Goal: Task Accomplishment & Management: Use online tool/utility

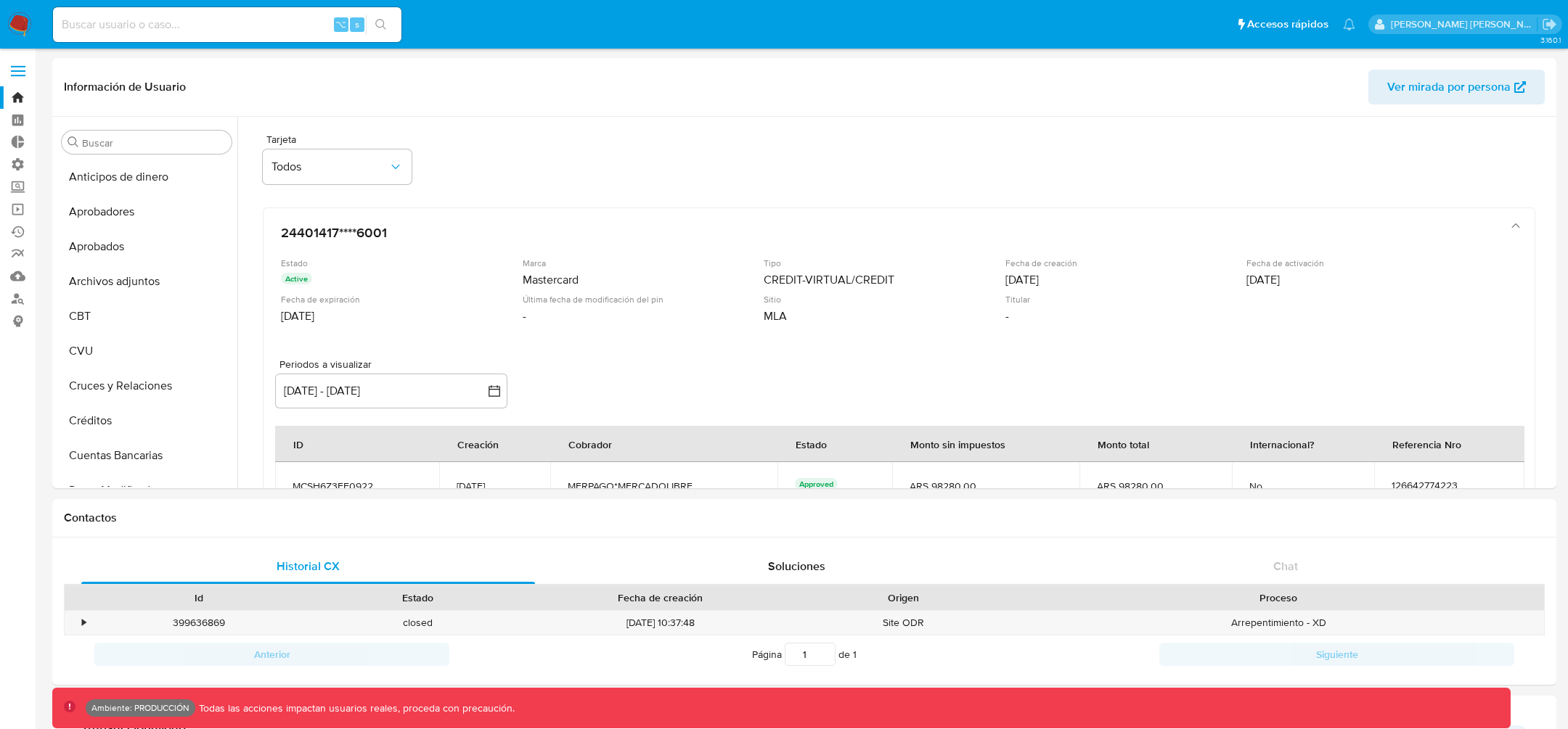
select select "10"
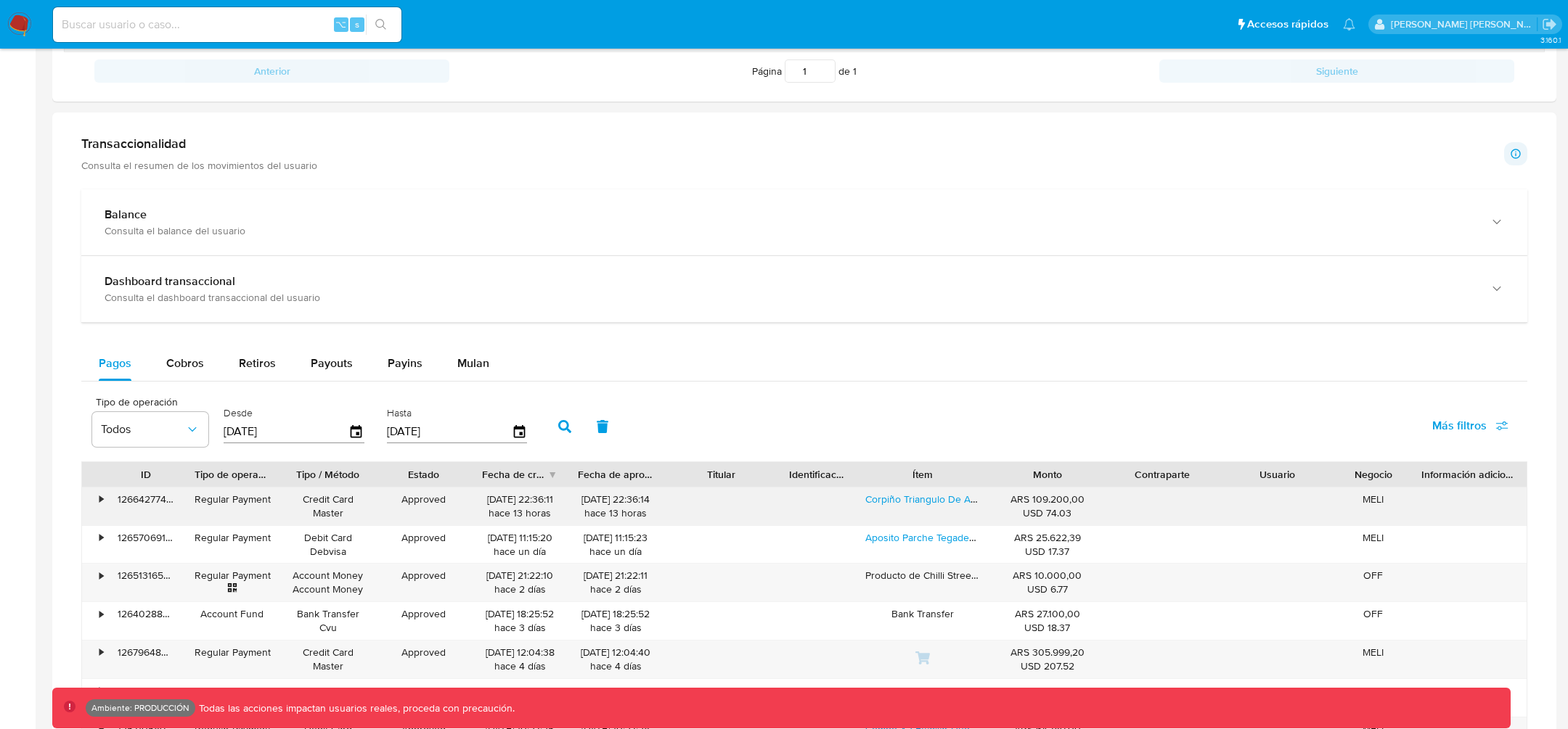
scroll to position [586, 0]
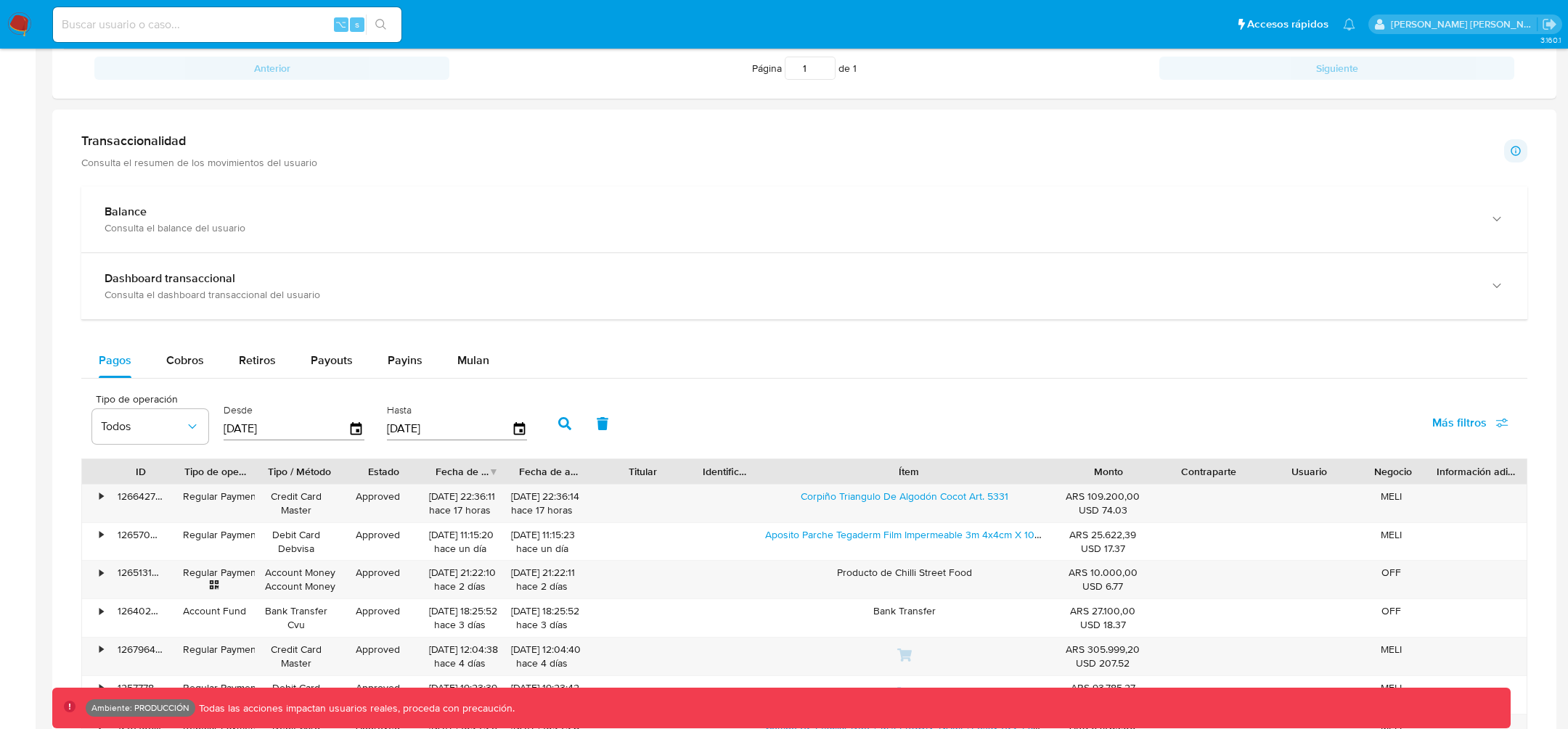
drag, startPoint x: 998, startPoint y: 476, endPoint x: 1176, endPoint y: 465, distance: 178.3
click at [1176, 465] on div "ID Tipo de operación Tipo / Método Estado Fecha de creación Fecha de aprobación…" at bounding box center [805, 472] width 1445 height 25
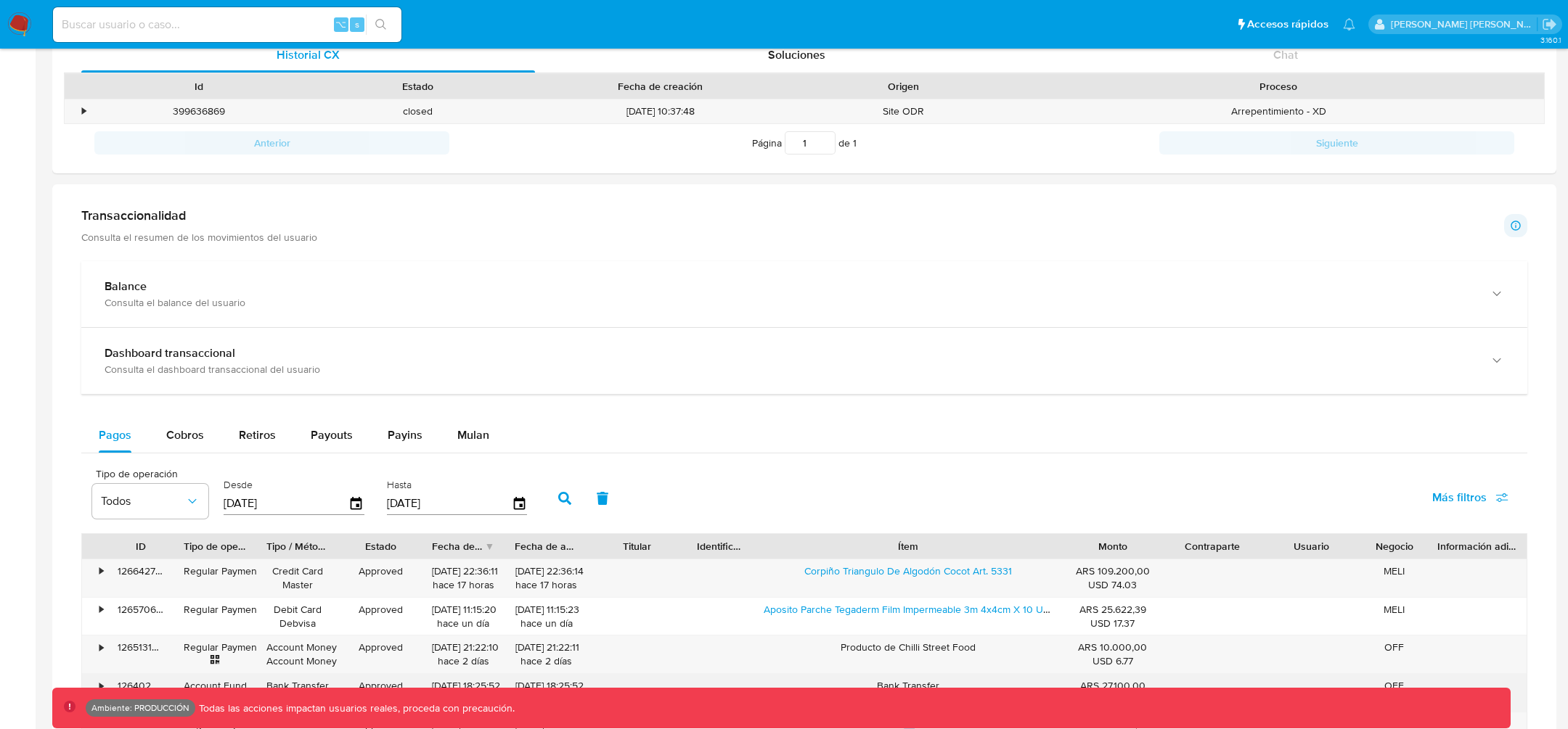
scroll to position [495, 0]
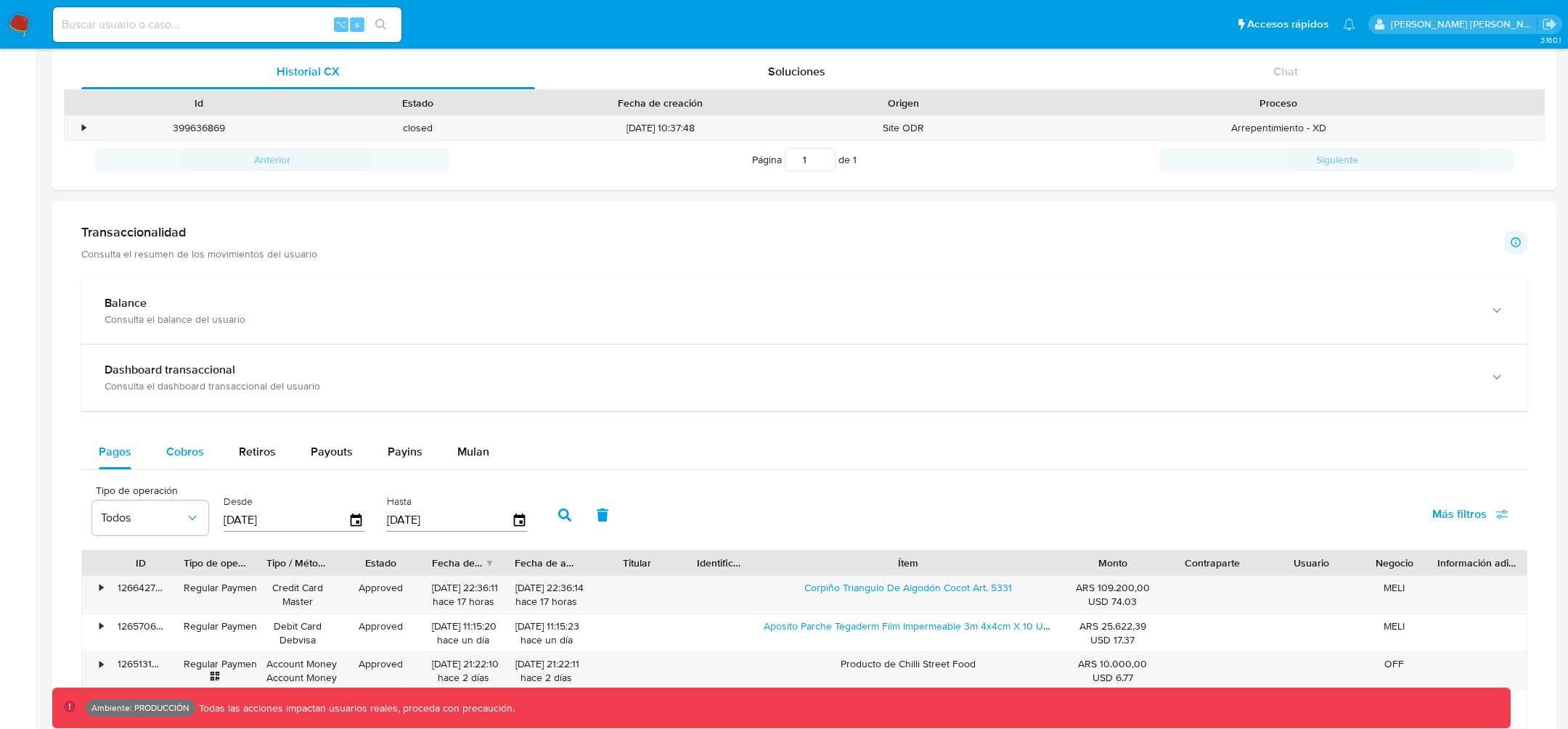
click at [190, 445] on span "Cobros" at bounding box center [185, 451] width 38 height 17
select select "10"
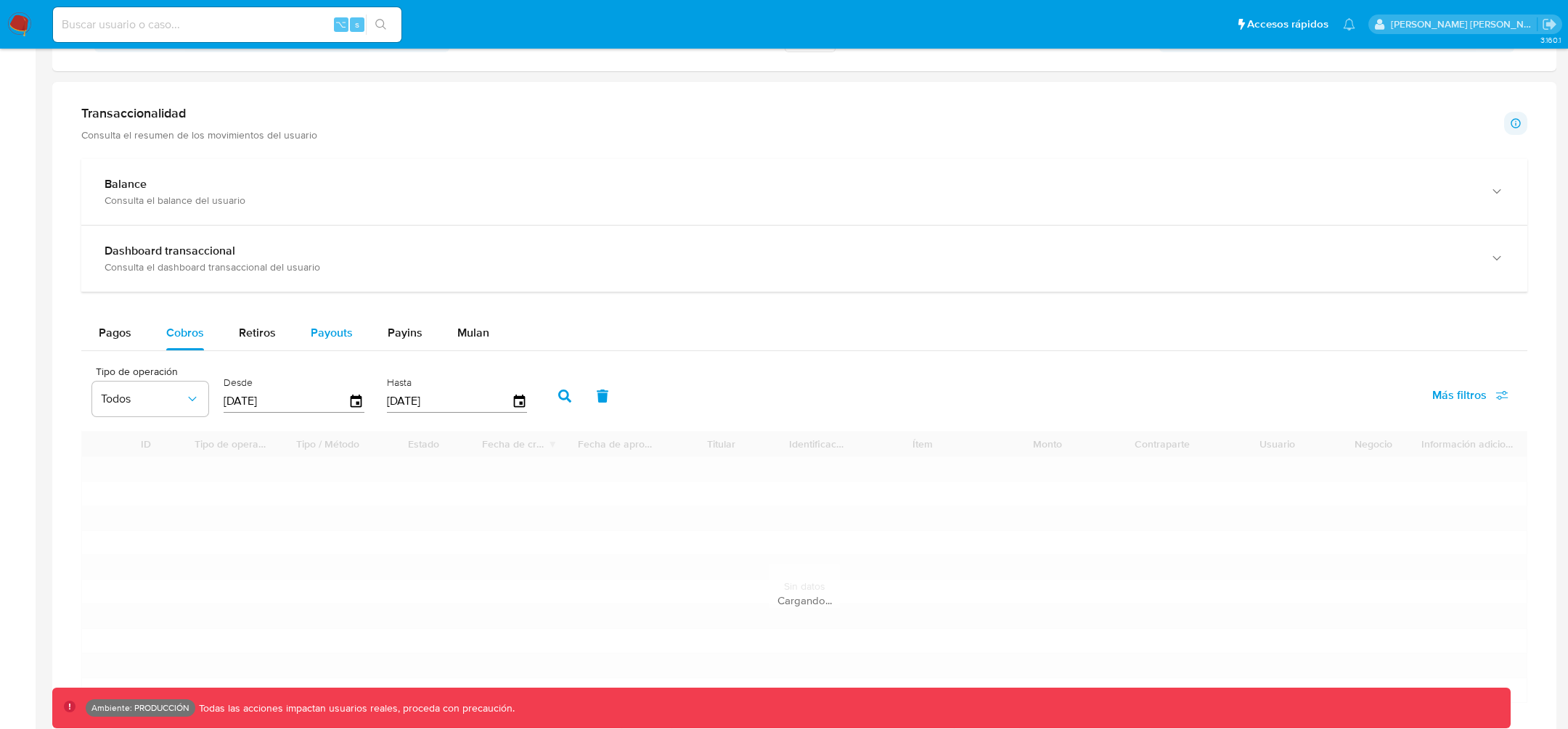
scroll to position [684, 0]
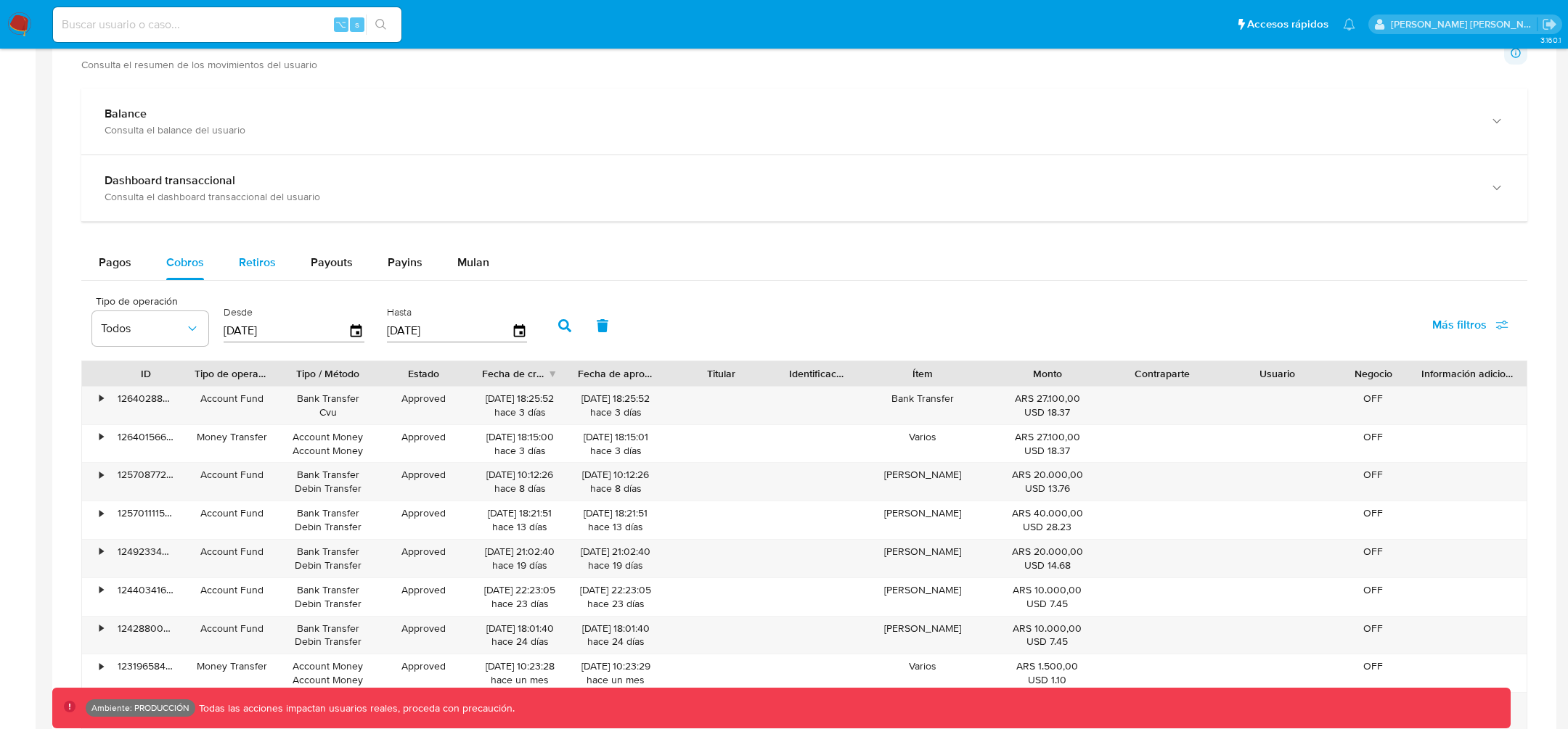
click at [263, 261] on span "Retiros" at bounding box center [257, 262] width 37 height 17
select select "10"
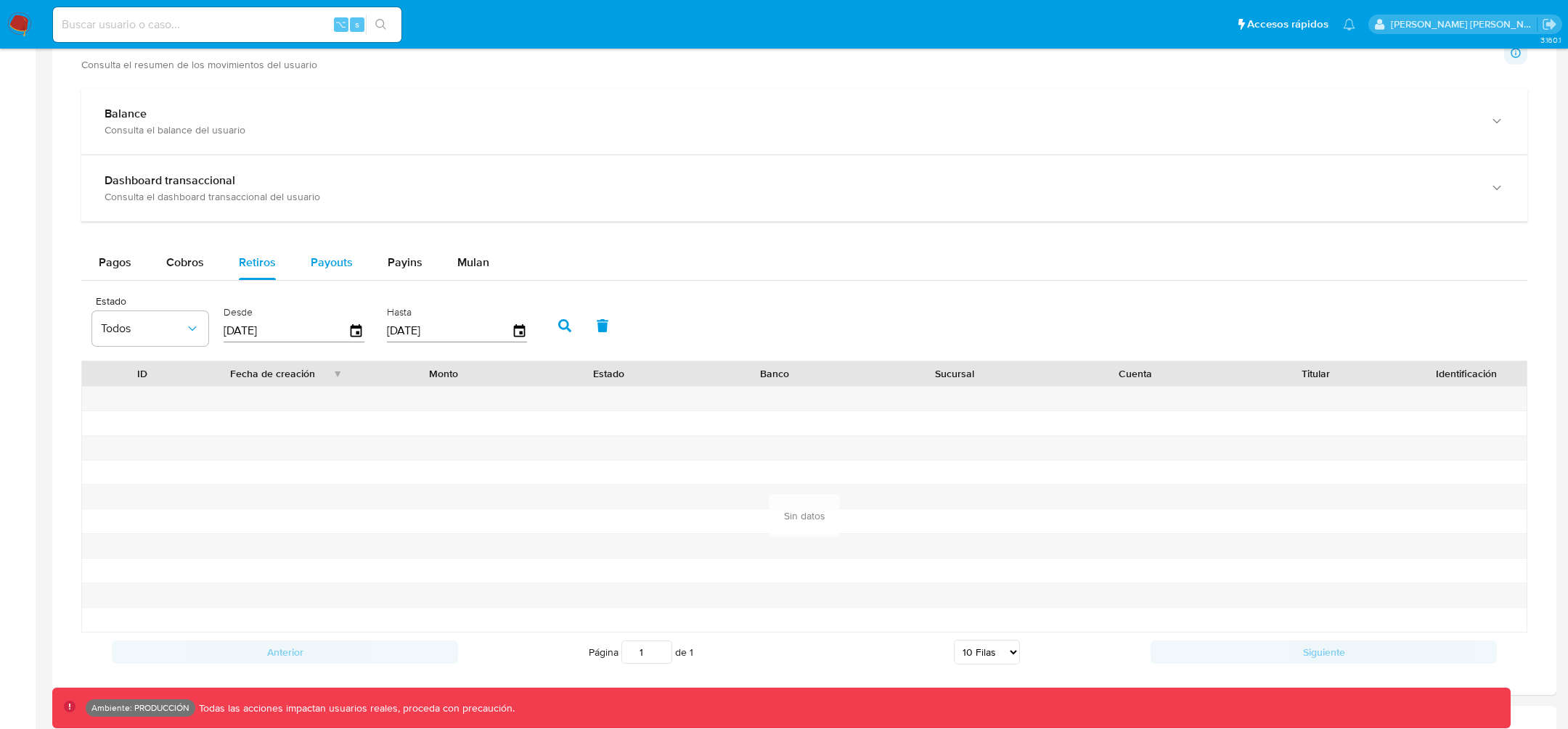
click at [329, 267] on span "Payouts" at bounding box center [331, 262] width 42 height 17
select select "10"
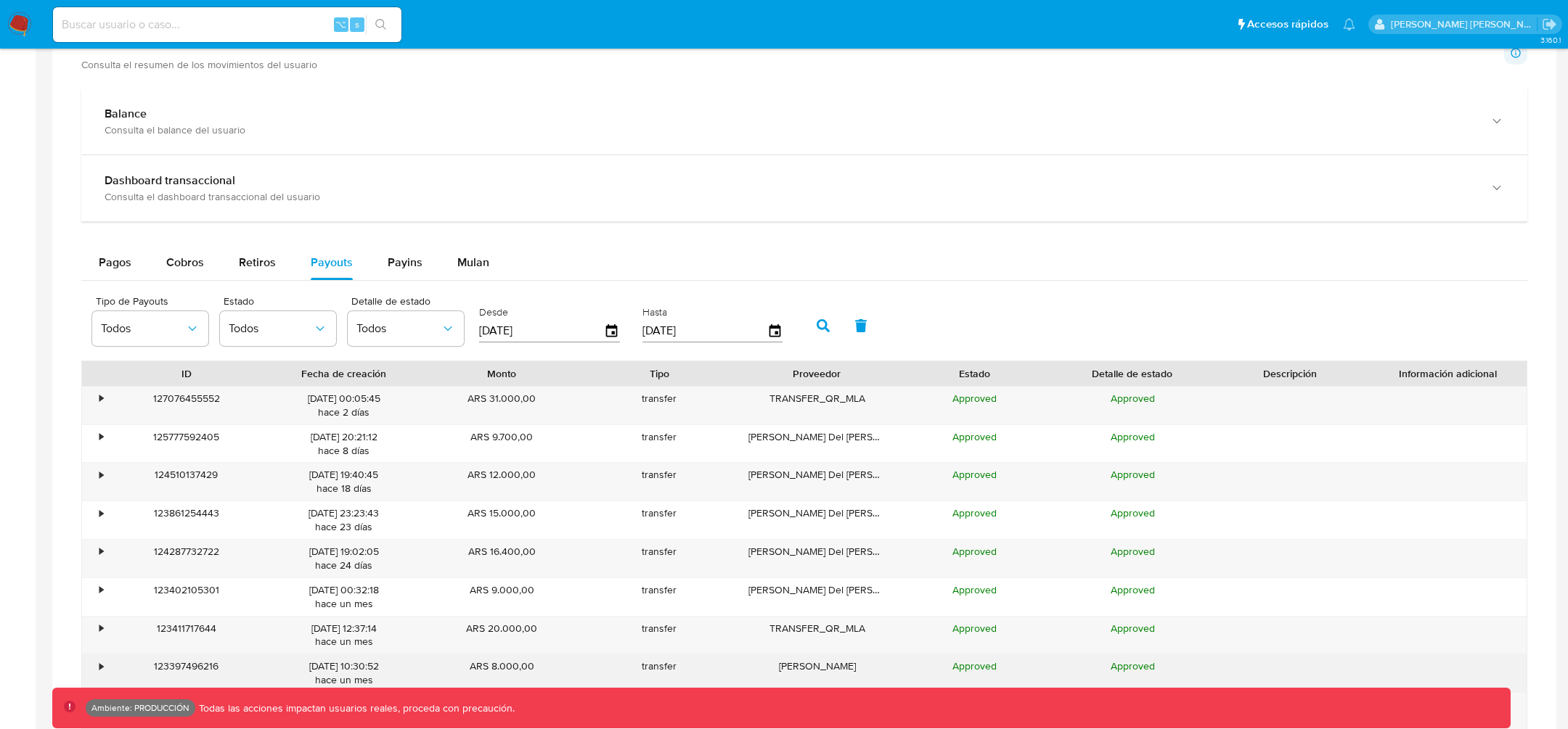
scroll to position [685, 0]
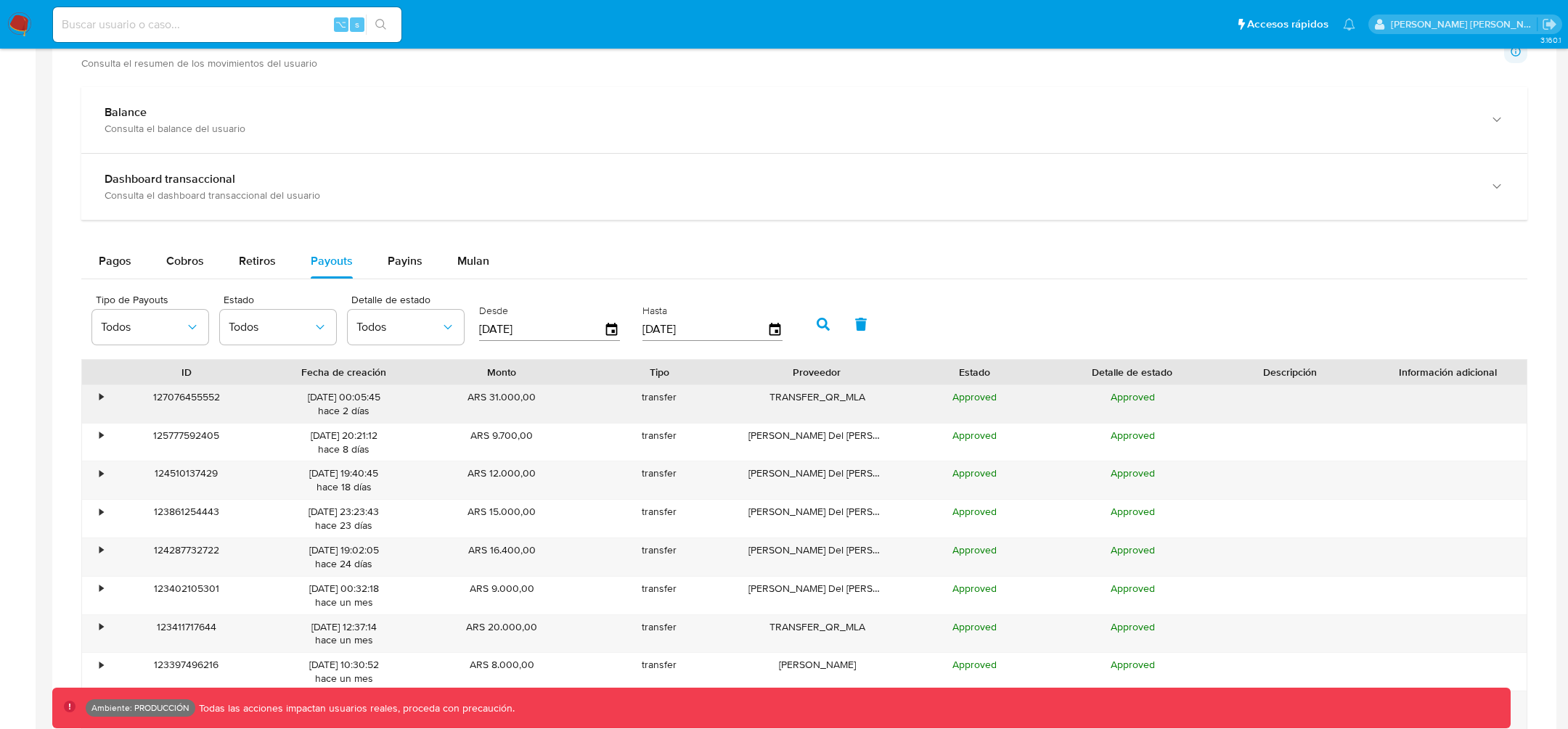
click at [100, 397] on div "•" at bounding box center [101, 397] width 4 height 13
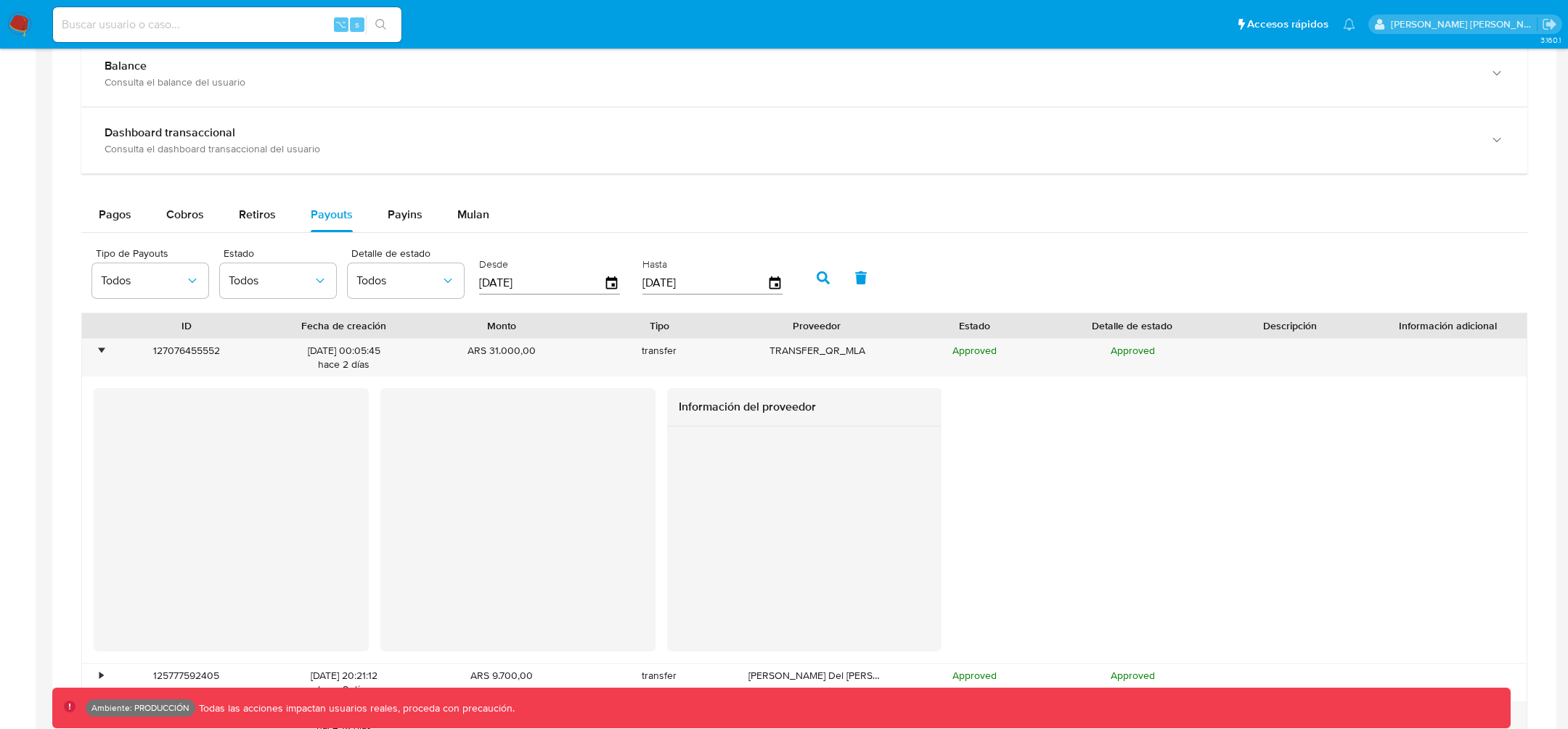
scroll to position [734, 0]
click at [407, 213] on span "Payins" at bounding box center [405, 212] width 35 height 17
select select "10"
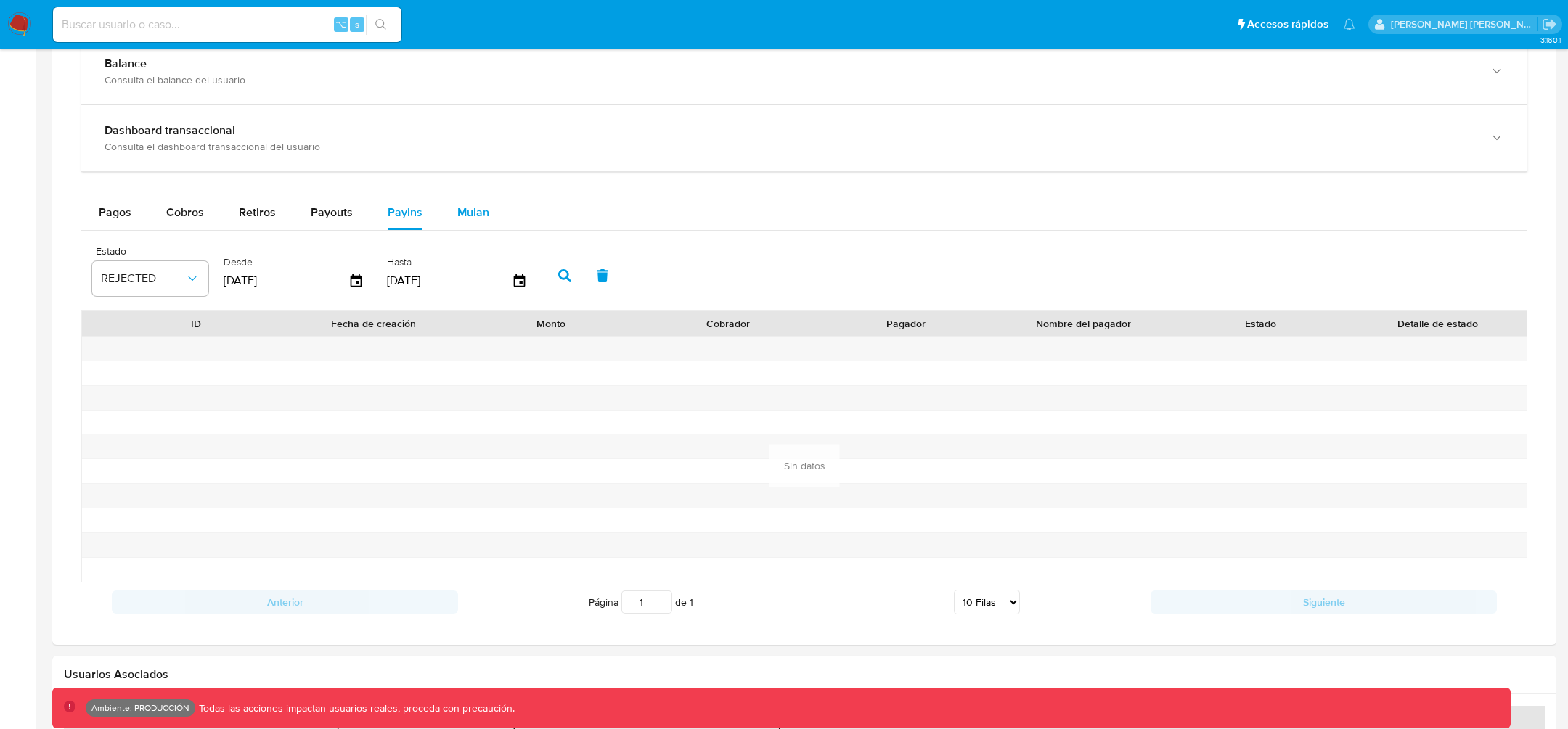
click at [491, 205] on button "Mulan" at bounding box center [473, 212] width 67 height 35
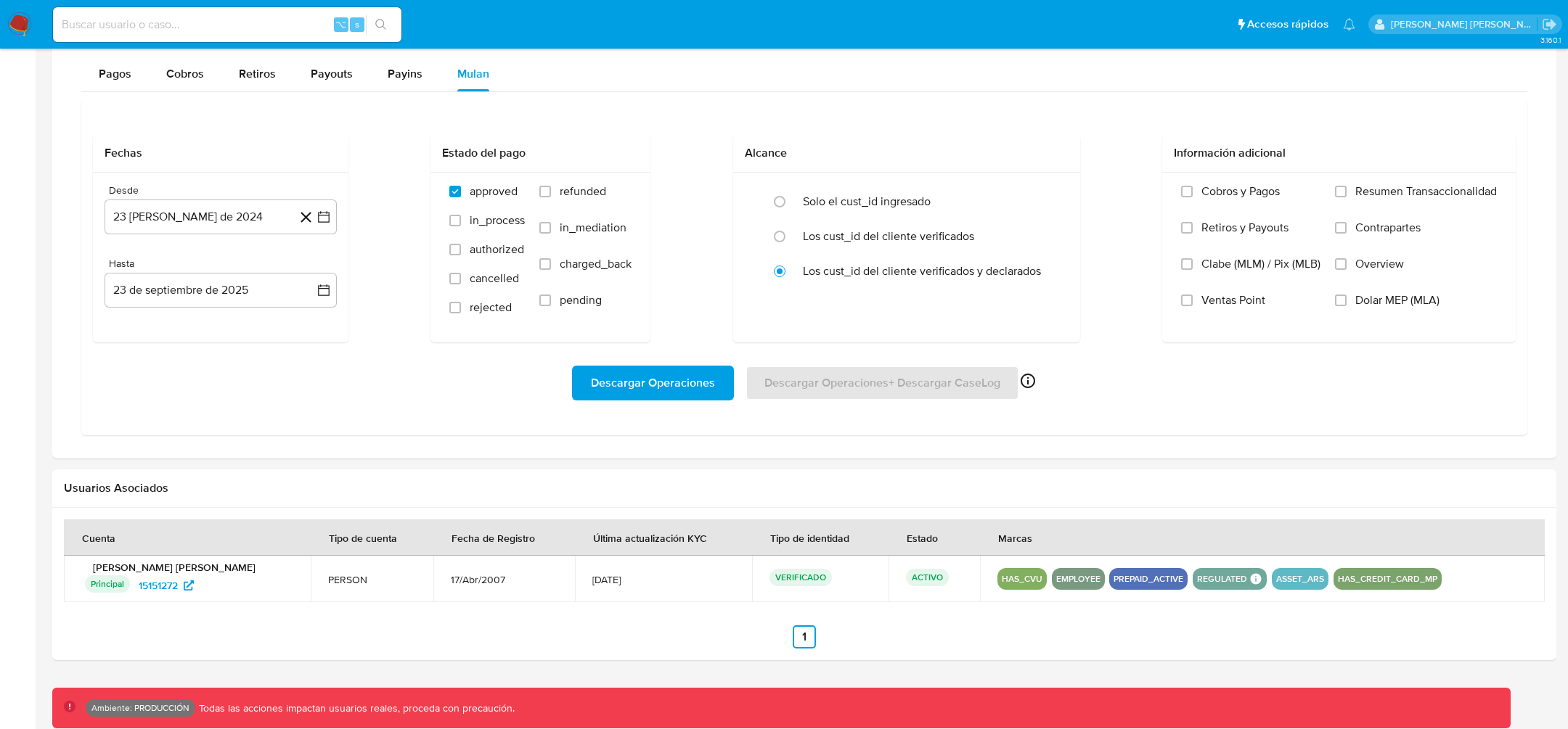
scroll to position [874, 0]
click at [16, 24] on img at bounding box center [20, 25] width 25 height 25
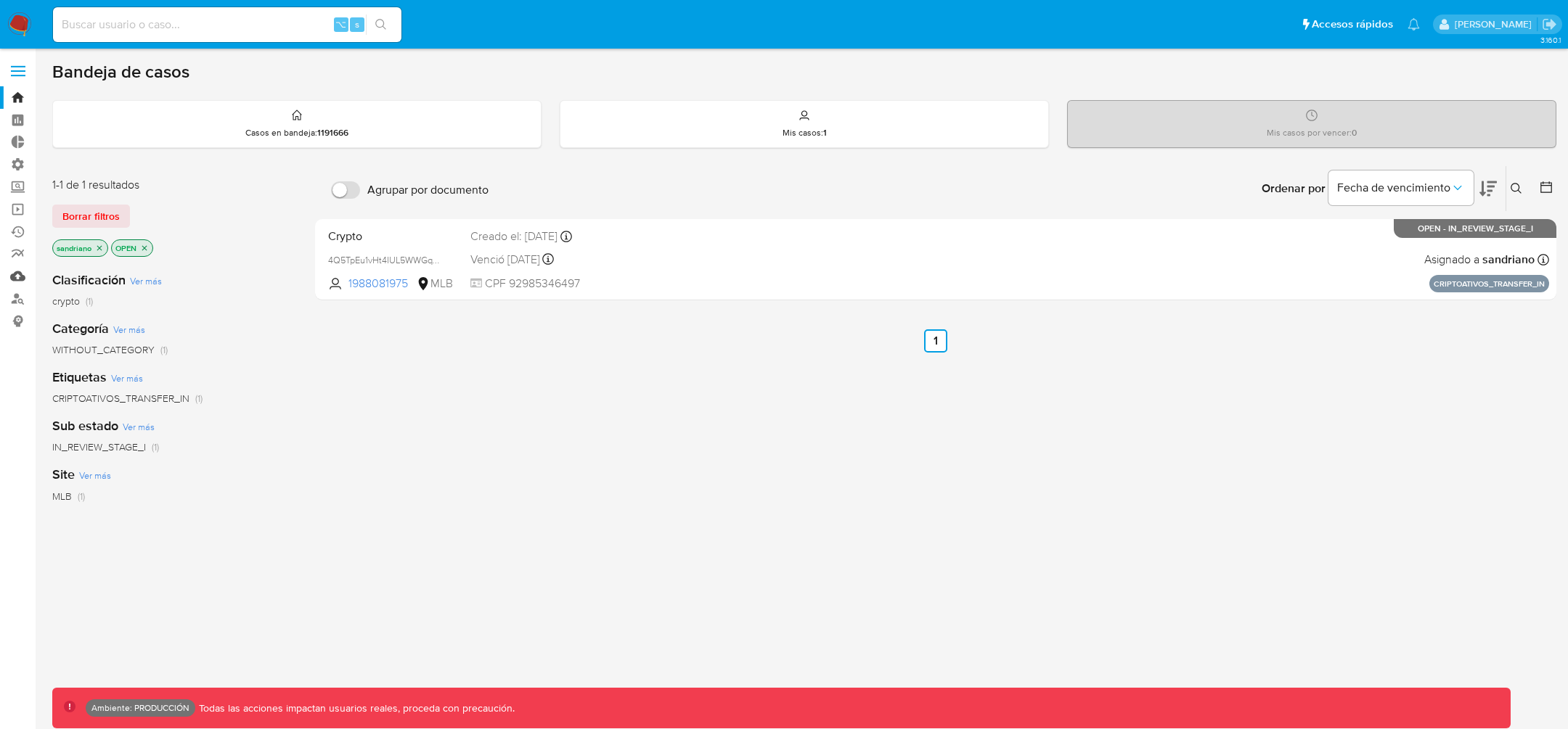
click at [21, 276] on link "Mulan" at bounding box center [86, 275] width 173 height 22
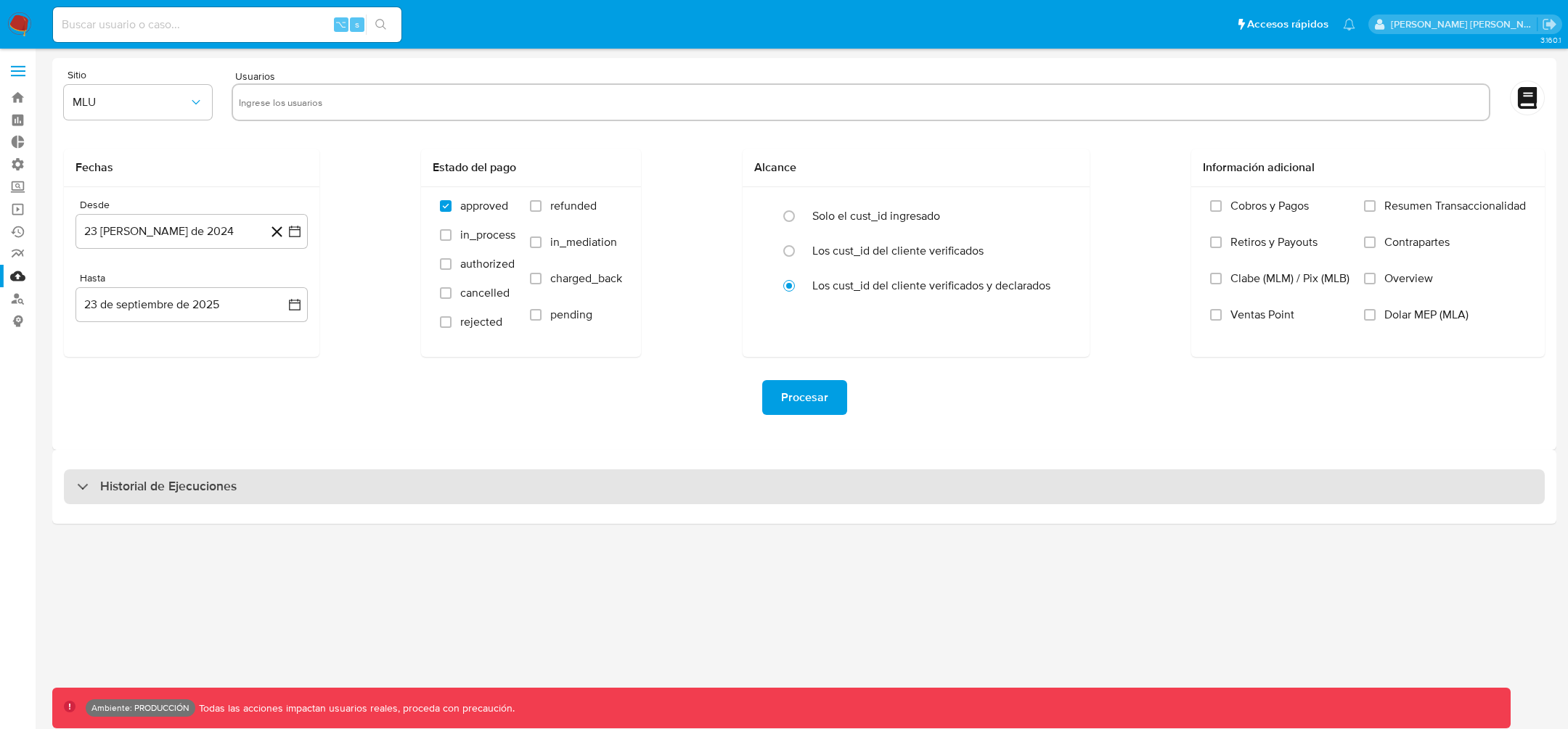
click at [114, 489] on h3 "Historial de Ejecuciones" at bounding box center [168, 486] width 137 height 17
select select "10"
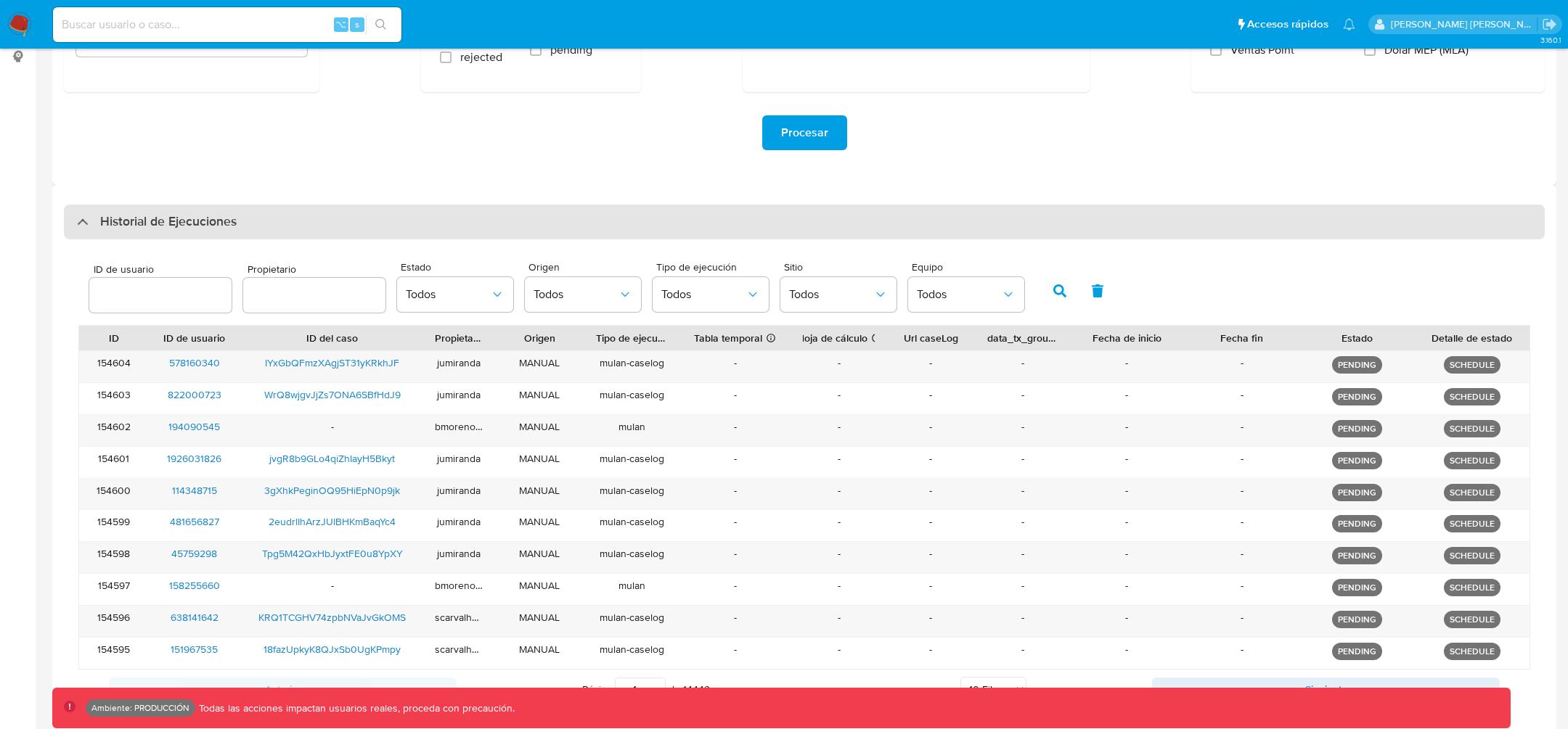
scroll to position [335, 0]
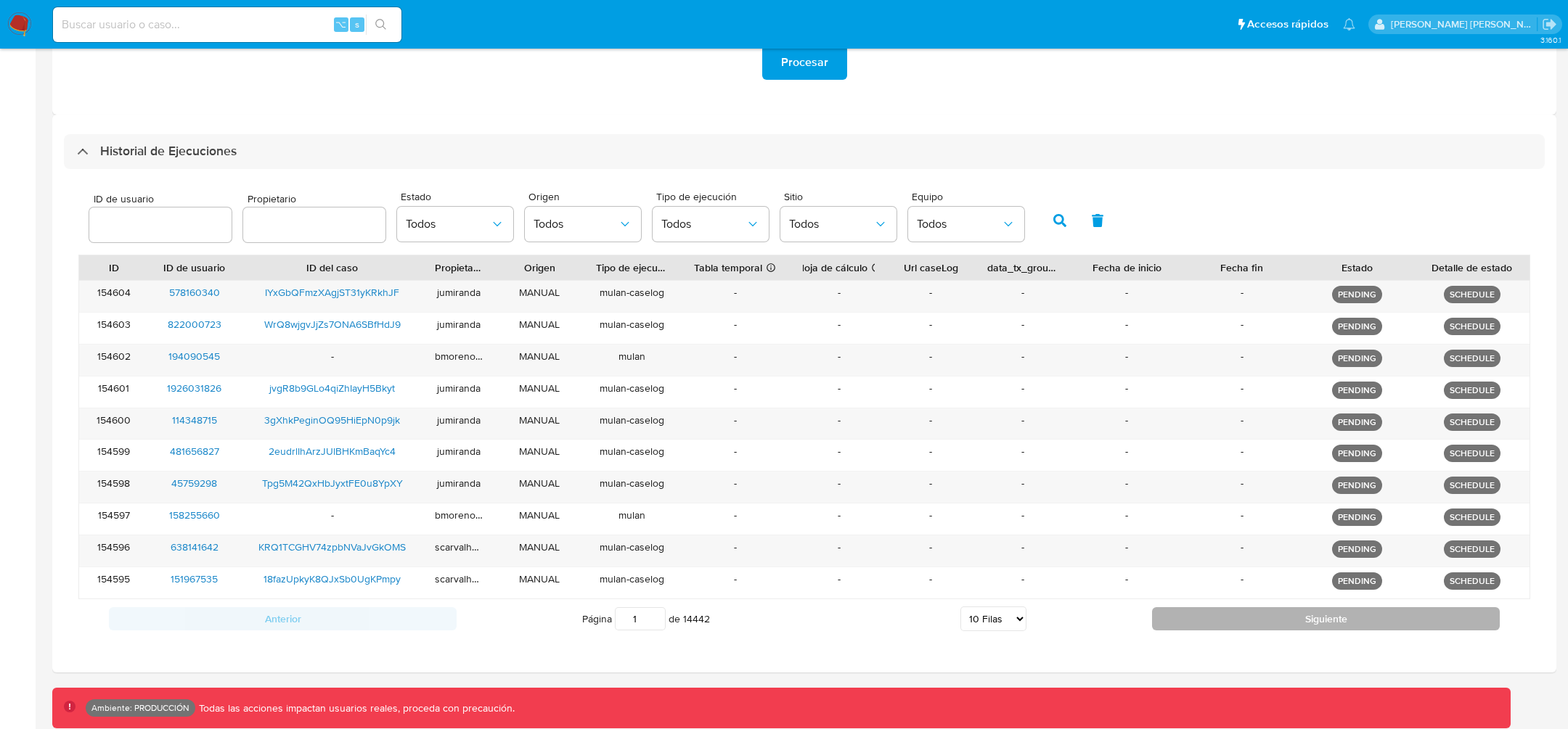
click at [1288, 616] on button "Siguiente" at bounding box center [1325, 619] width 348 height 23
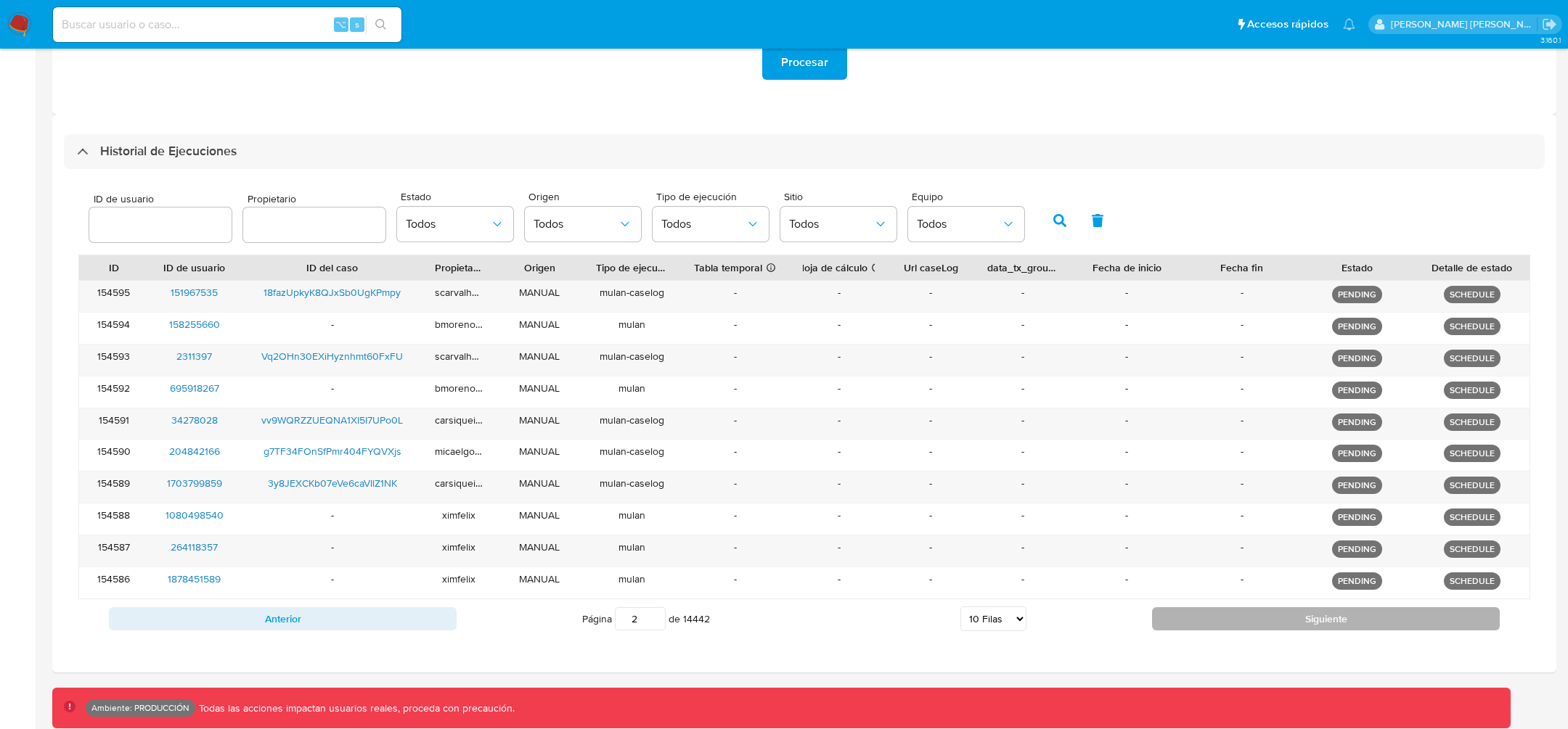
click at [1288, 616] on button "Siguiente" at bounding box center [1325, 619] width 348 height 23
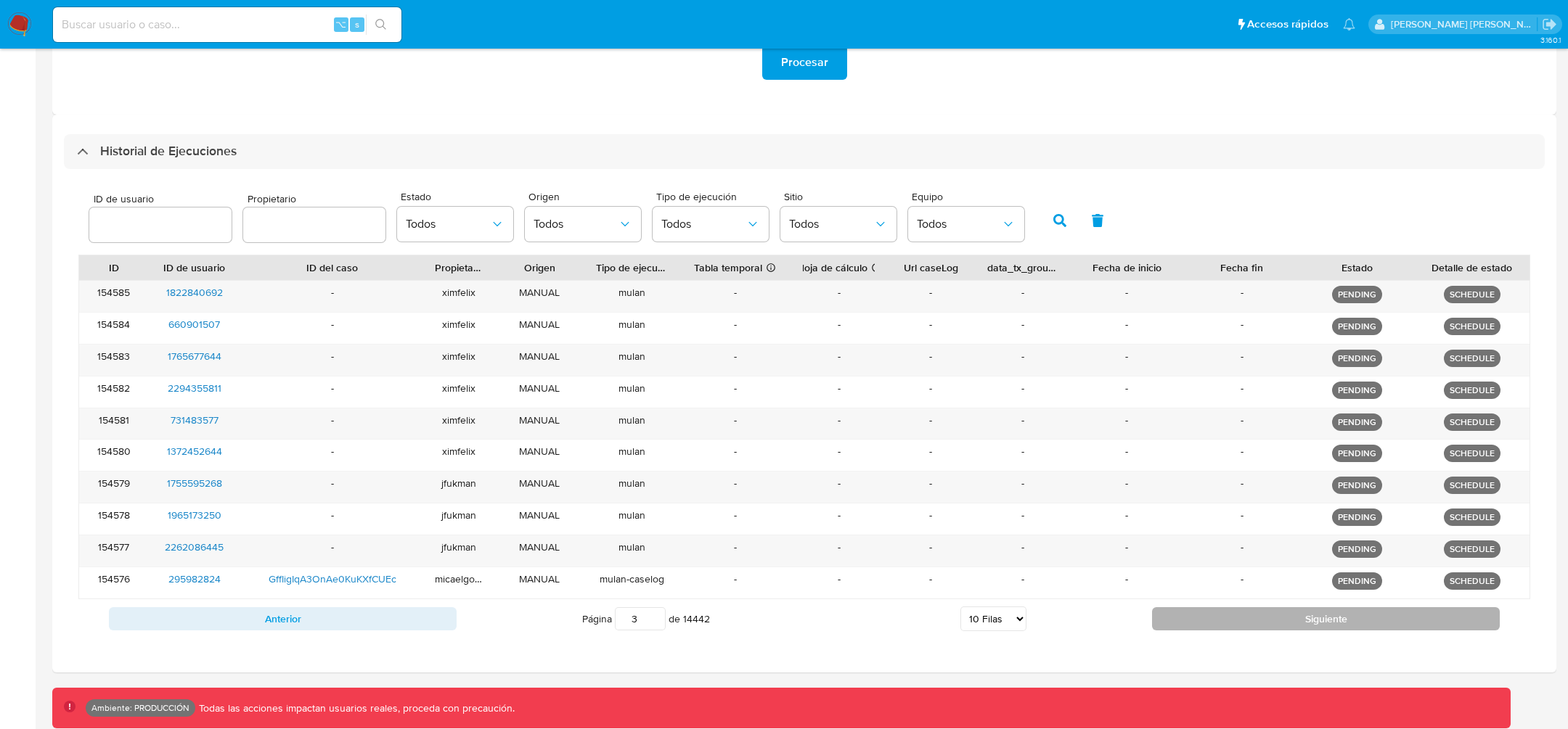
click at [1288, 616] on button "Siguiente" at bounding box center [1325, 619] width 348 height 23
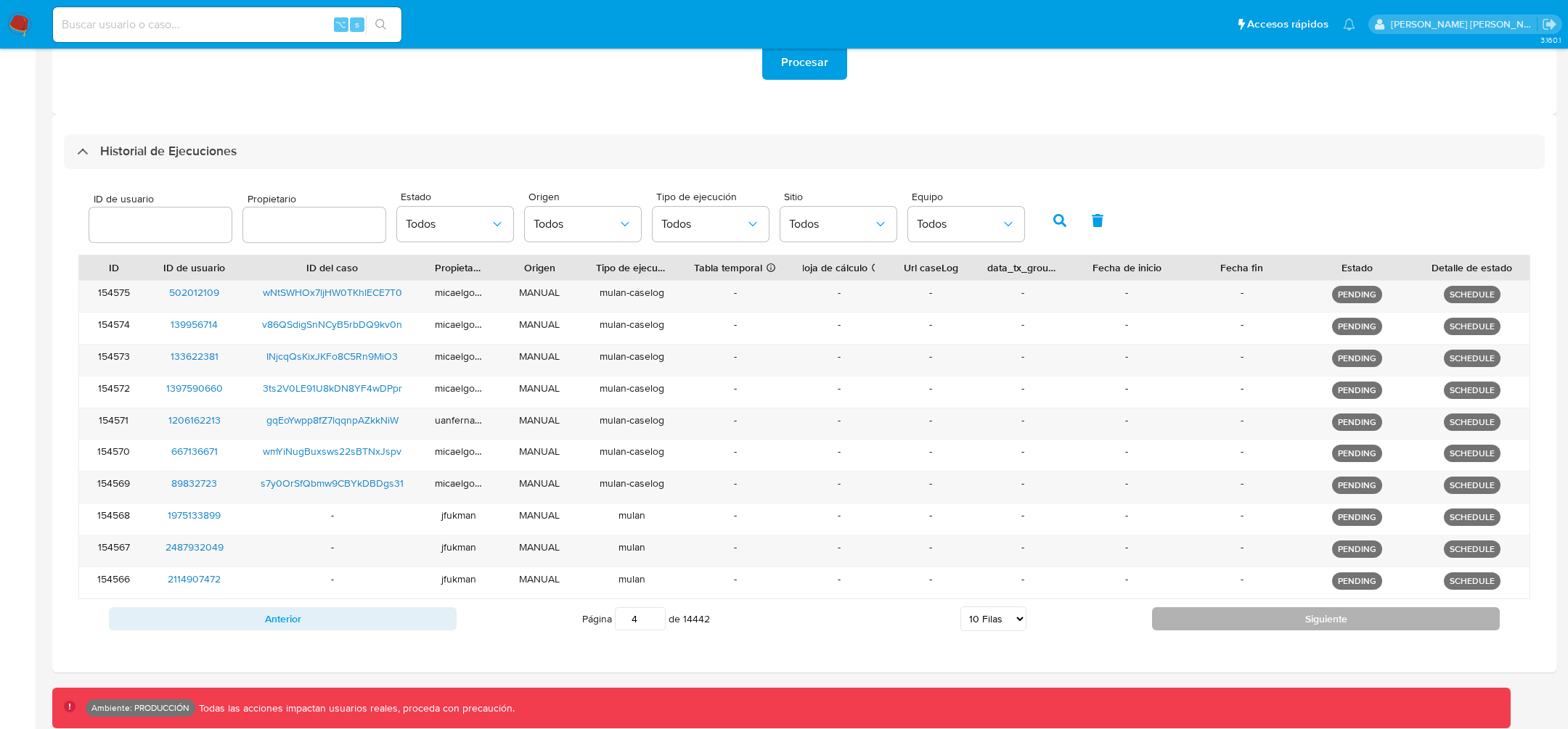
click at [1288, 616] on button "Siguiente" at bounding box center [1325, 619] width 348 height 23
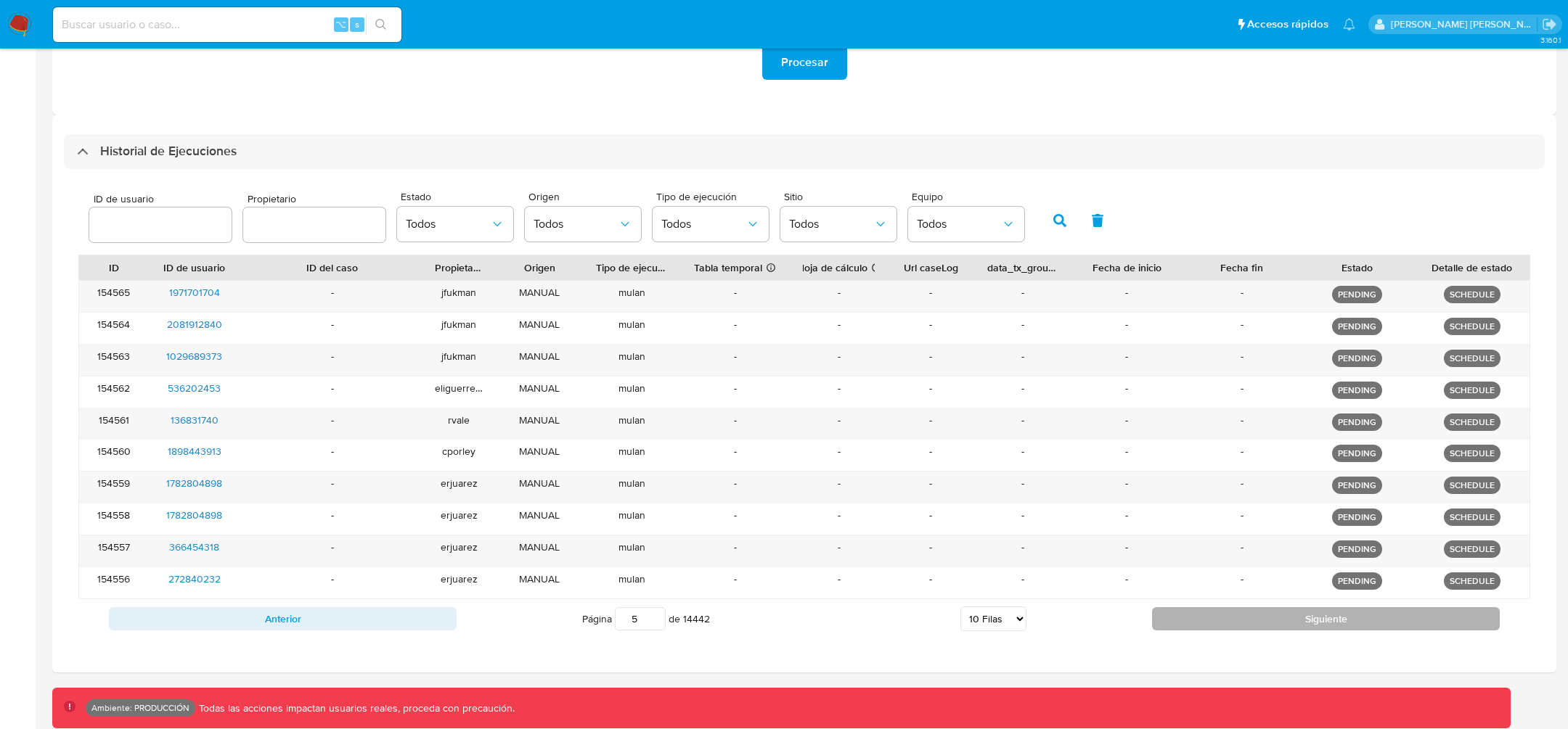
click at [1289, 616] on button "Siguiente" at bounding box center [1325, 619] width 348 height 23
type input "6"
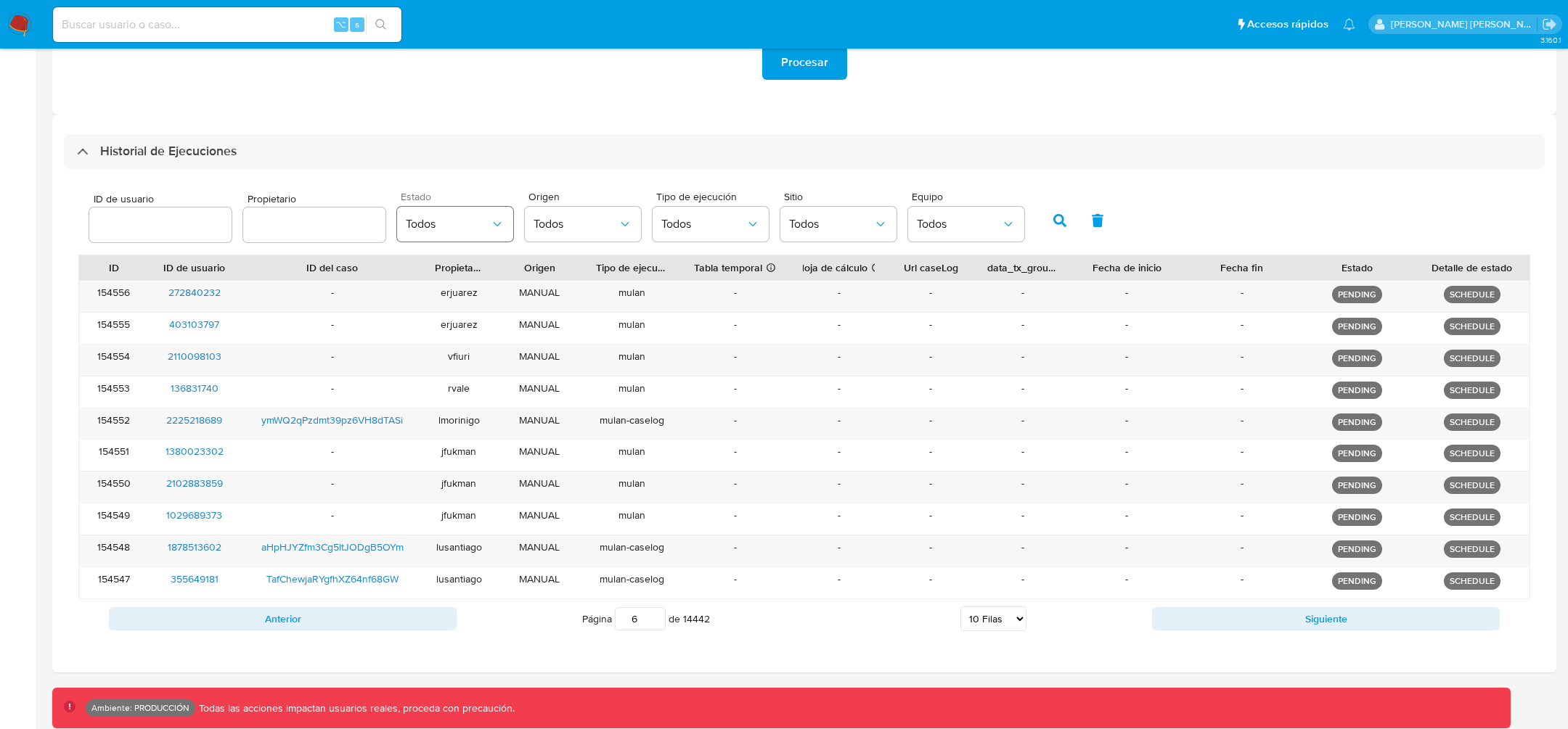
click at [466, 229] on span "Todos" at bounding box center [448, 224] width 84 height 14
click at [464, 291] on span "PROCESSING" at bounding box center [440, 298] width 69 height 14
click at [1053, 216] on icon "button" at bounding box center [1059, 221] width 13 height 13
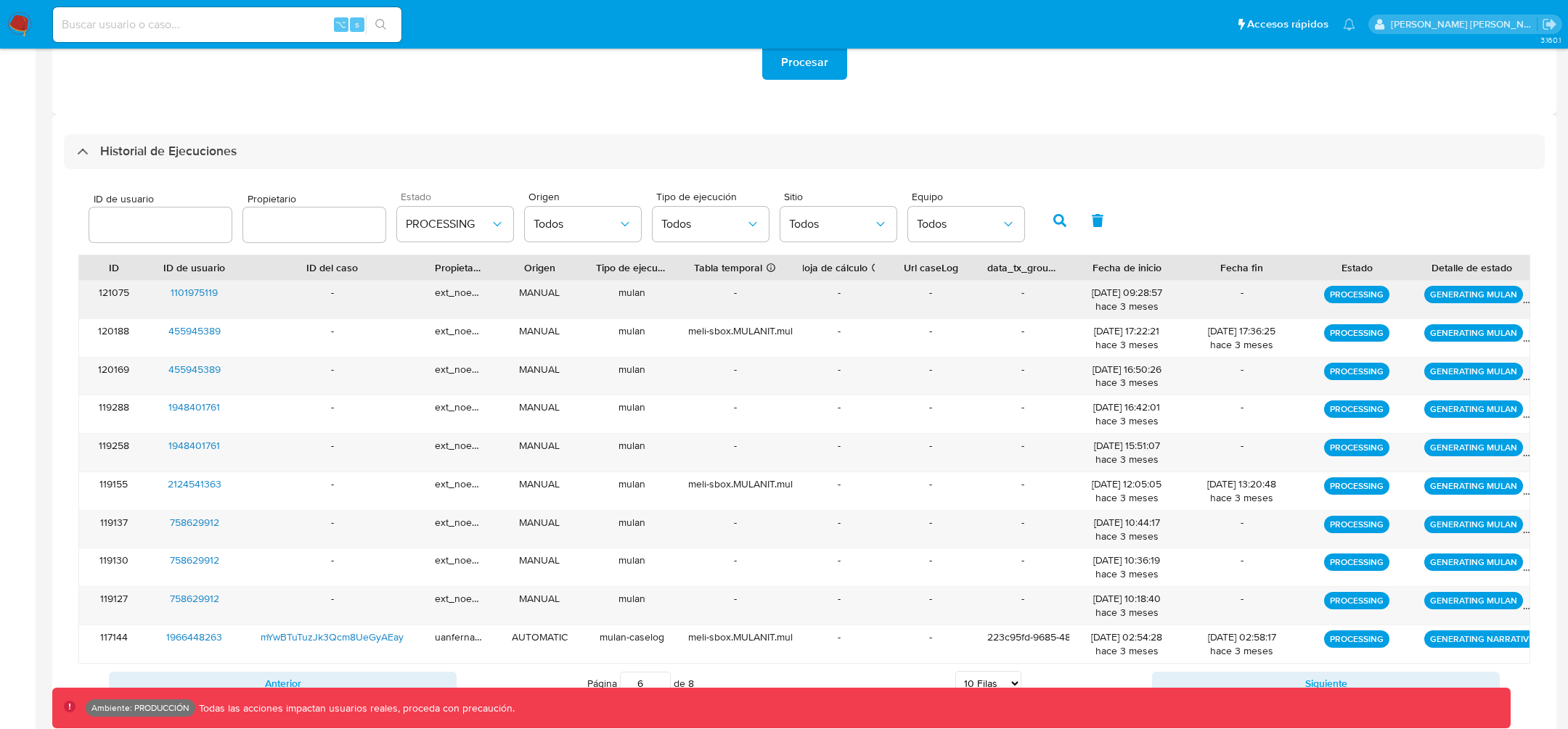
scroll to position [402, 0]
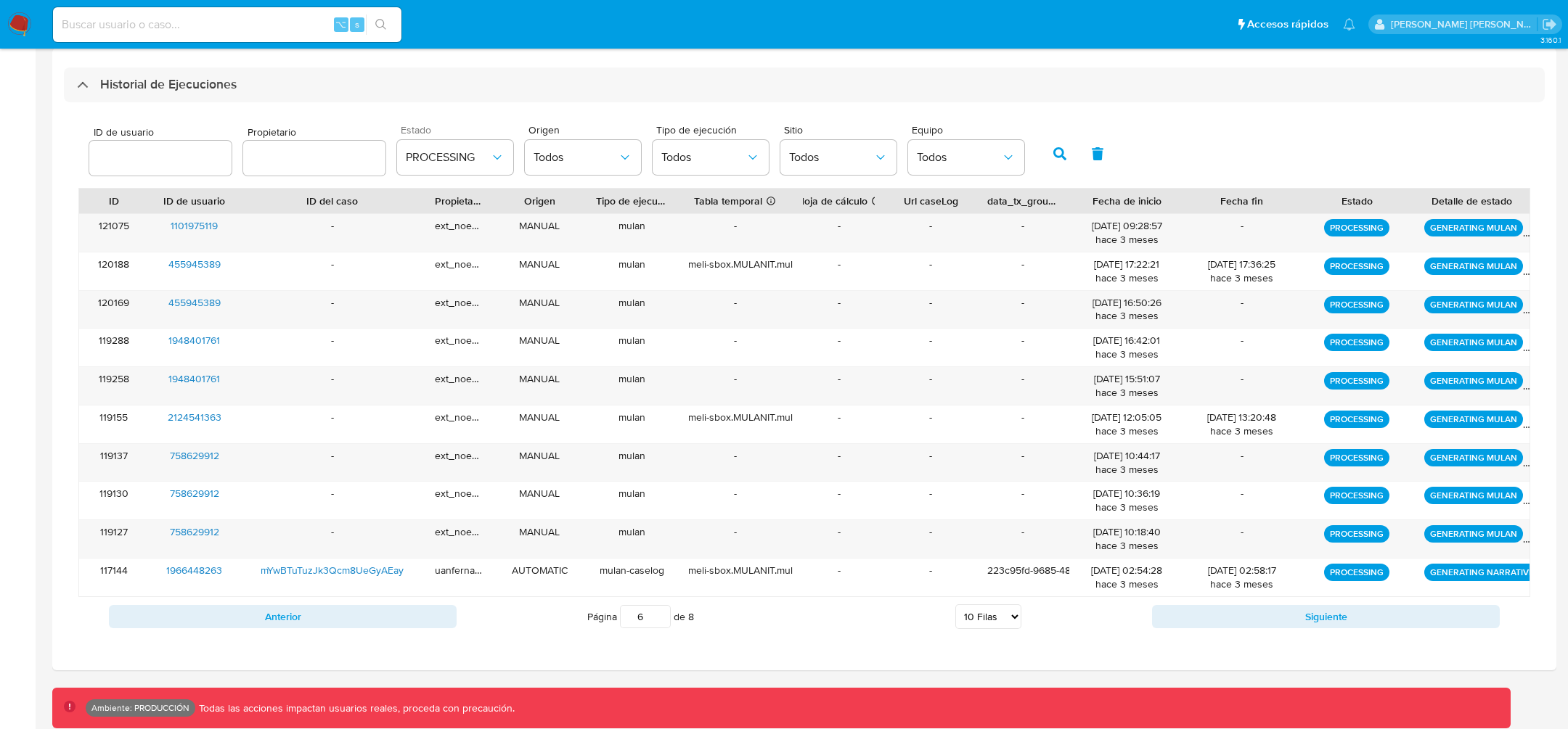
click at [650, 615] on input "6" at bounding box center [645, 616] width 51 height 23
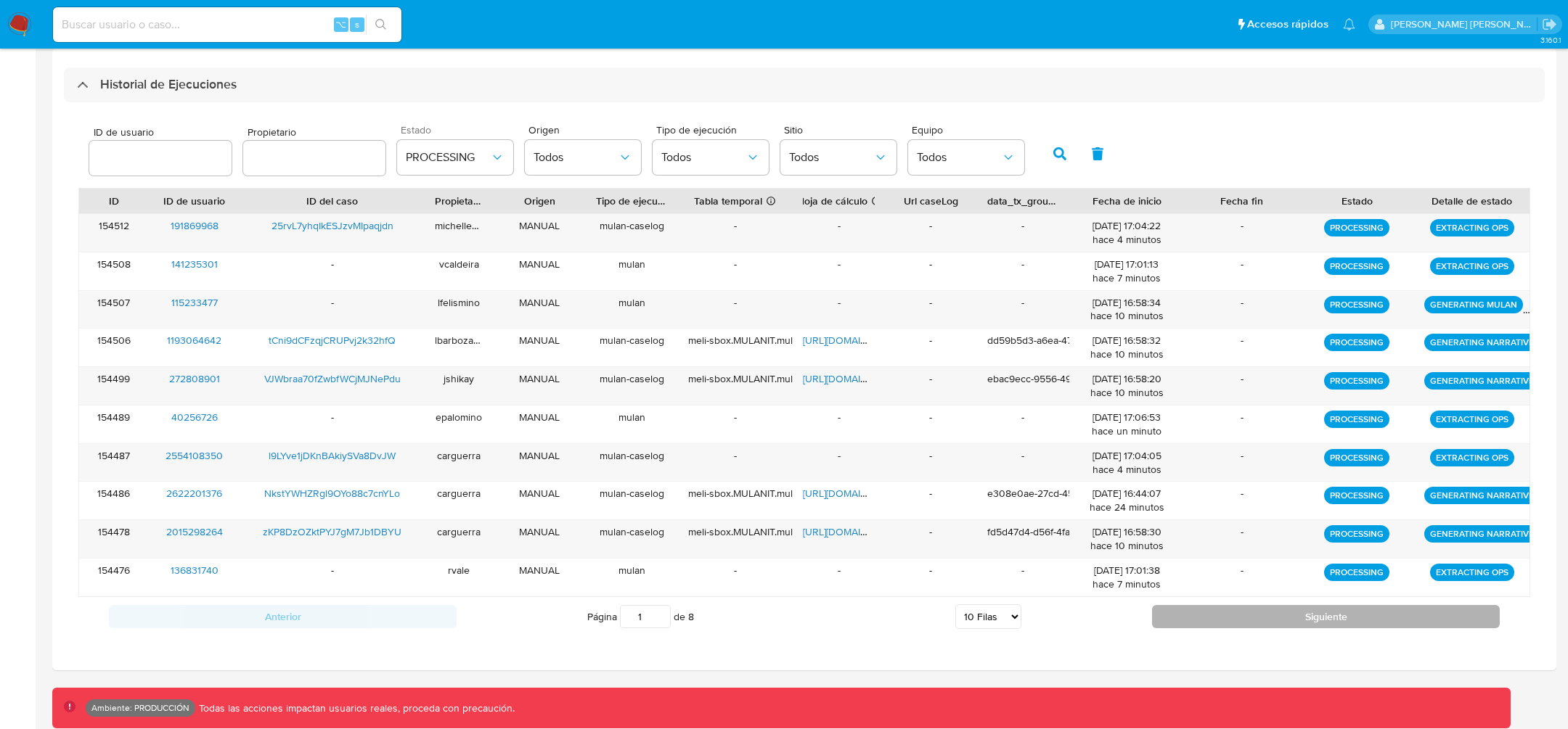
click at [1275, 606] on button "Siguiente" at bounding box center [1325, 616] width 348 height 23
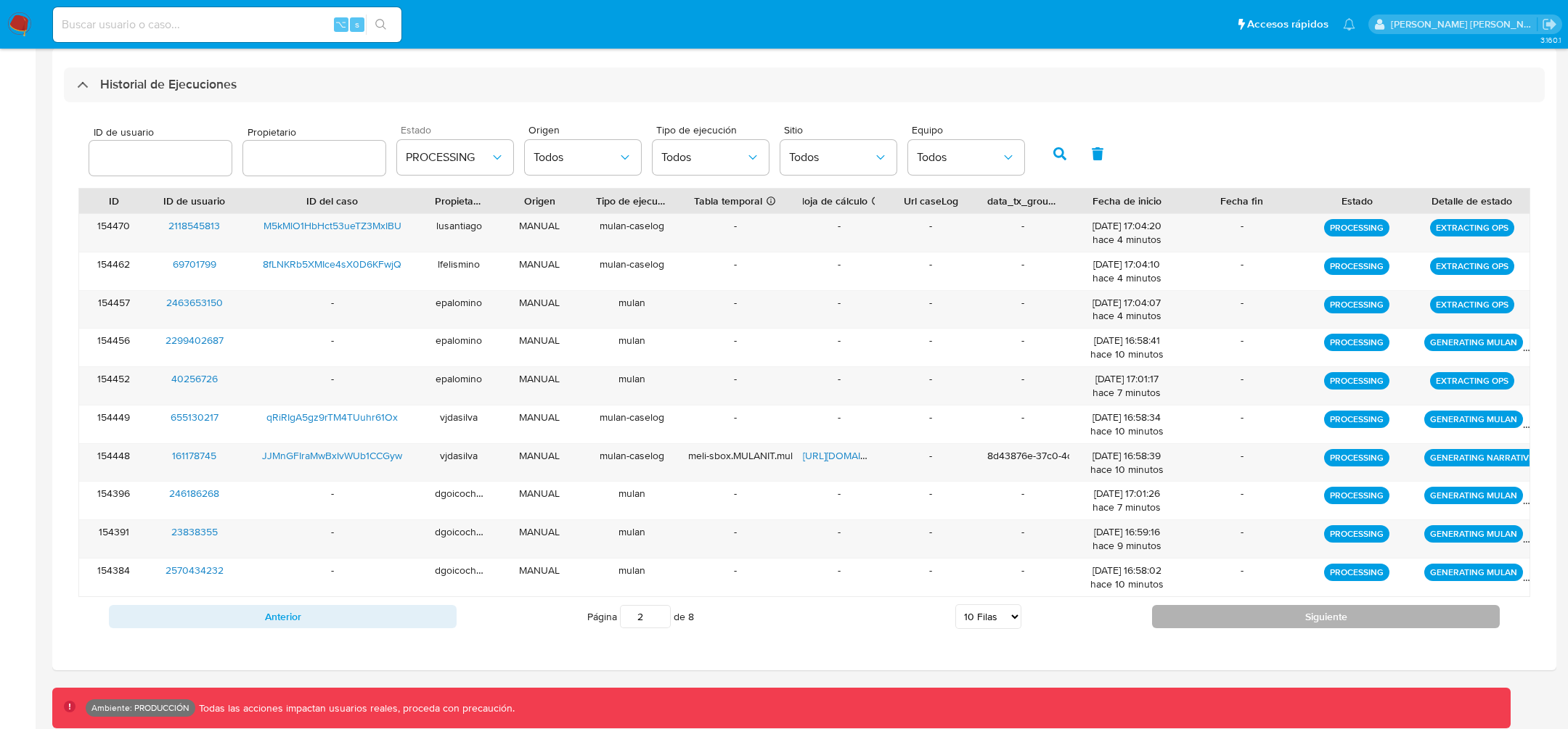
click at [1271, 608] on button "Siguiente" at bounding box center [1325, 616] width 348 height 23
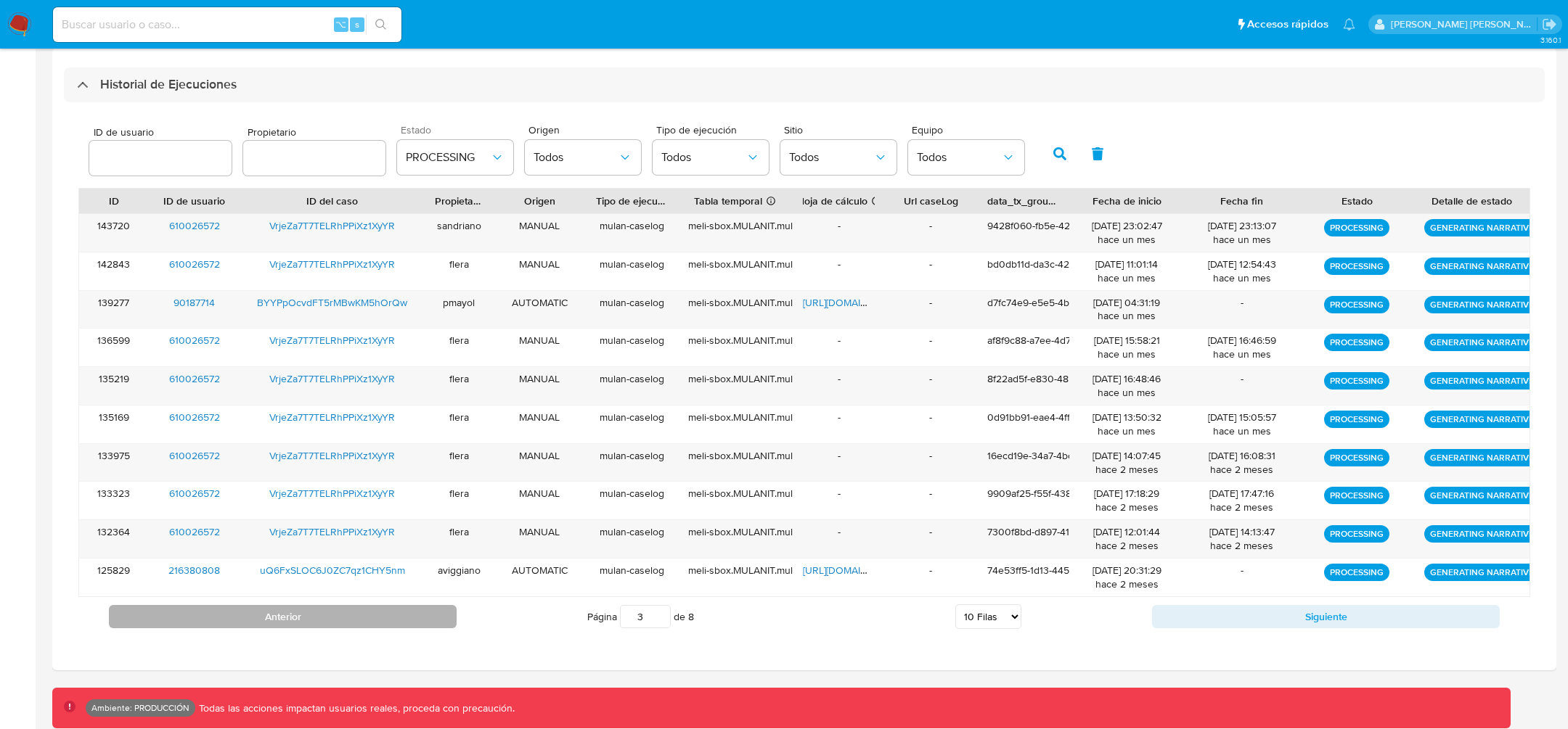
click at [357, 612] on button "Anterior" at bounding box center [282, 616] width 348 height 23
type input "2"
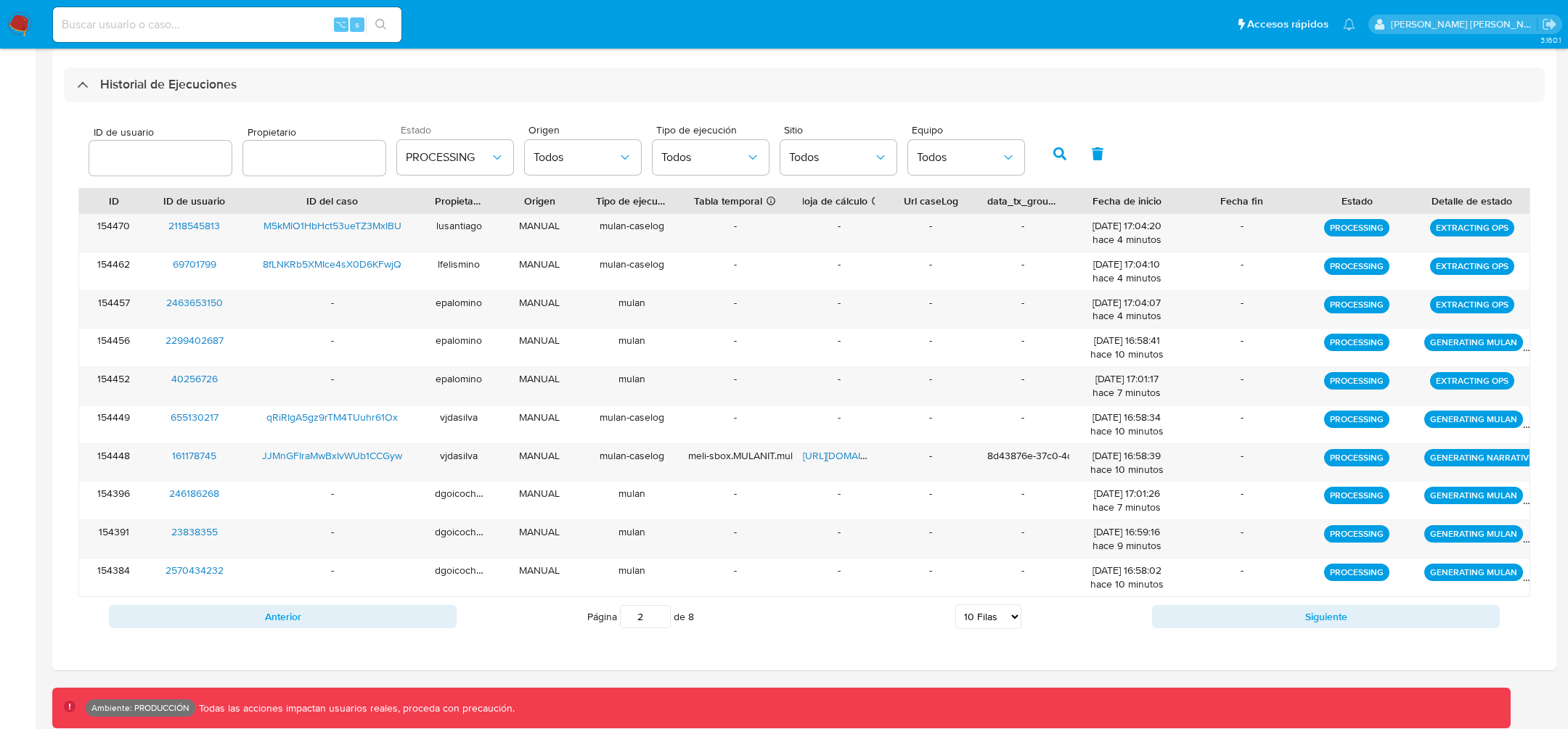
click at [345, 144] on div at bounding box center [314, 158] width 142 height 35
click at [131, 151] on input "number" at bounding box center [160, 157] width 142 height 19
paste input "1977414613"
type input "1977414613"
click at [449, 162] on span "PROCESSING" at bounding box center [448, 157] width 84 height 14
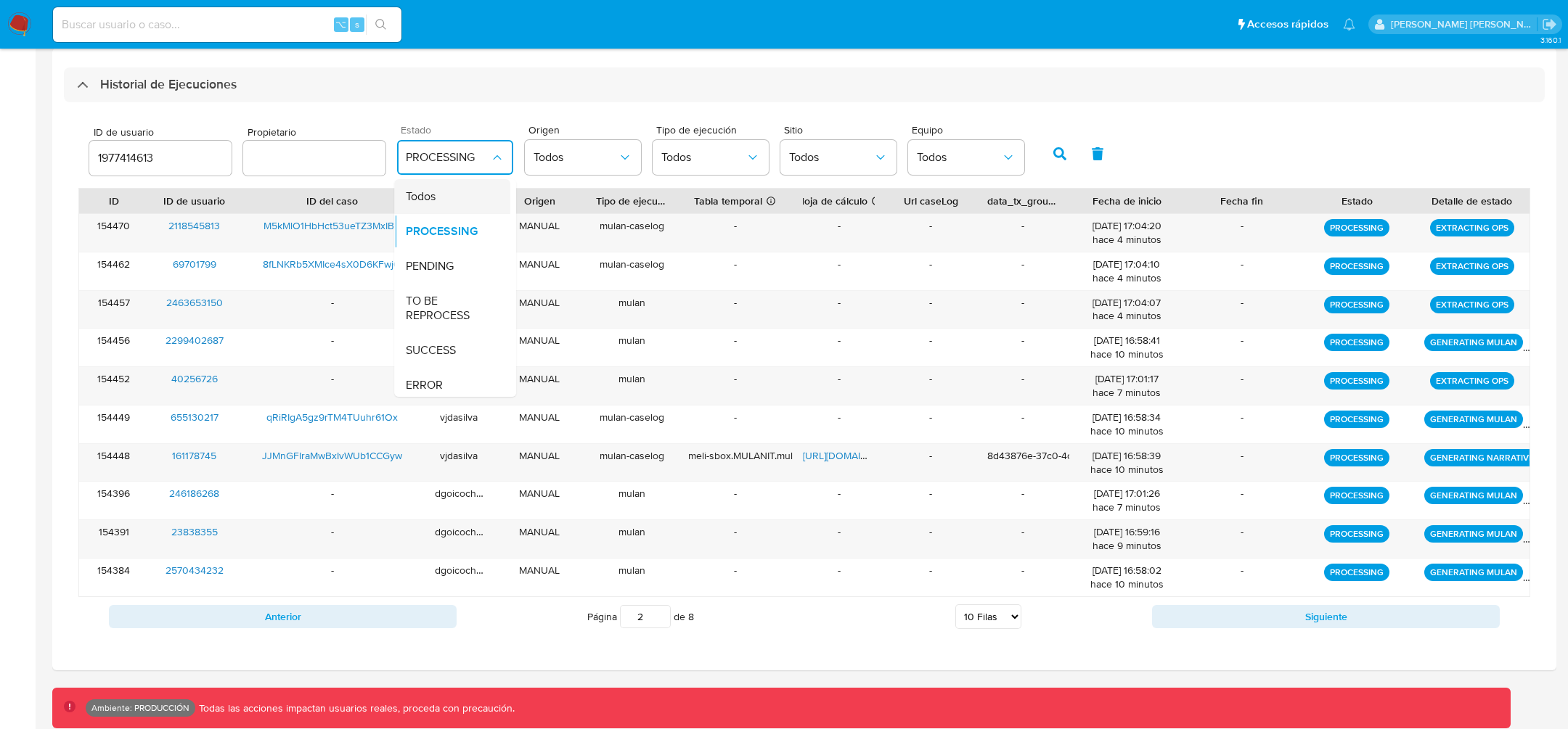
click at [441, 194] on div "Todos" at bounding box center [448, 197] width 84 height 35
click at [1053, 151] on icon "button" at bounding box center [1059, 154] width 13 height 13
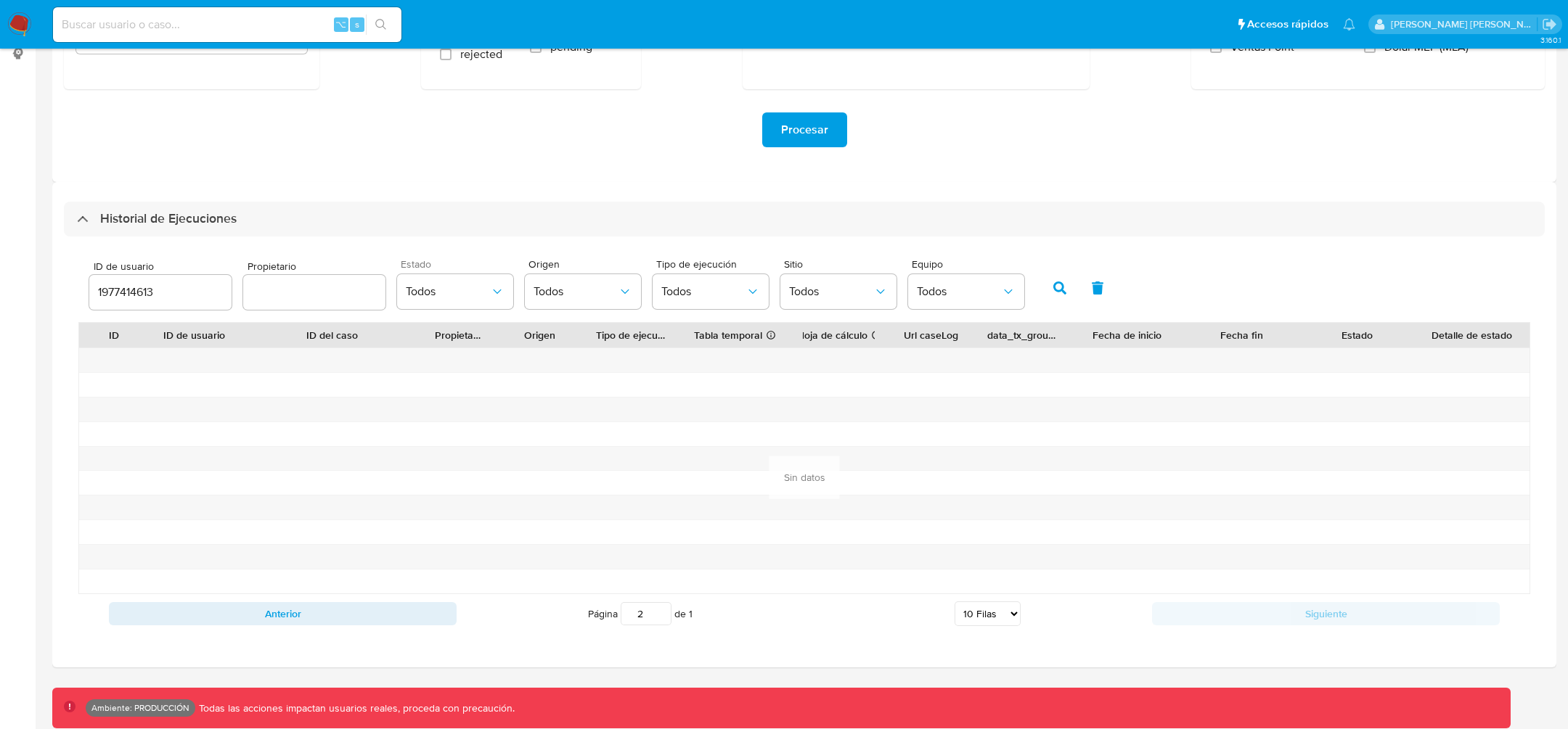
scroll to position [264, 0]
click at [649, 605] on input "2" at bounding box center [645, 616] width 51 height 23
type input "1"
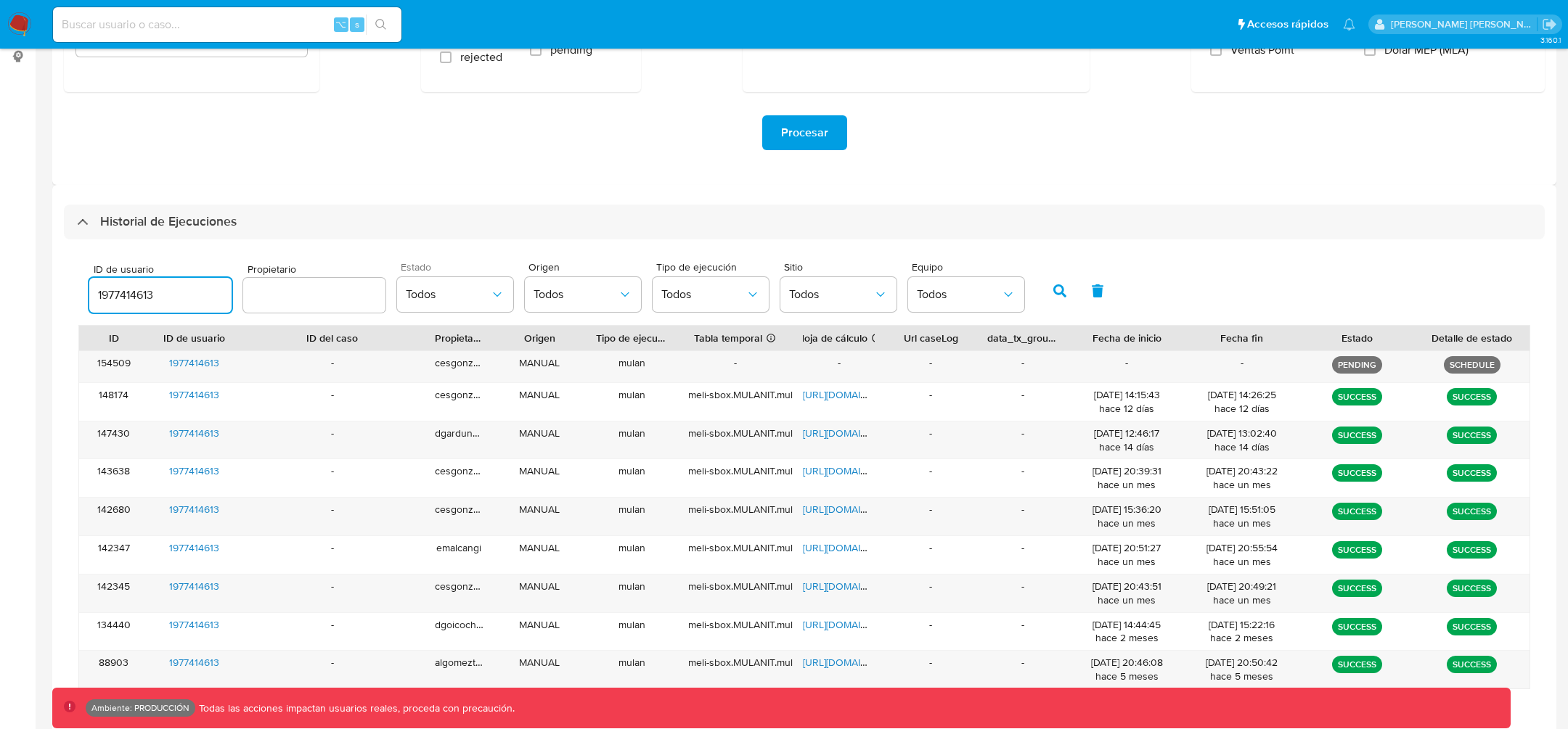
drag, startPoint x: 198, startPoint y: 290, endPoint x: 13, endPoint y: 284, distance: 185.1
click at [13, 284] on section "Bandeja Tablero Tablero Externo Administración Reglas Roles Usuarios Equipos Co…" at bounding box center [784, 280] width 1568 height 1089
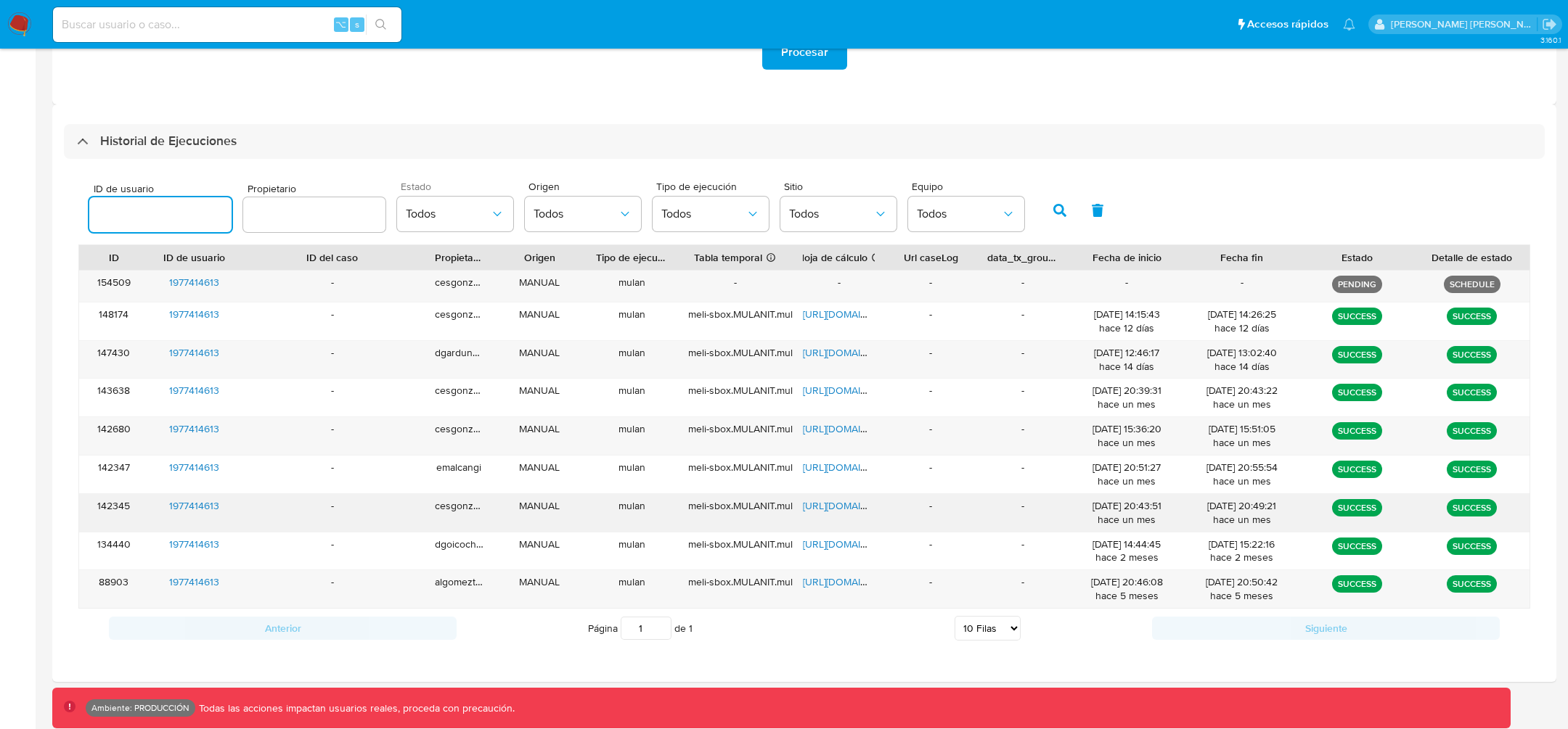
scroll to position [356, 0]
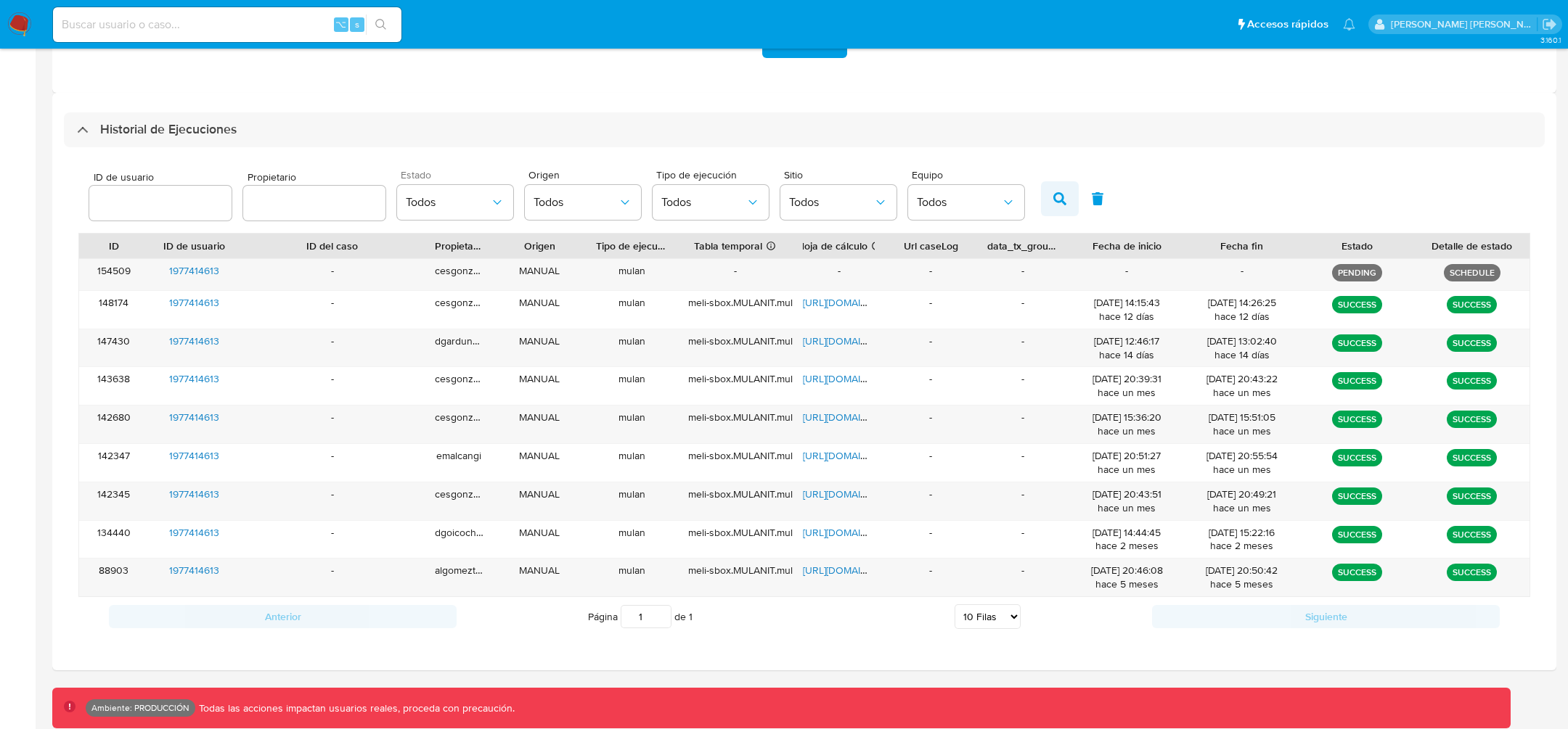
click at [1041, 194] on button "button" at bounding box center [1059, 198] width 38 height 35
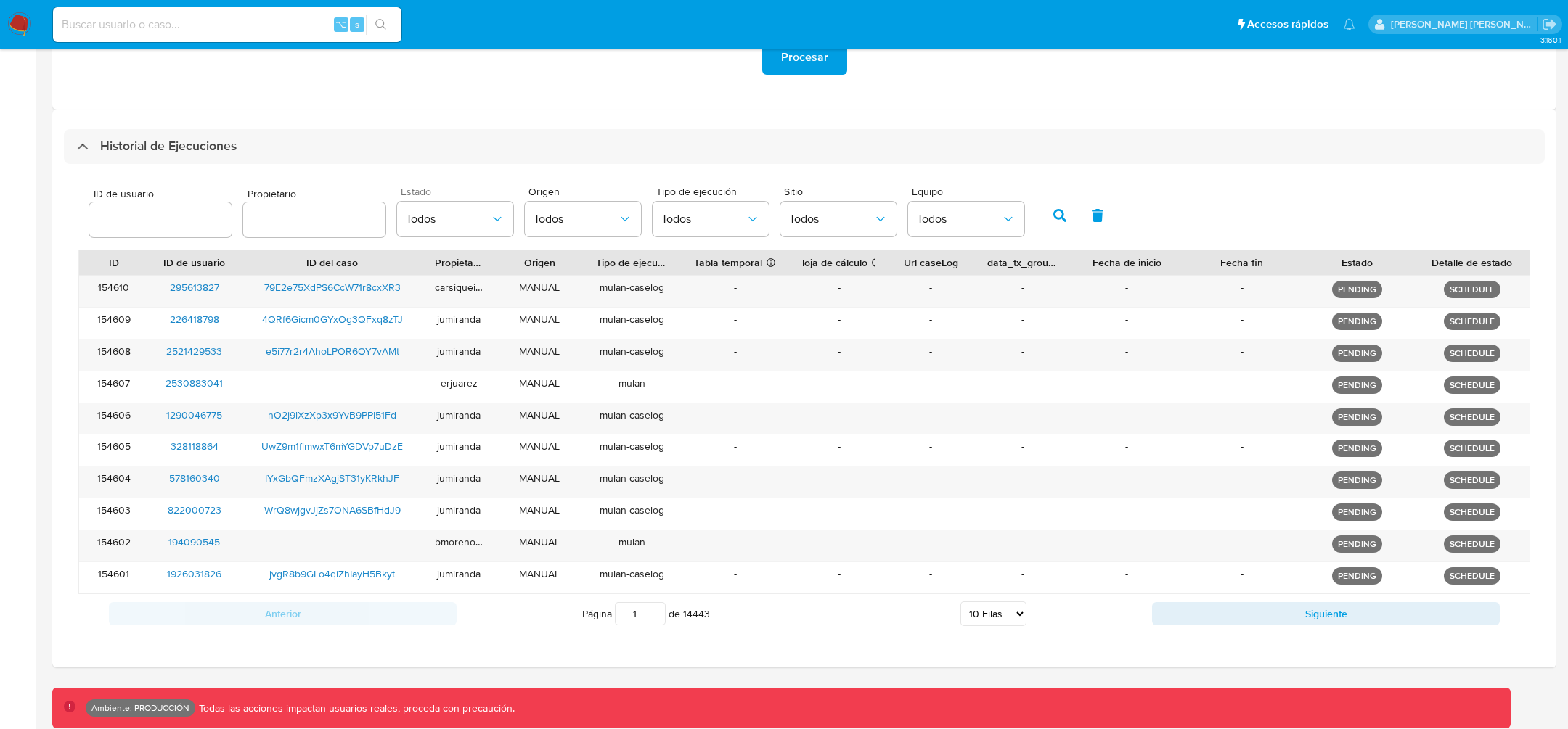
scroll to position [335, 0]
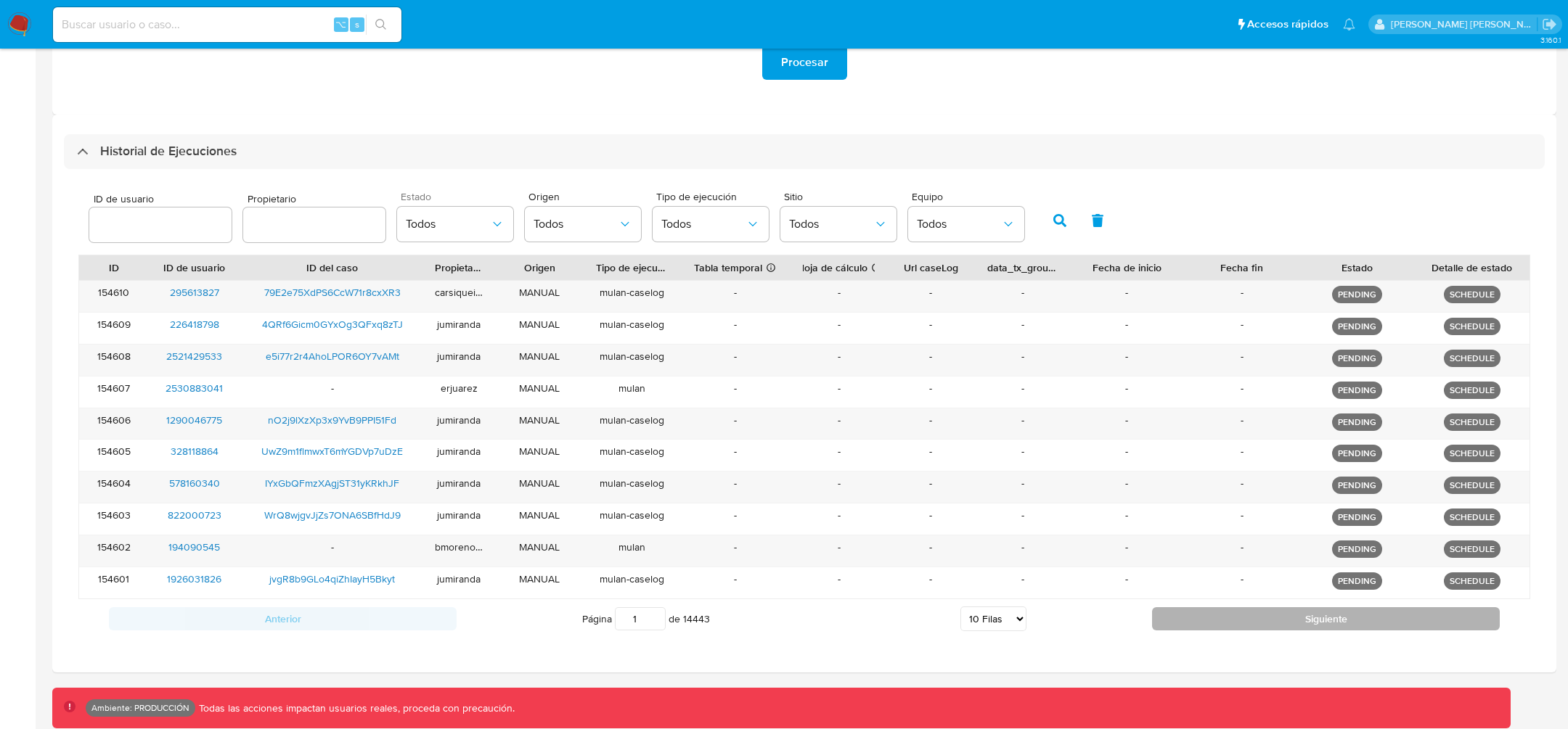
click at [1191, 608] on button "Siguiente" at bounding box center [1325, 619] width 348 height 23
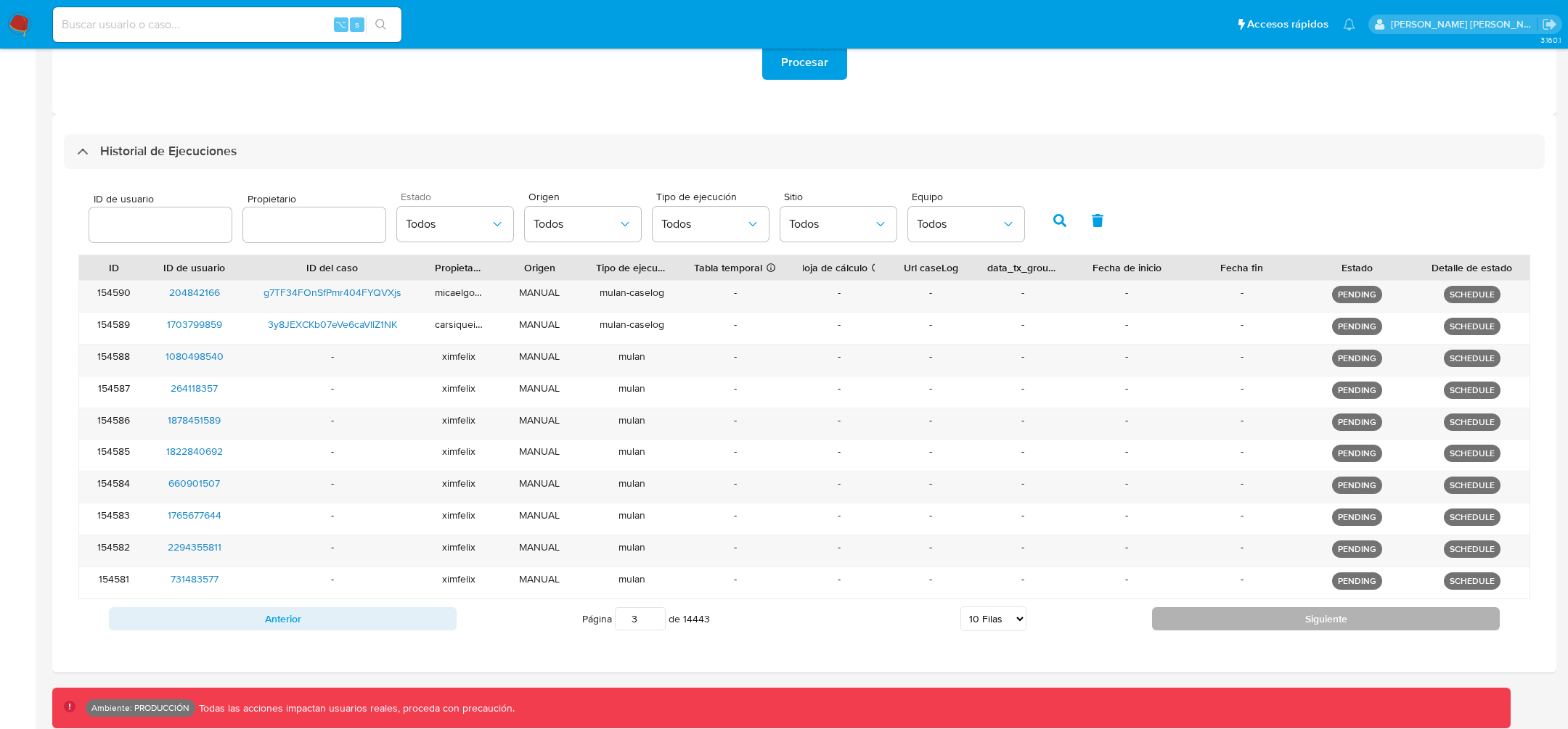
click at [1191, 608] on button "Siguiente" at bounding box center [1325, 619] width 348 height 23
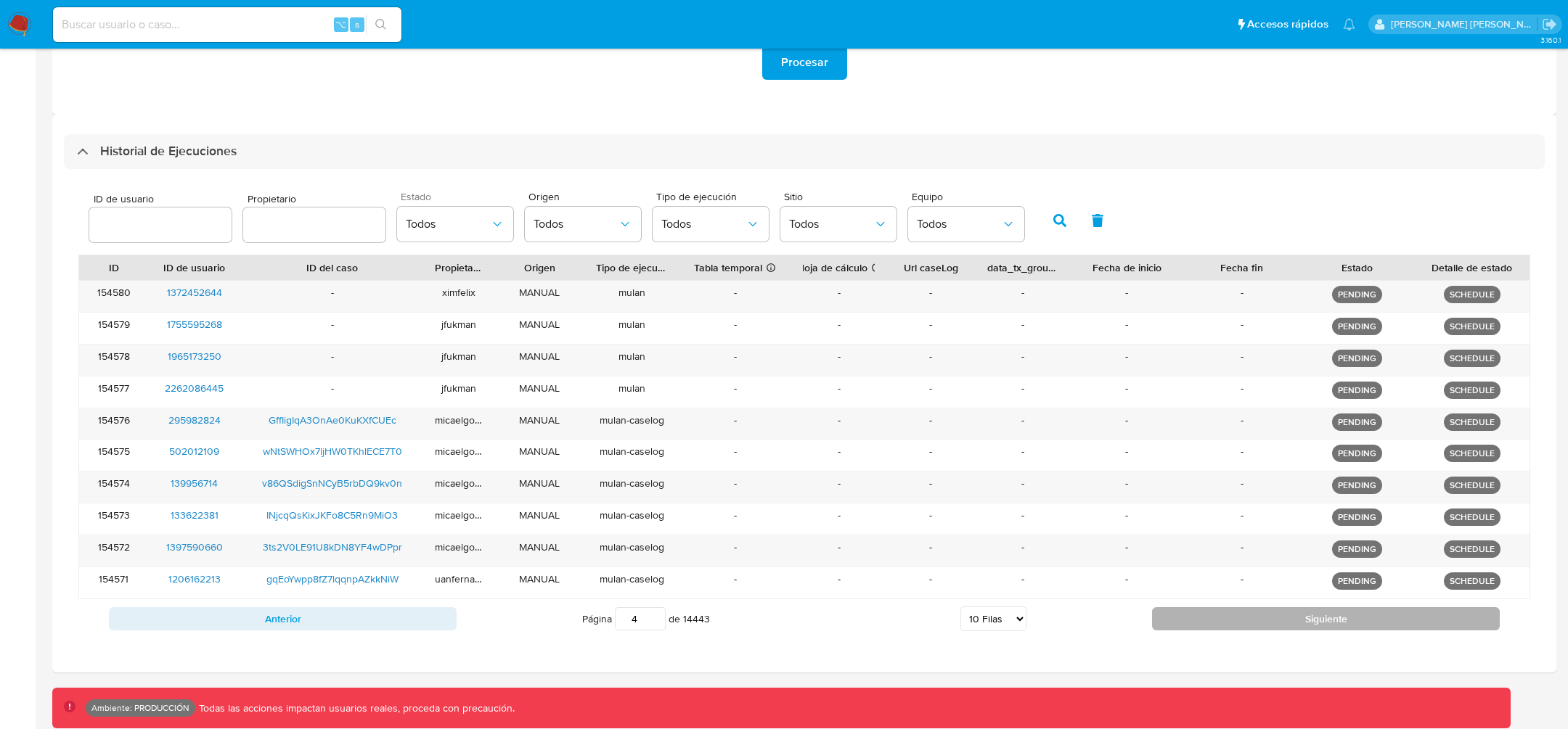
click at [1190, 608] on button "Siguiente" at bounding box center [1325, 619] width 348 height 23
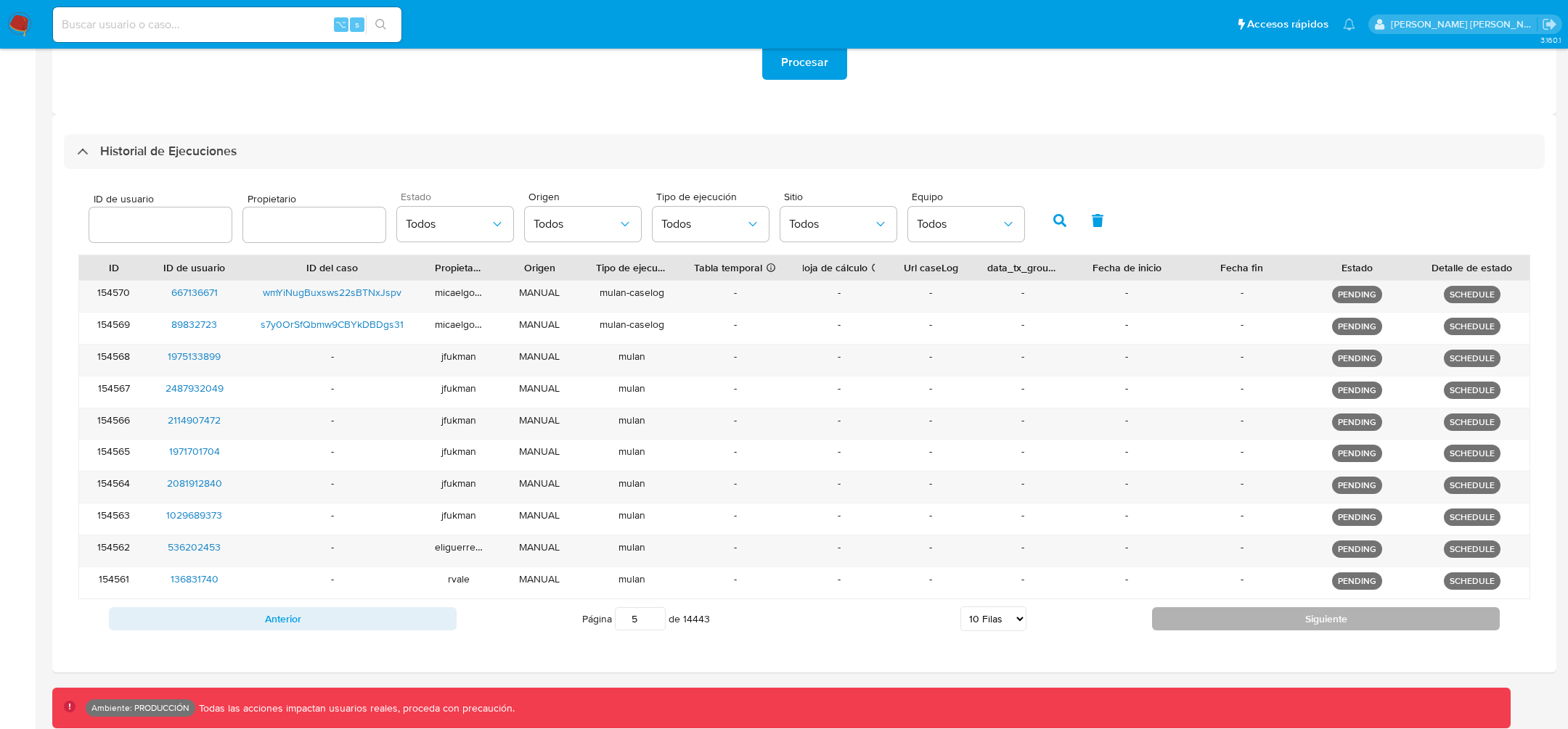
click at [1188, 608] on button "Siguiente" at bounding box center [1325, 619] width 348 height 23
click at [1186, 608] on button "Siguiente" at bounding box center [1325, 619] width 348 height 23
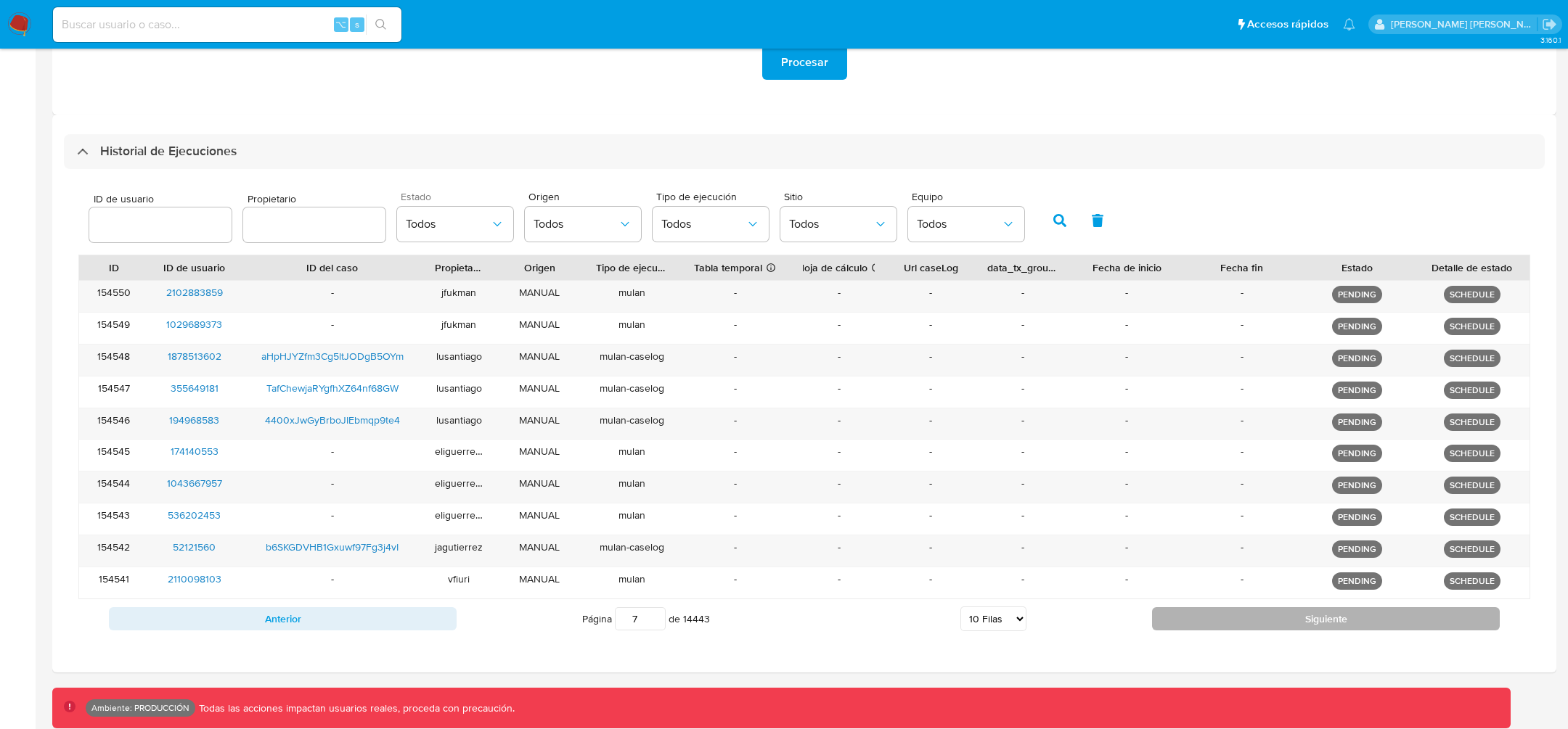
click at [1186, 608] on button "Siguiente" at bounding box center [1325, 619] width 348 height 23
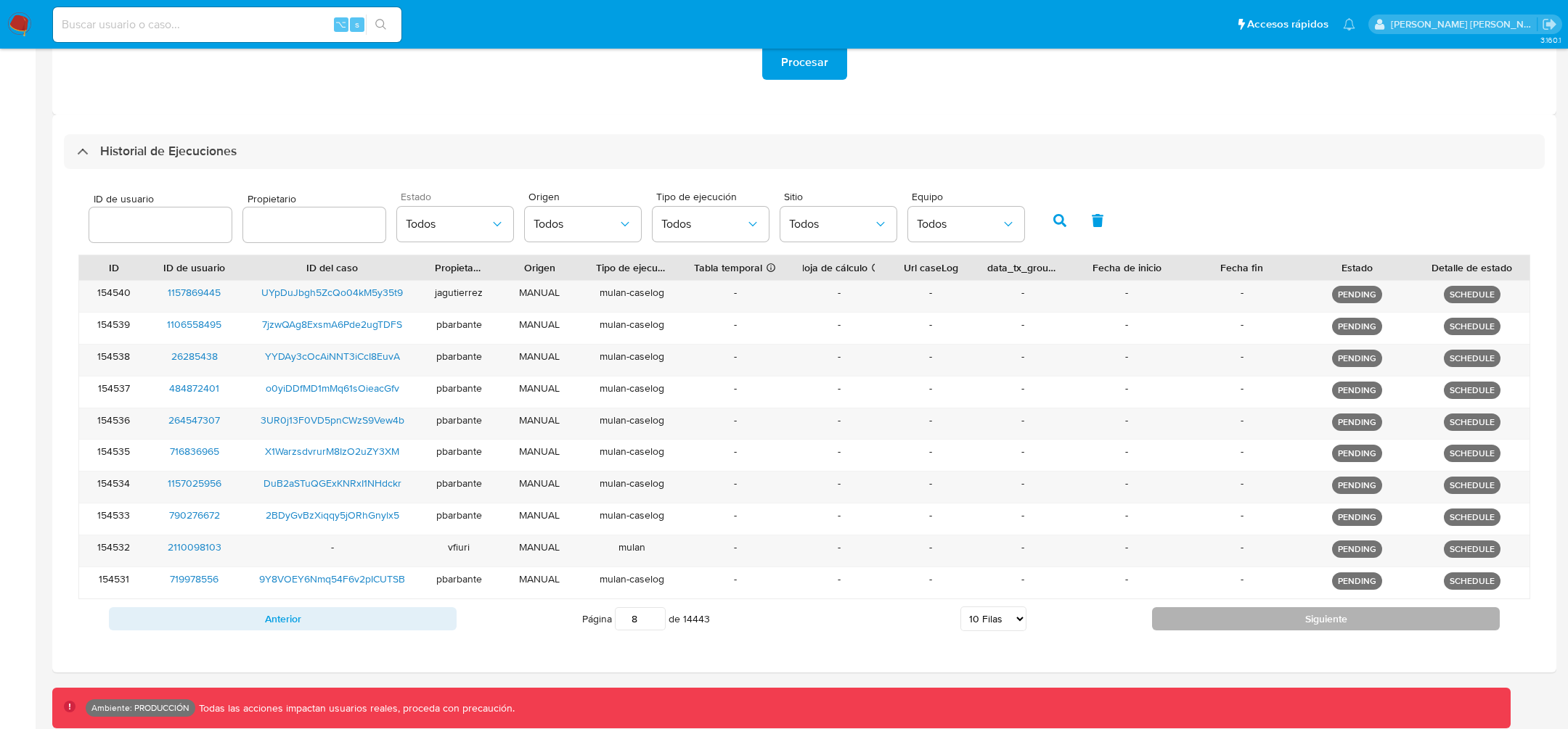
click at [1186, 608] on button "Siguiente" at bounding box center [1325, 619] width 348 height 23
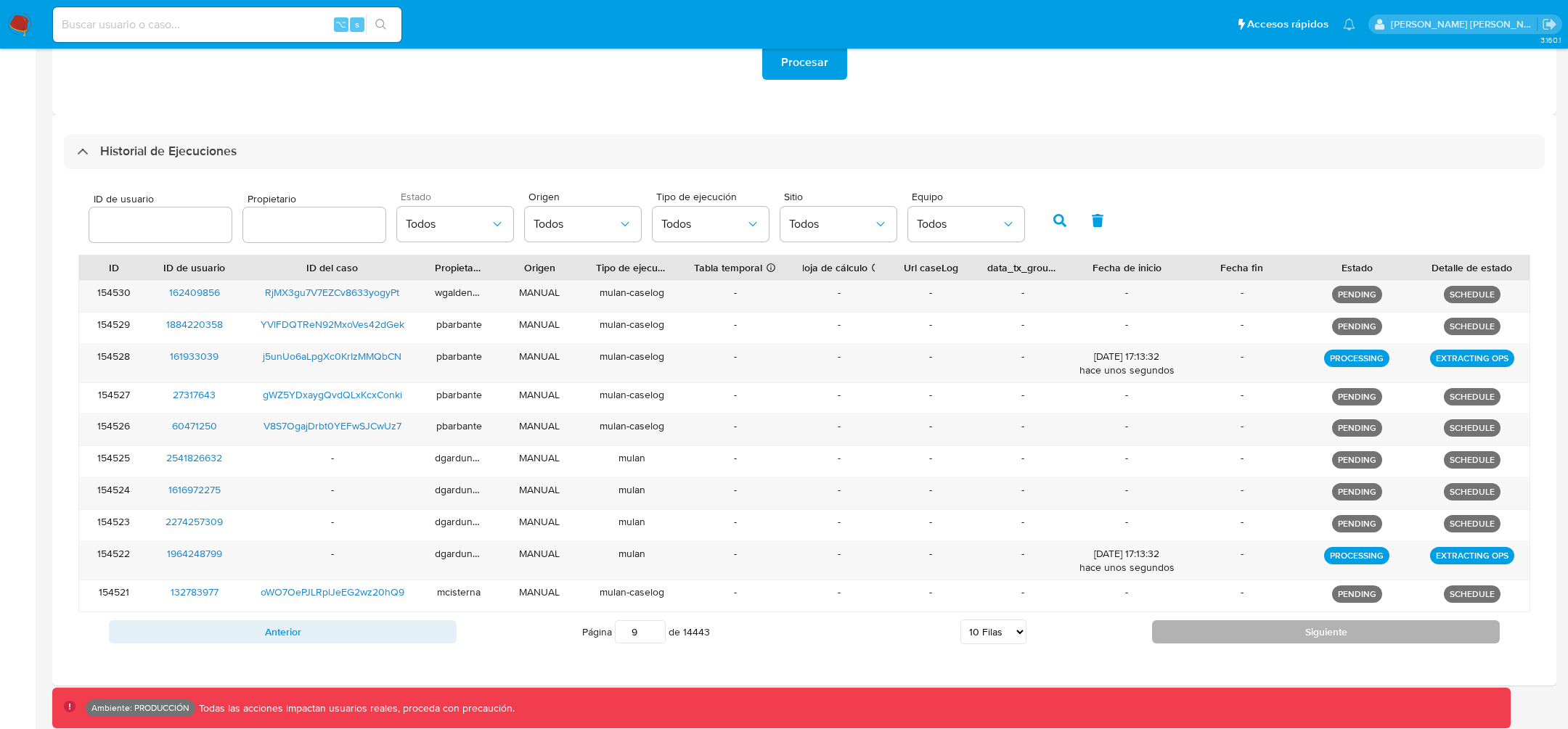
click at [1186, 620] on button "Siguiente" at bounding box center [1325, 632] width 348 height 23
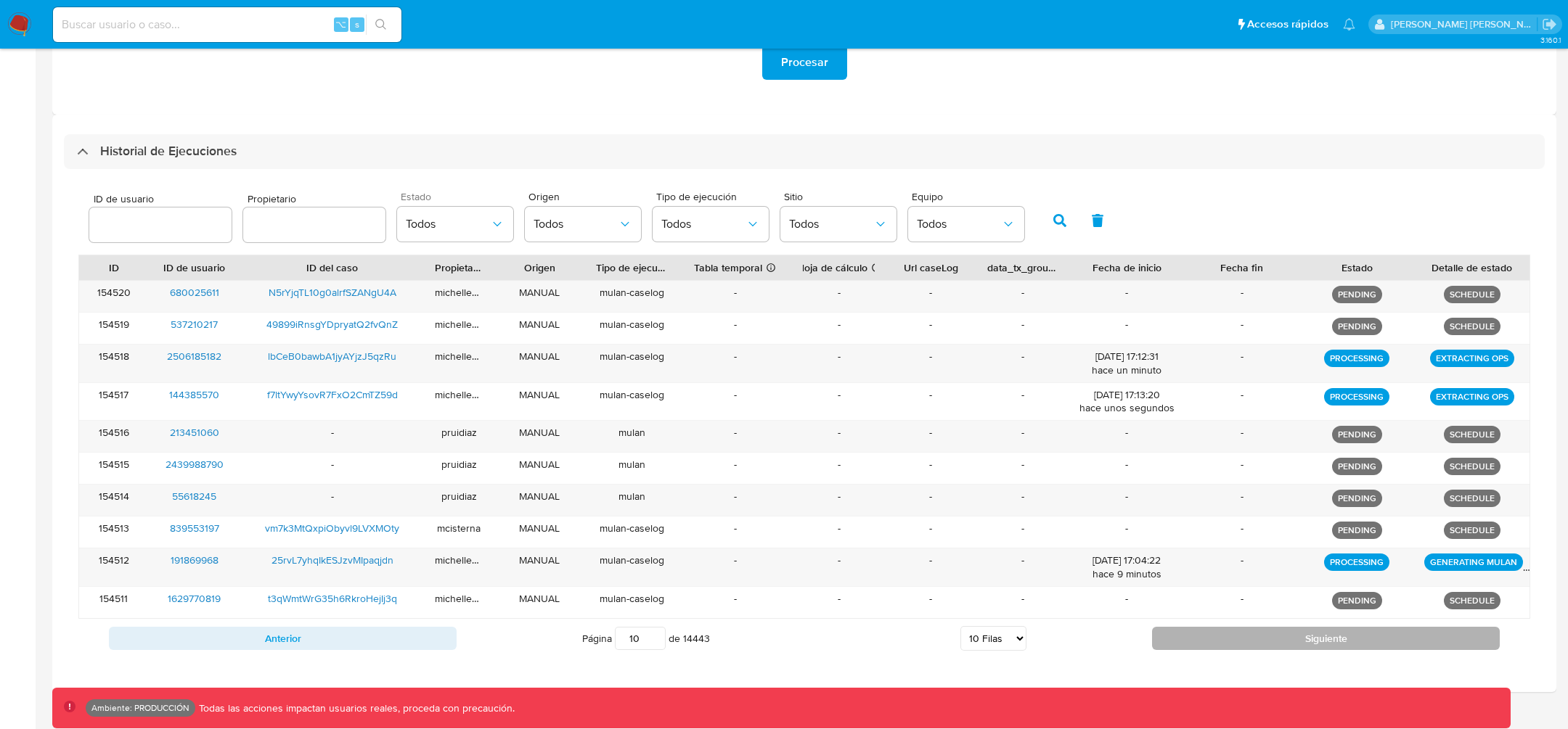
click at [1185, 634] on button "Siguiente" at bounding box center [1325, 638] width 348 height 23
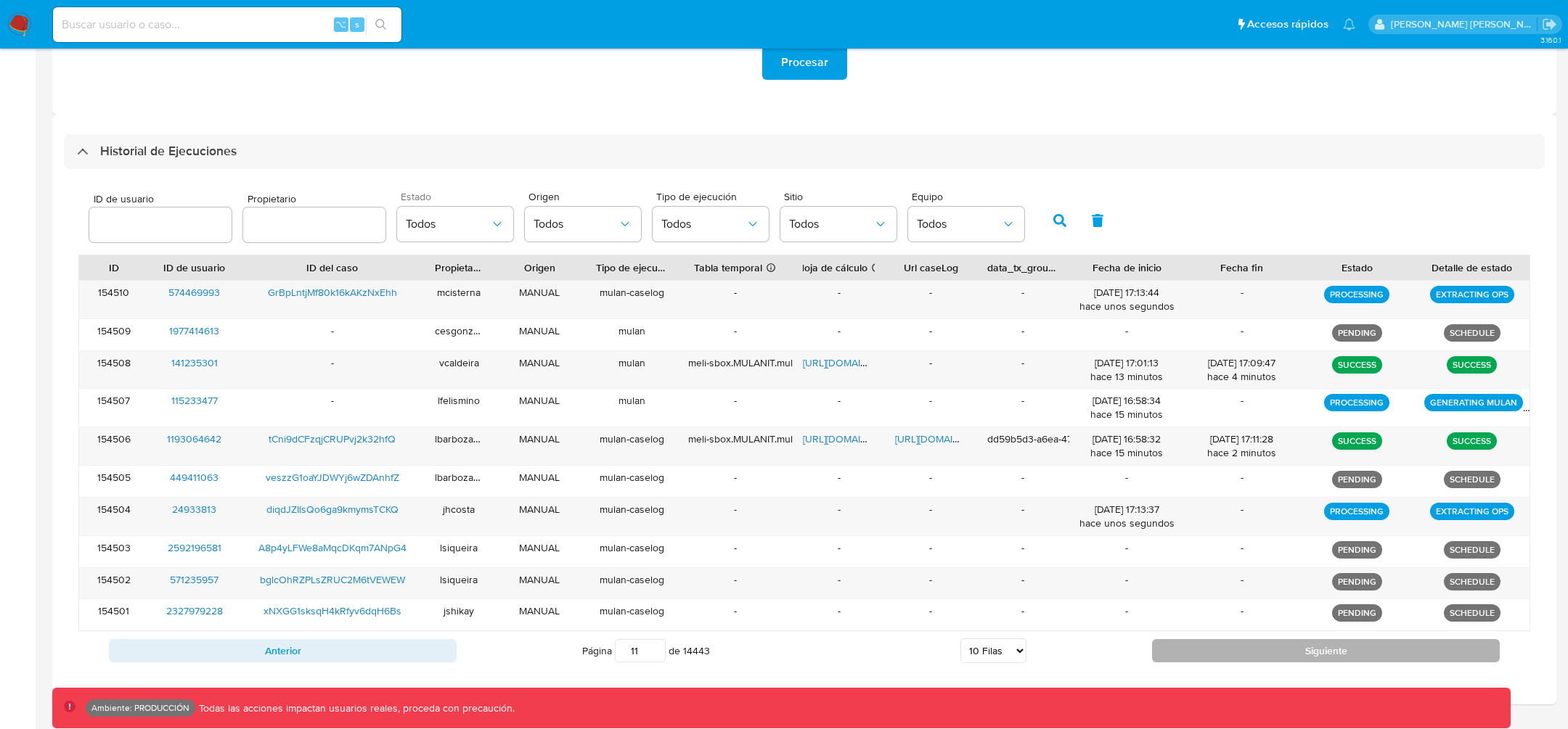
click at [1185, 639] on button "Siguiente" at bounding box center [1325, 650] width 348 height 23
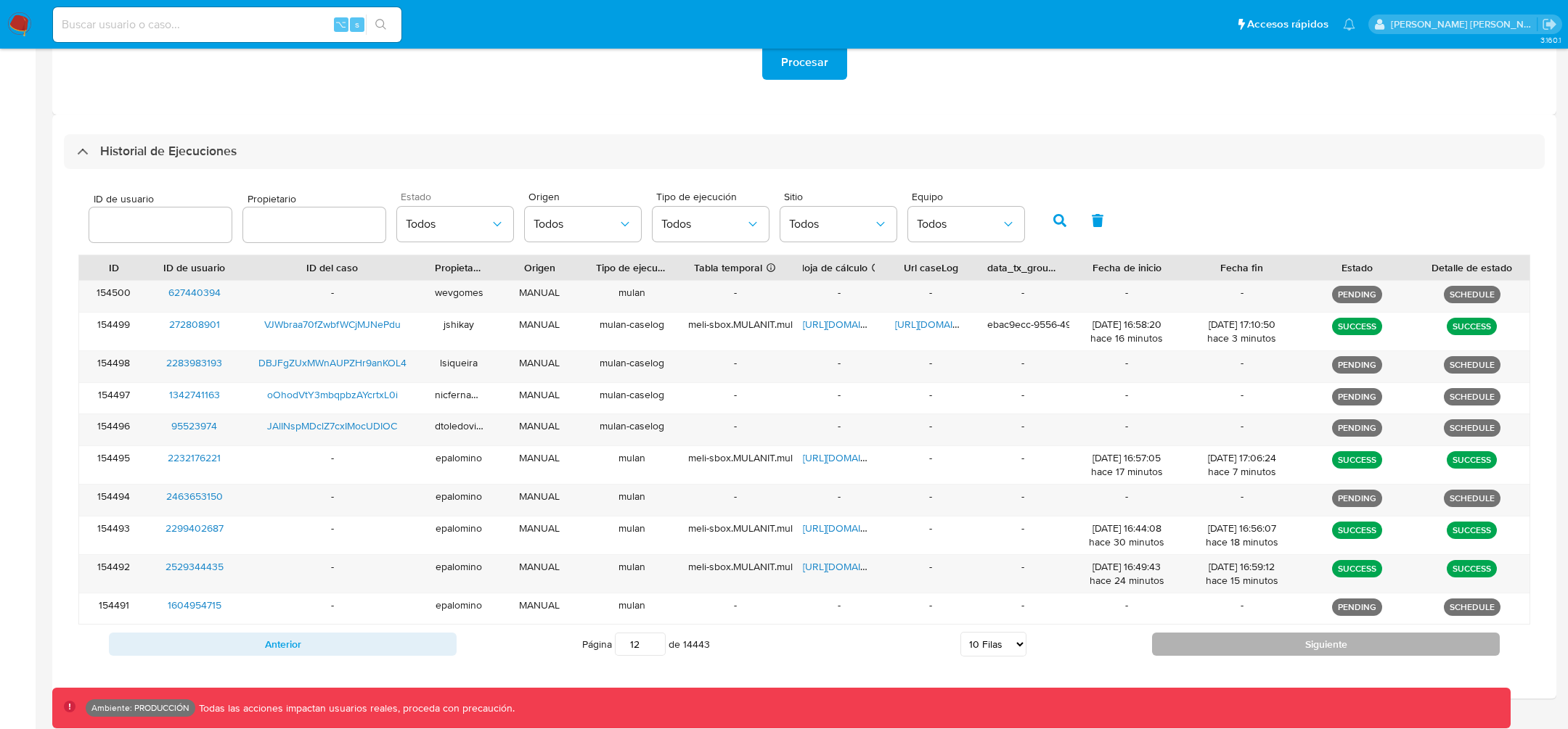
click at [1184, 635] on button "Siguiente" at bounding box center [1325, 644] width 348 height 23
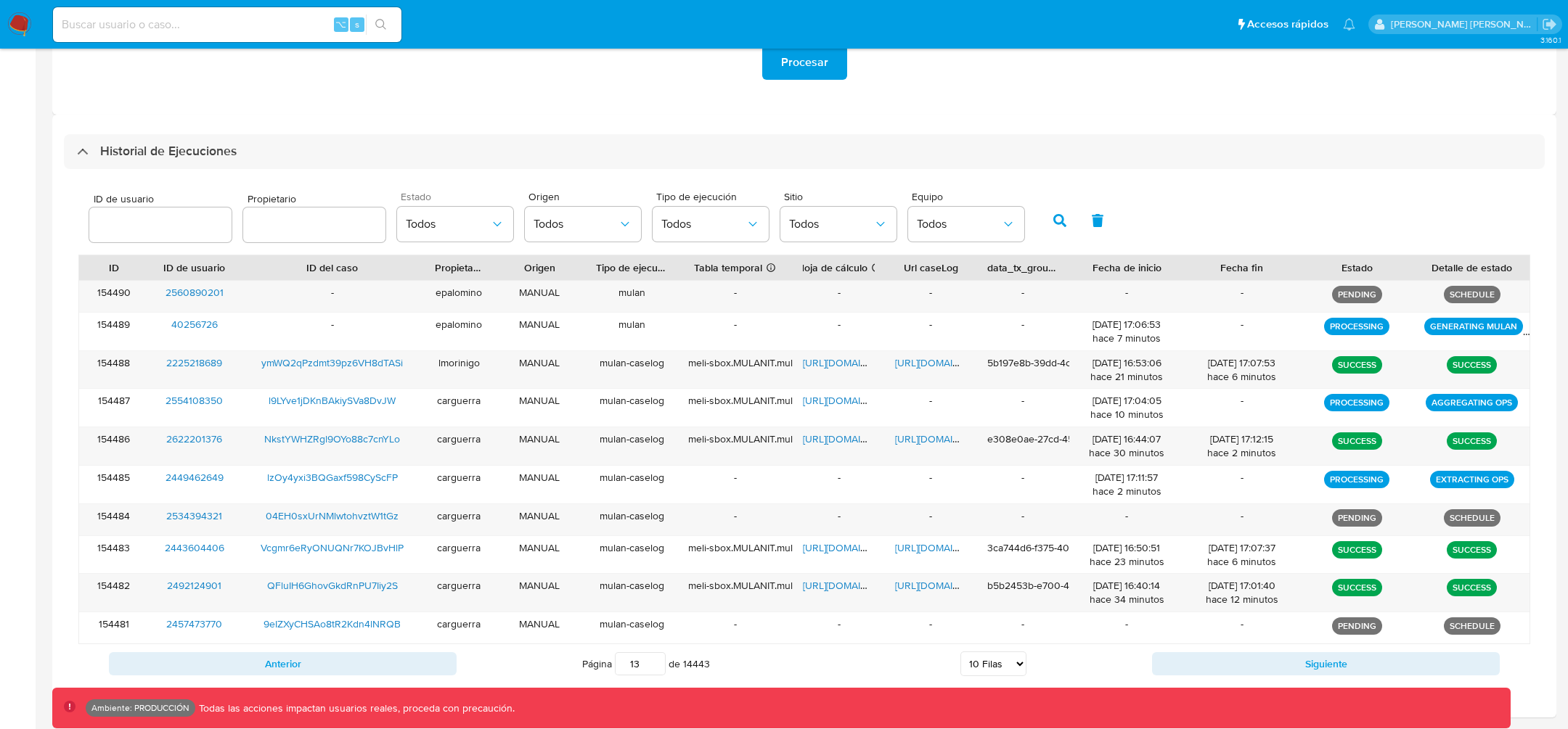
click at [1175, 644] on div "Anterior Página 13 de 14443 5 Filas 10 Filas 20 Filas 25 Filas 50 Filas 100 Fil…" at bounding box center [805, 664] width 1452 height 39
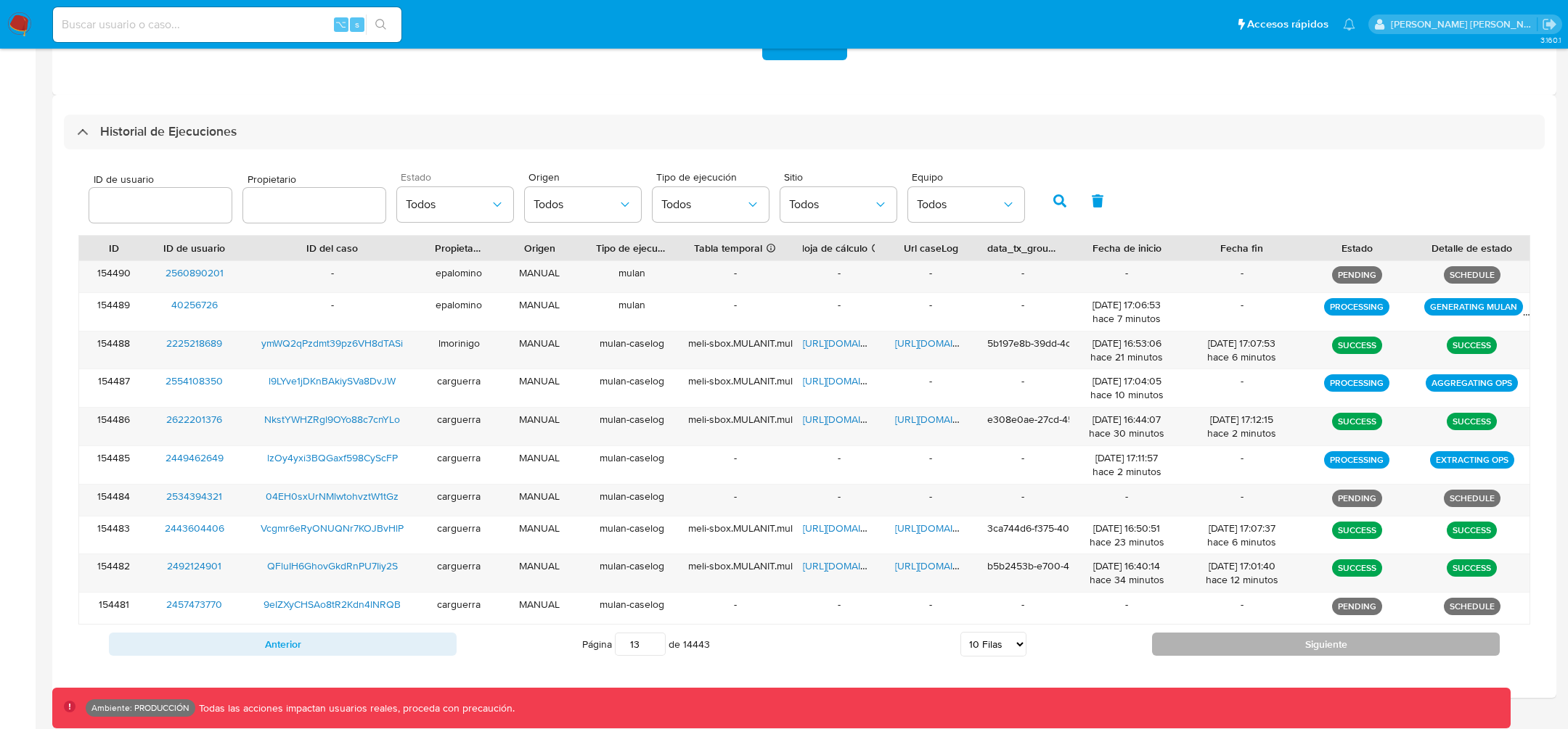
click at [1236, 636] on button "Siguiente" at bounding box center [1325, 644] width 348 height 23
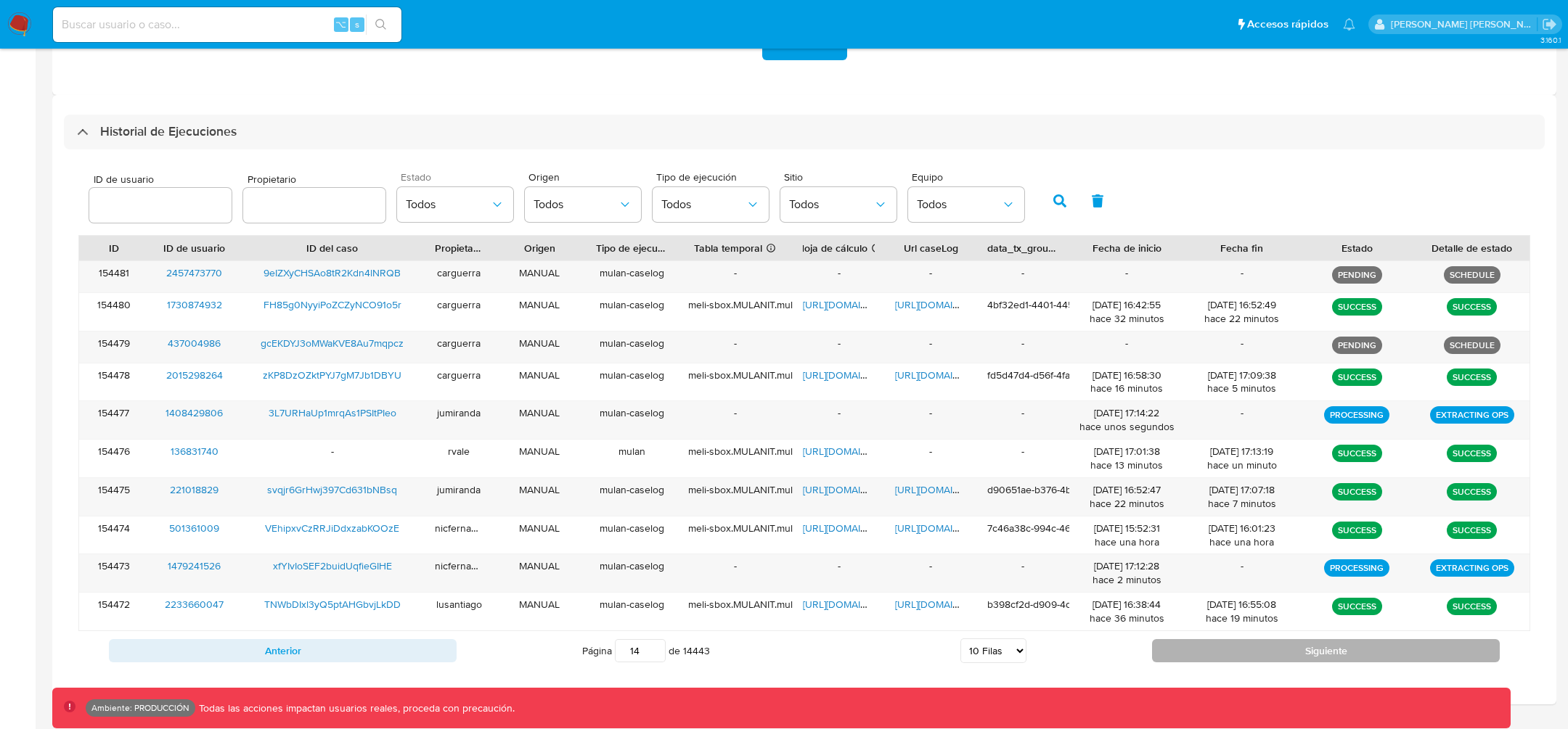
click at [1221, 646] on button "Siguiente" at bounding box center [1325, 650] width 348 height 23
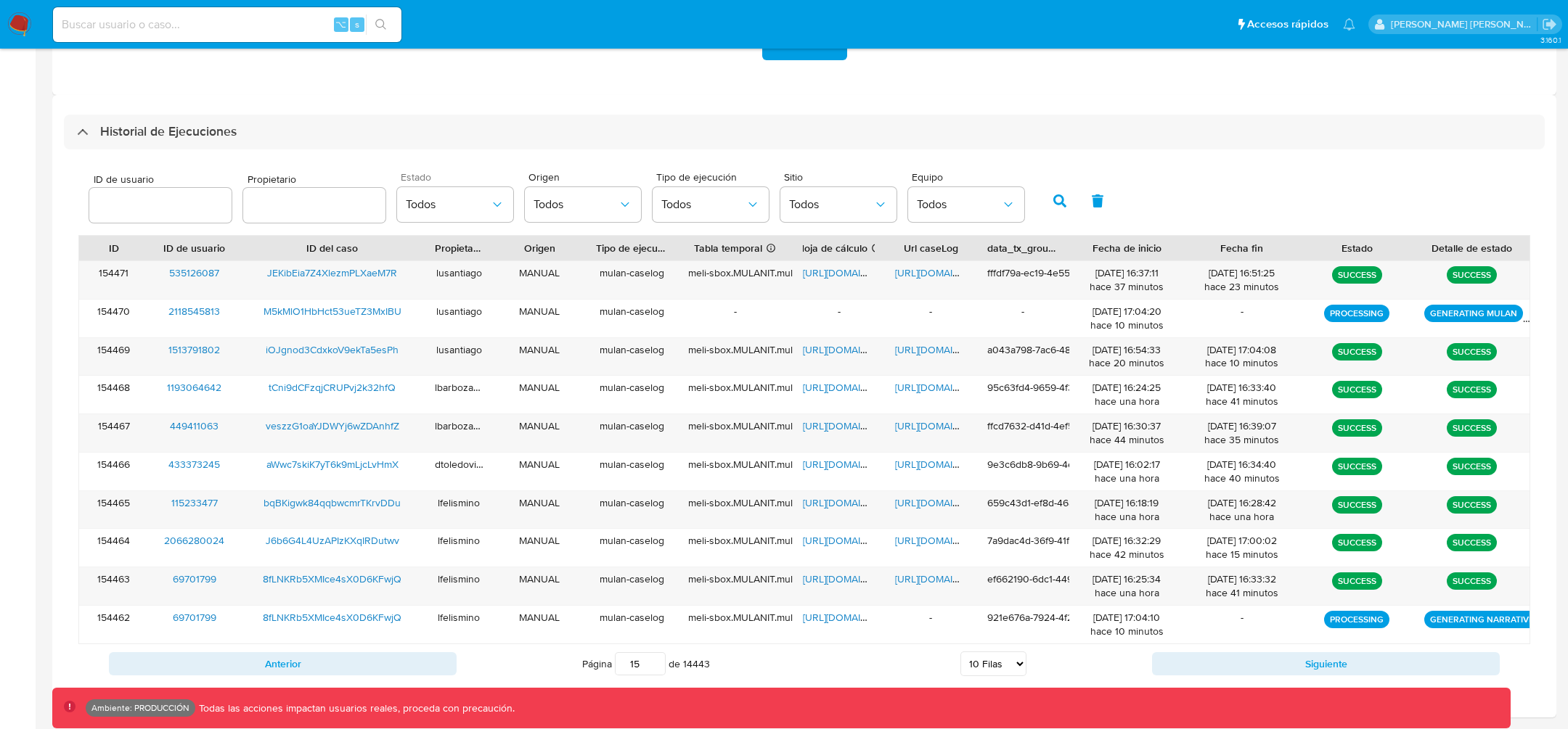
click at [633, 661] on input "15" at bounding box center [640, 664] width 51 height 23
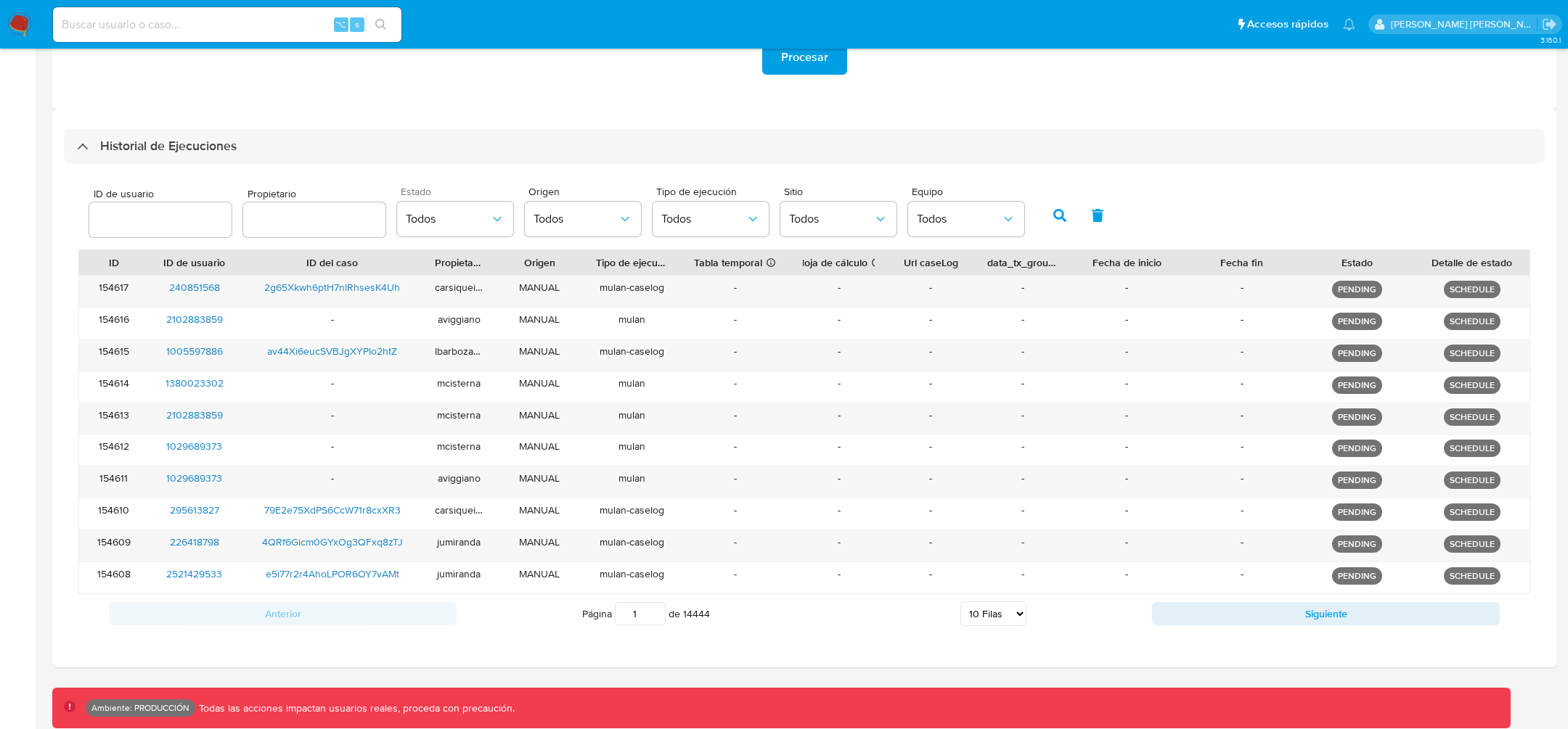
scroll to position [335, 0]
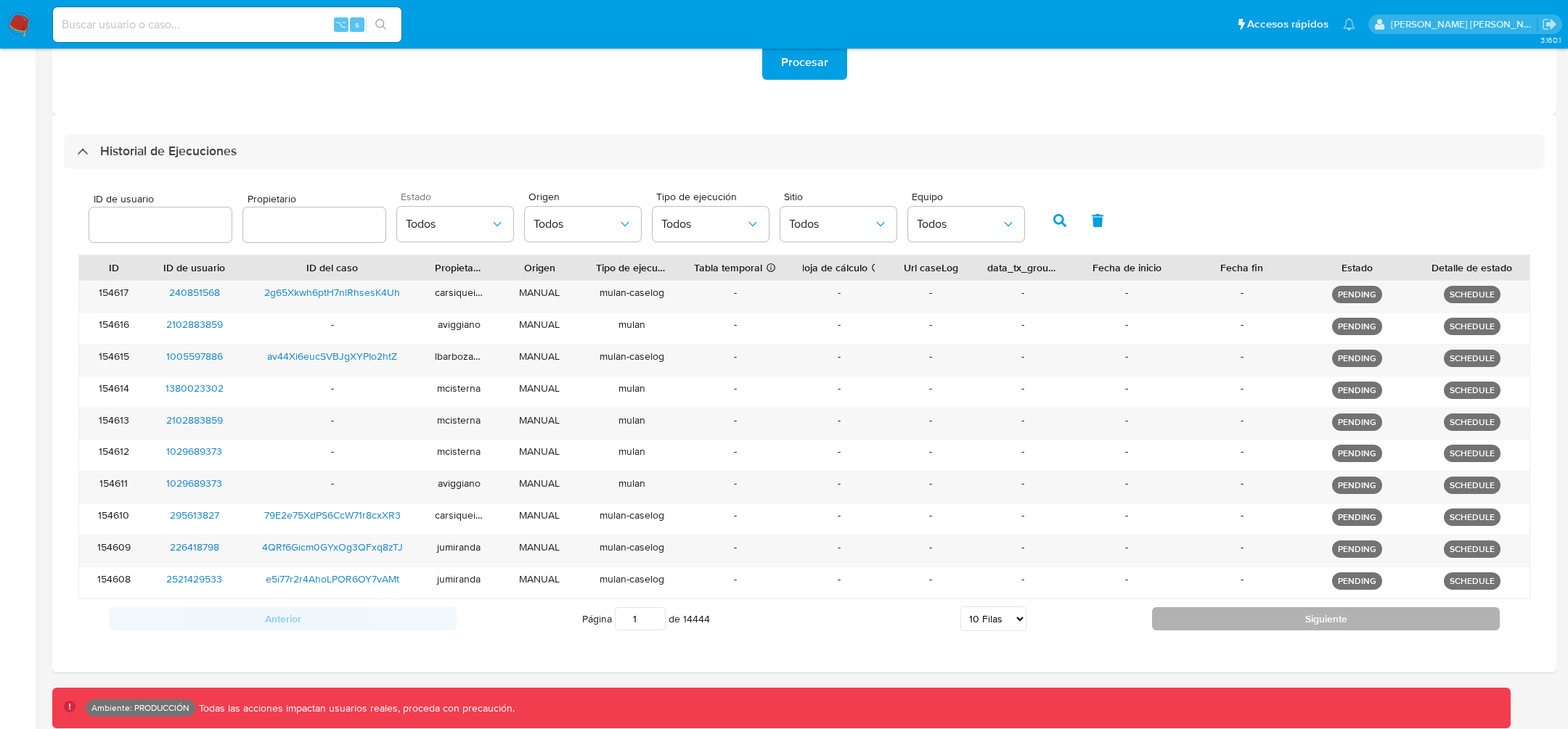
click at [1261, 624] on button "Siguiente" at bounding box center [1325, 619] width 348 height 23
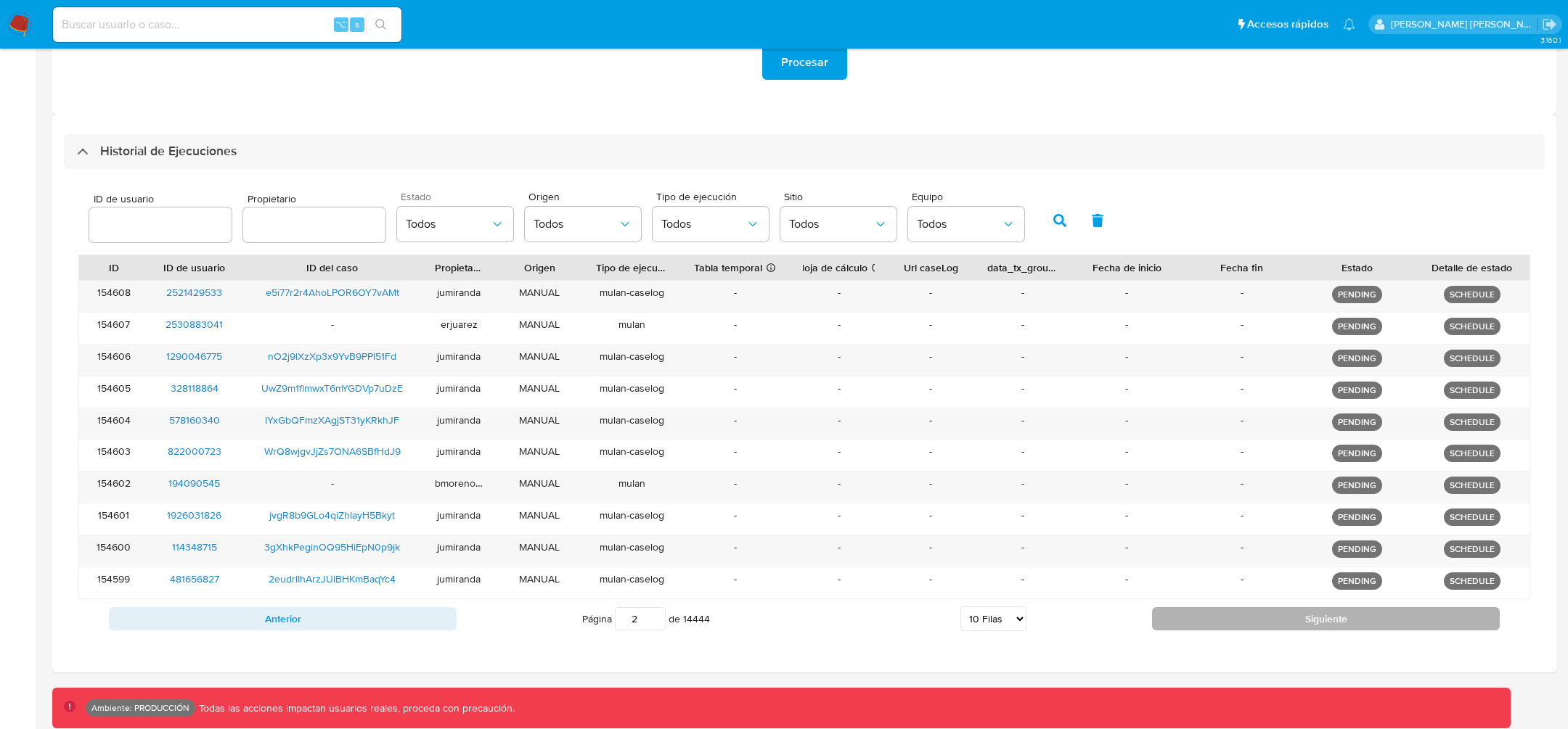
click at [1261, 624] on button "Siguiente" at bounding box center [1325, 619] width 348 height 23
click at [1260, 622] on button "Siguiente" at bounding box center [1325, 619] width 348 height 23
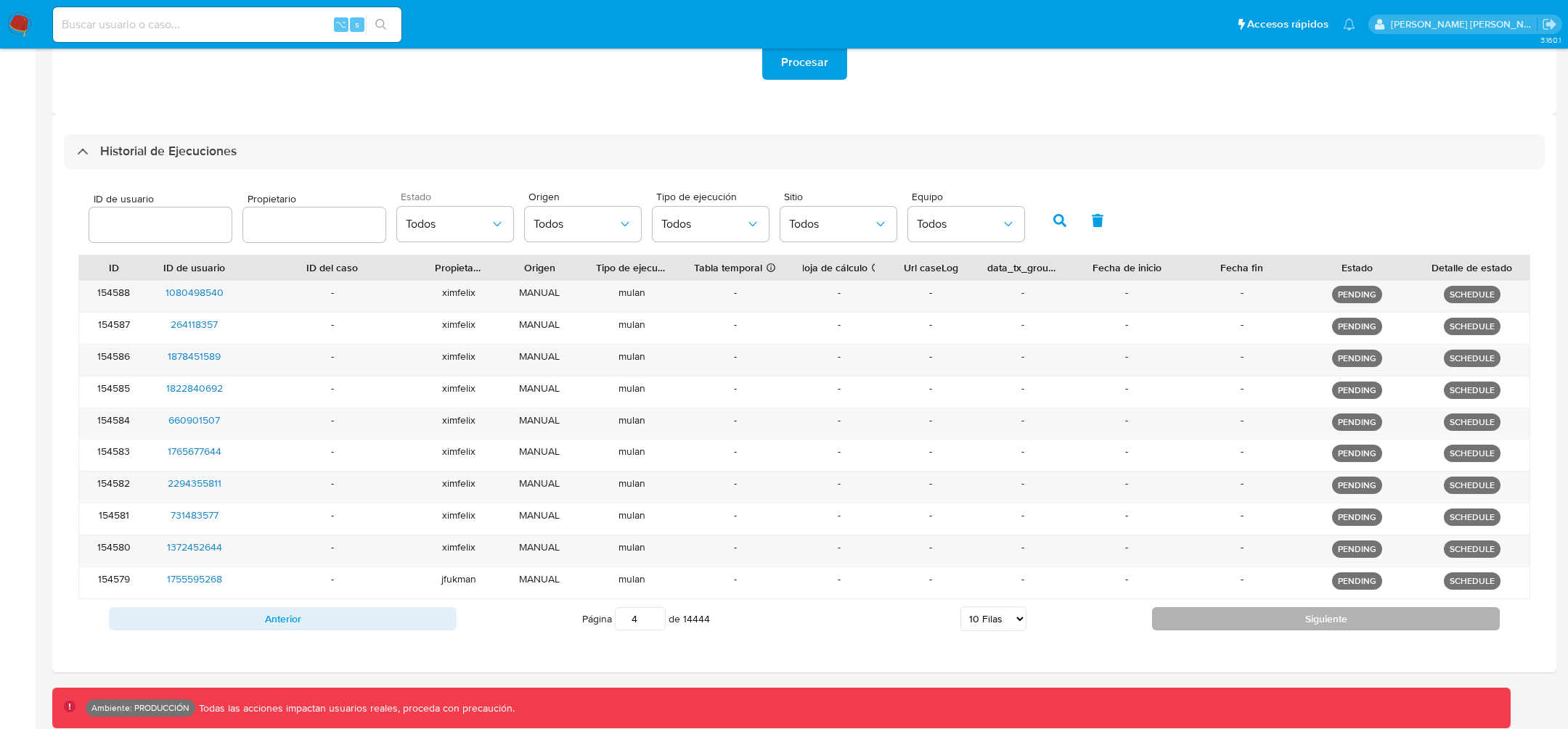
click at [1260, 622] on button "Siguiente" at bounding box center [1325, 619] width 348 height 23
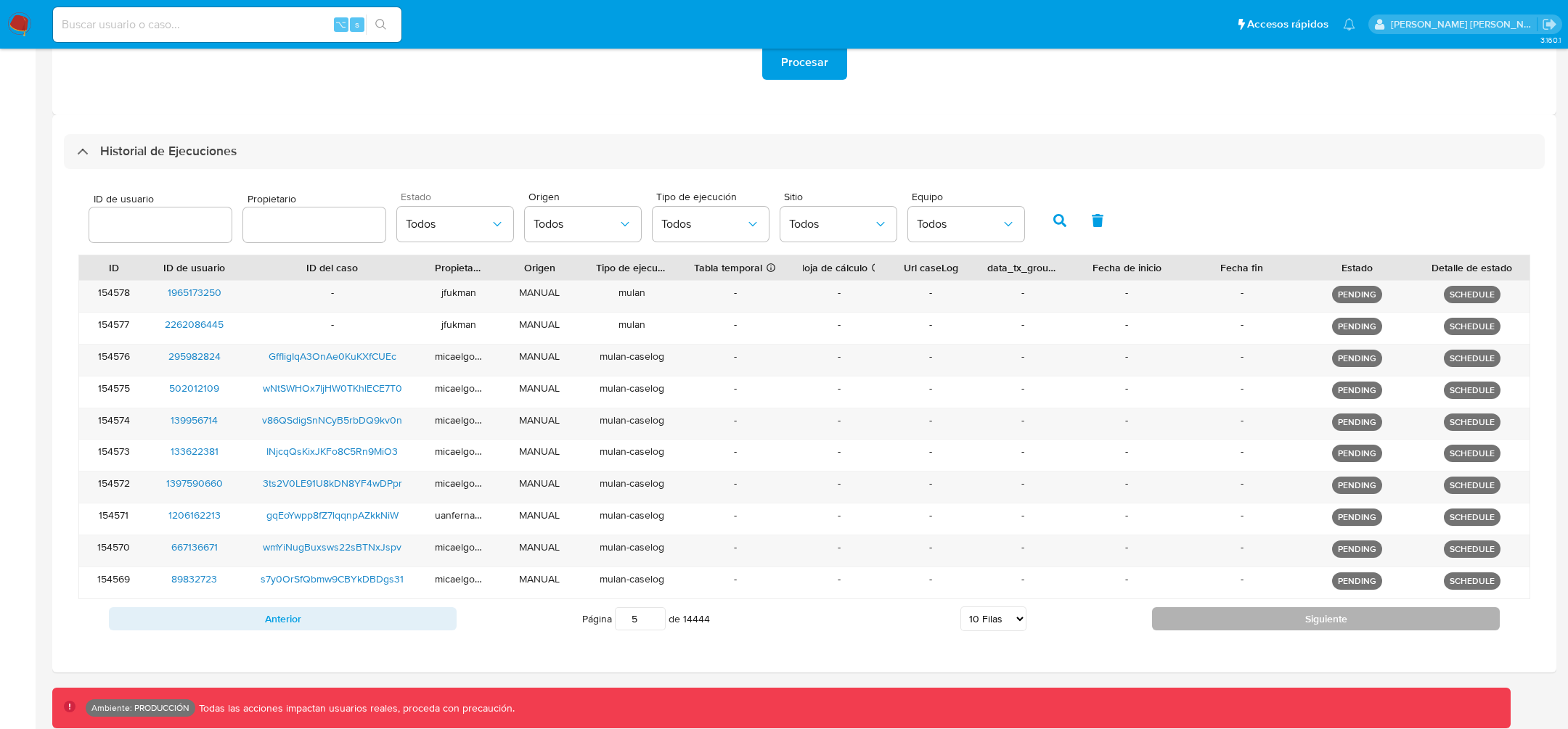
click at [1260, 622] on button "Siguiente" at bounding box center [1325, 619] width 348 height 23
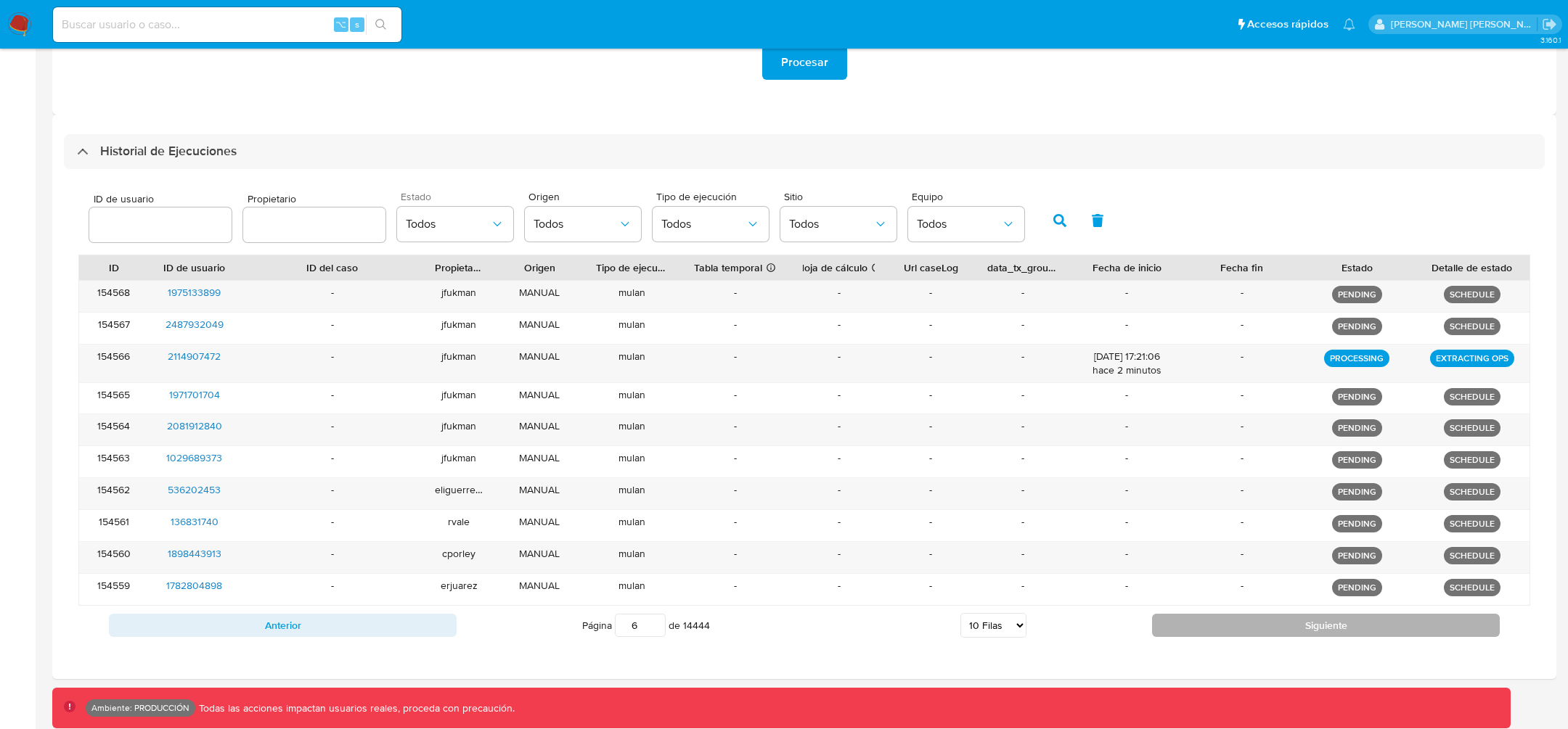
click at [1260, 622] on button "Siguiente" at bounding box center [1325, 625] width 348 height 23
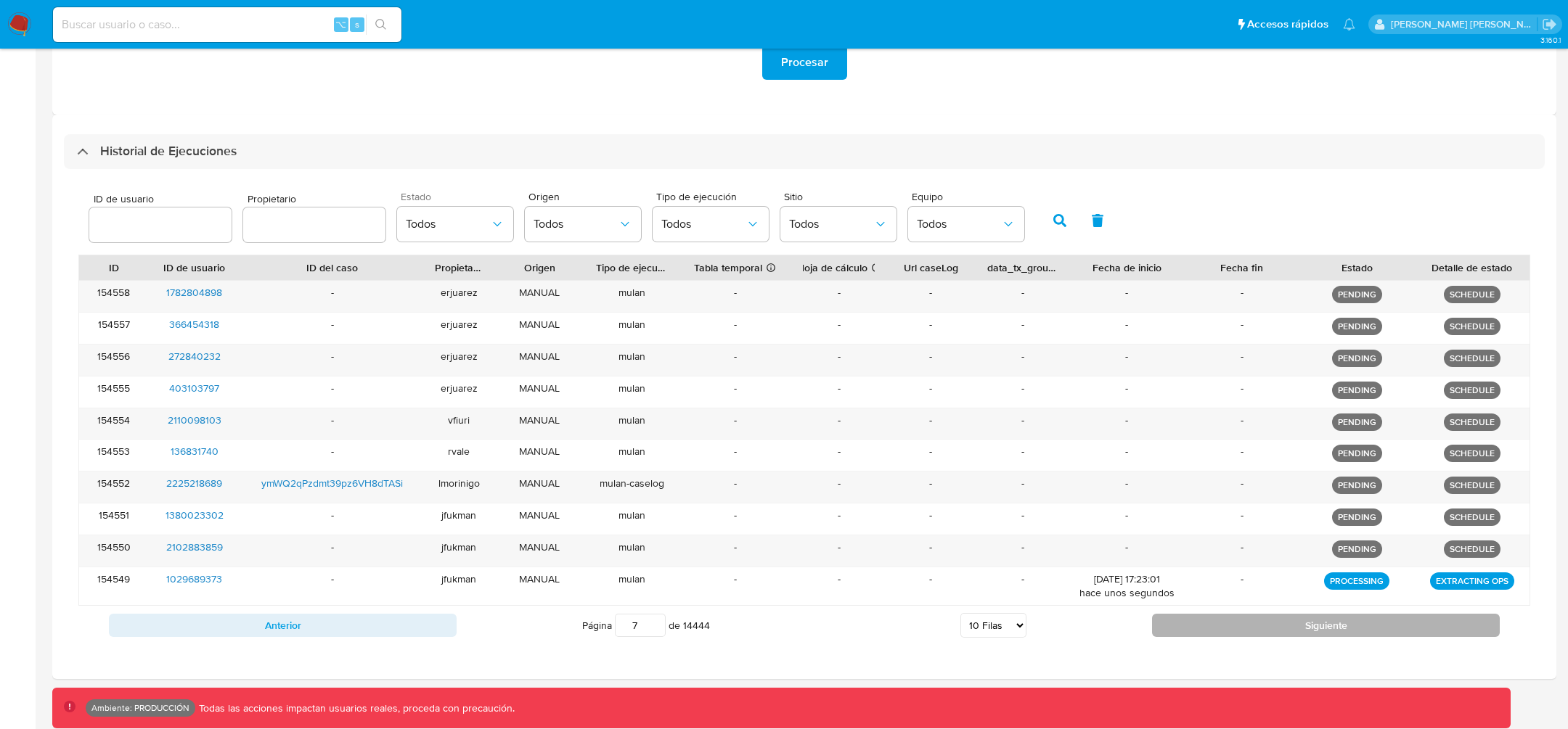
click at [1260, 622] on button "Siguiente" at bounding box center [1325, 625] width 348 height 23
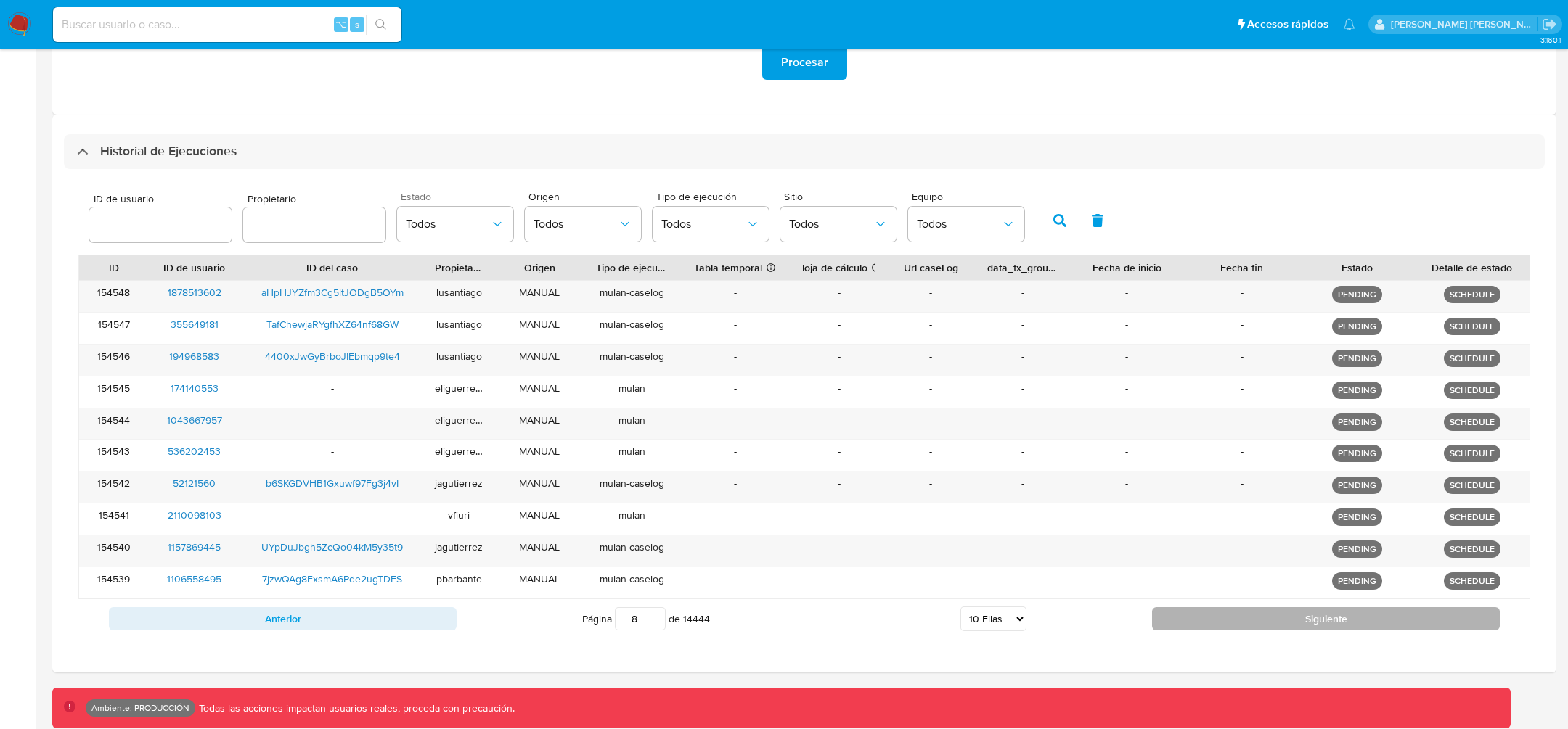
click at [1260, 622] on button "Siguiente" at bounding box center [1325, 619] width 348 height 23
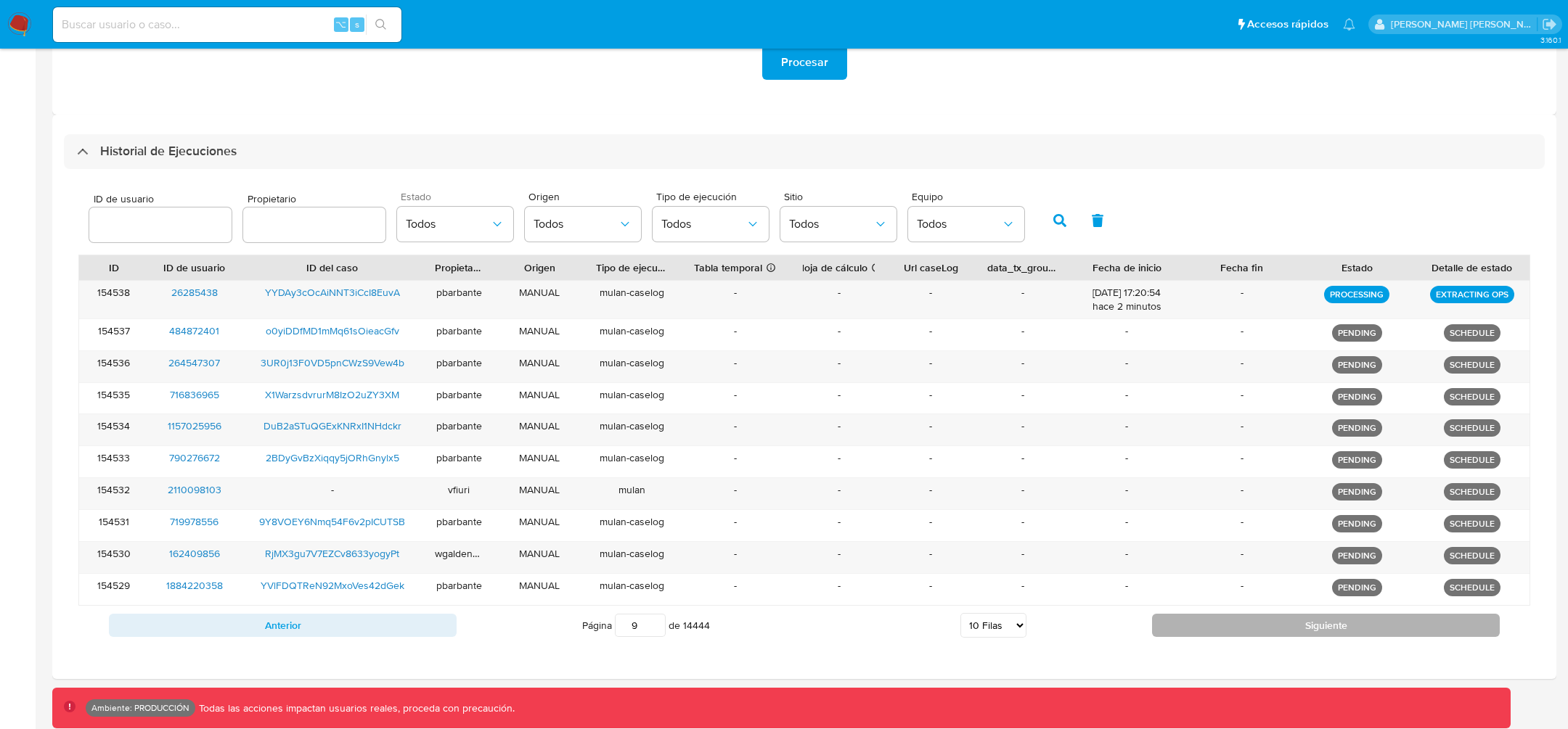
click at [1260, 622] on button "Siguiente" at bounding box center [1325, 625] width 348 height 23
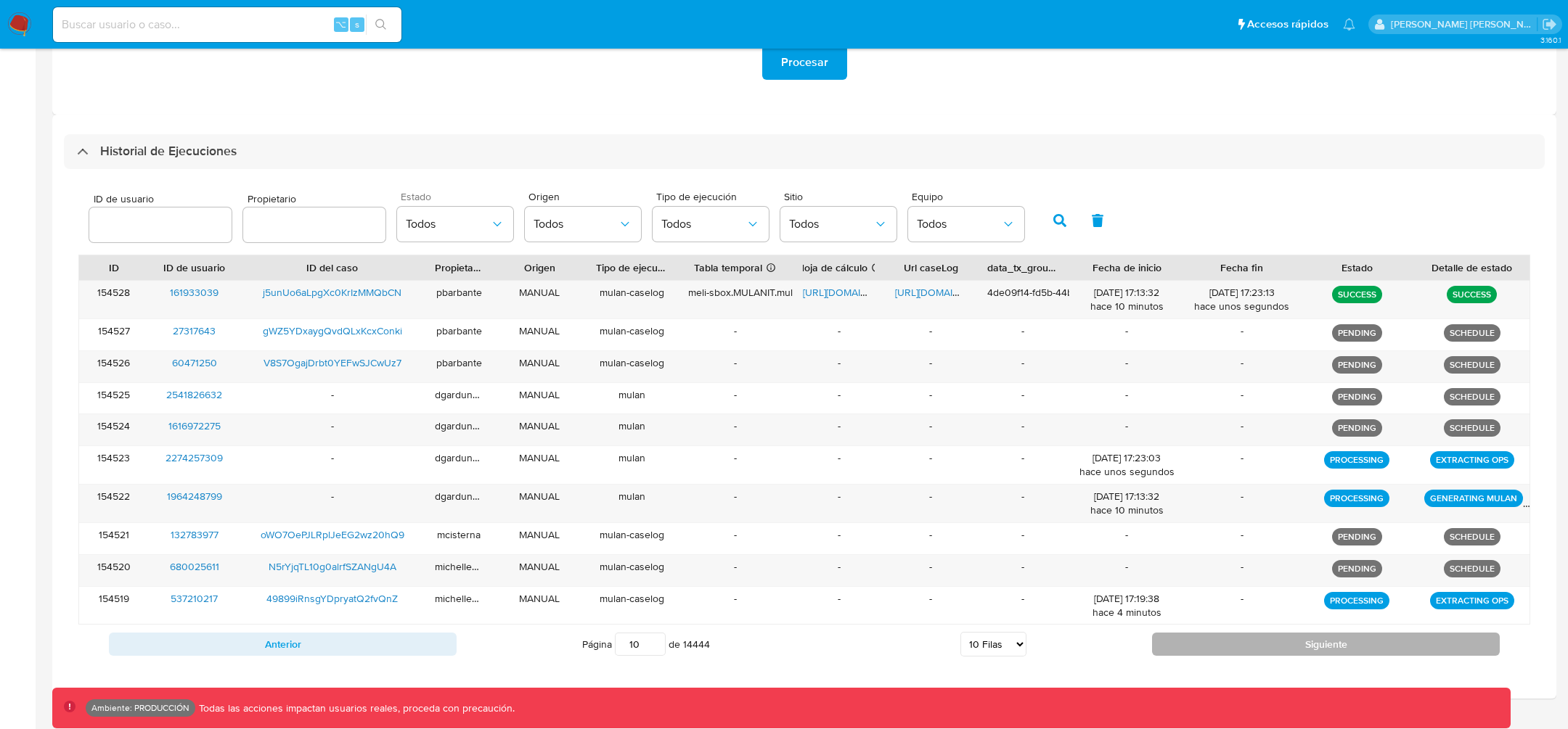
click at [1244, 635] on button "Siguiente" at bounding box center [1325, 644] width 348 height 23
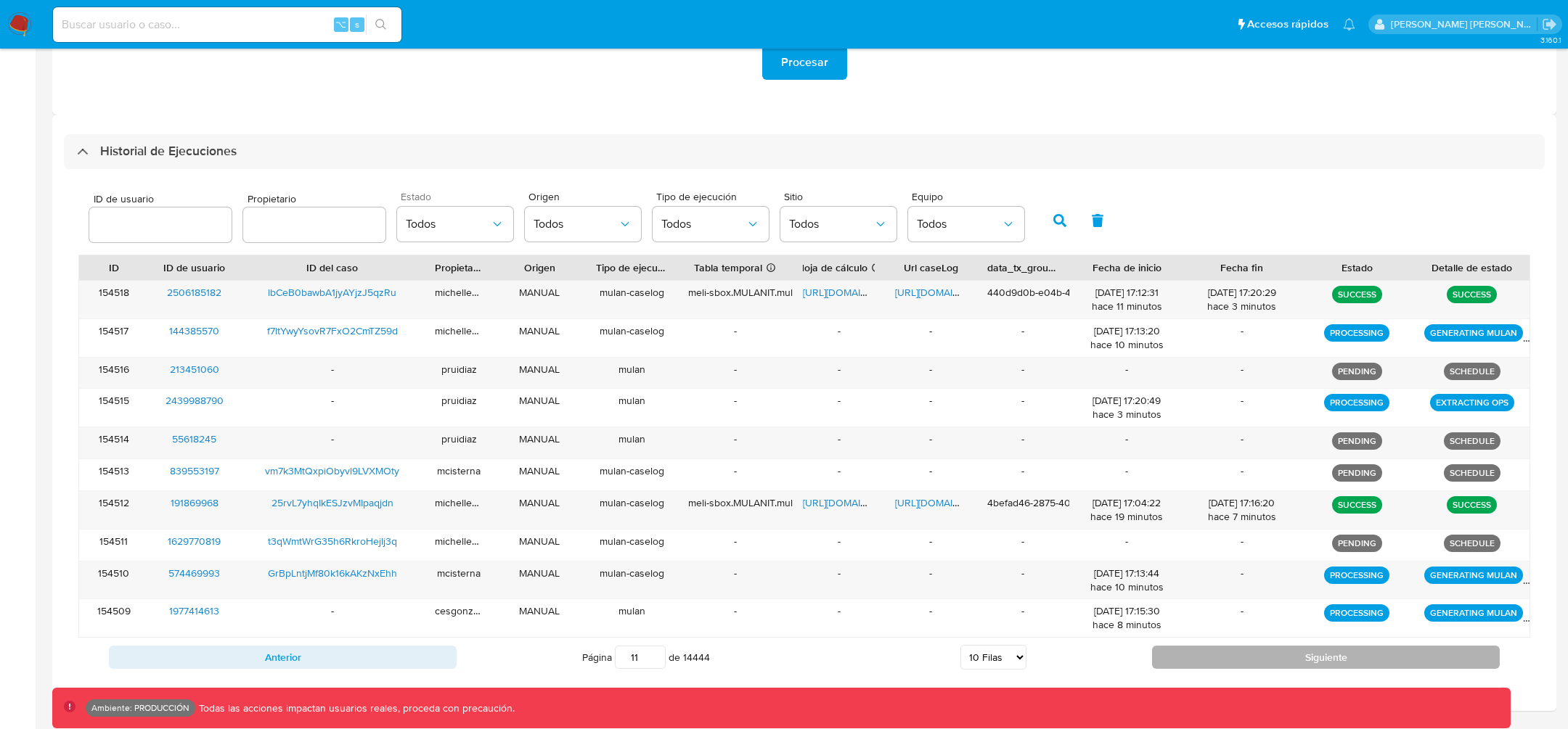
click at [1236, 657] on button "Siguiente" at bounding box center [1325, 658] width 348 height 23
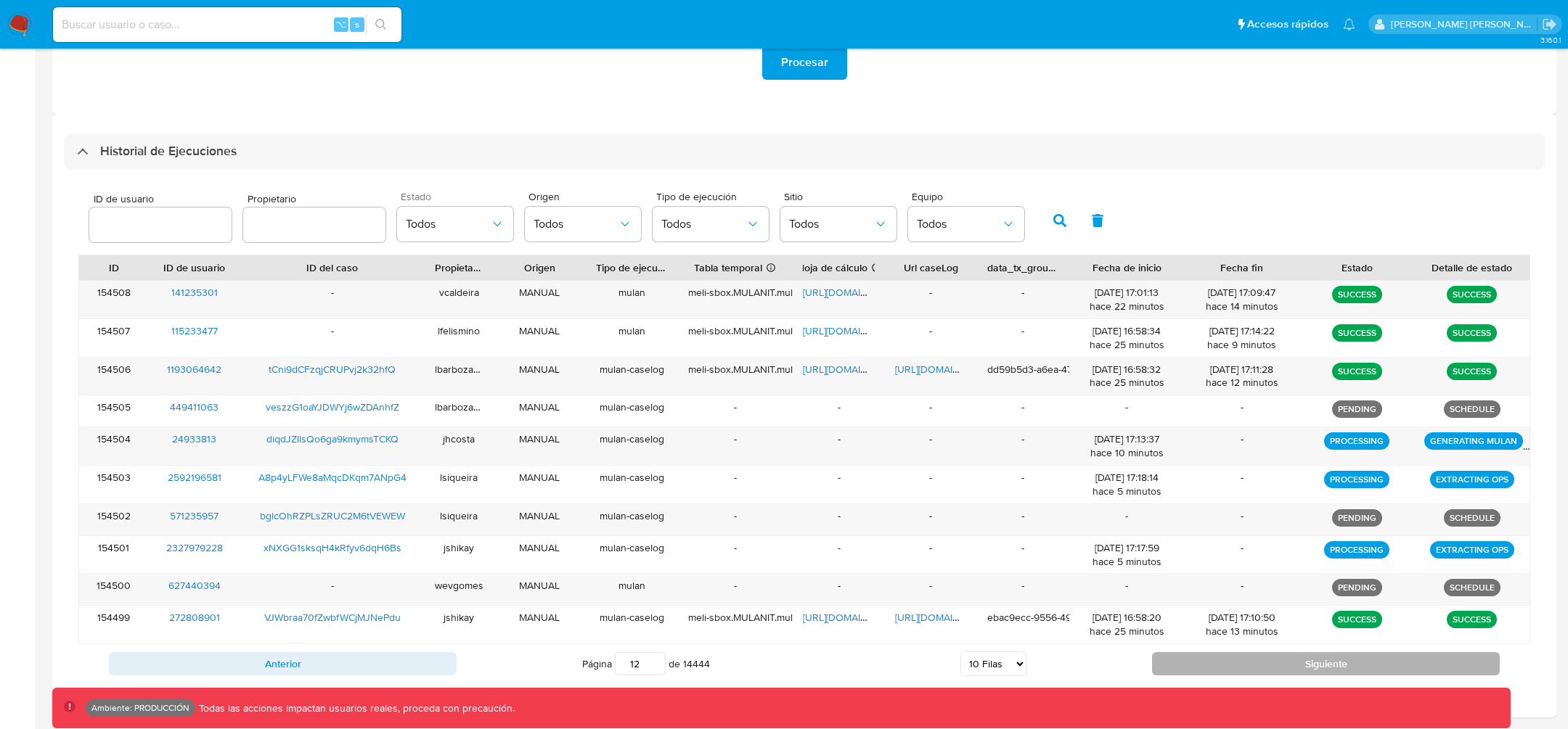
click at [1236, 657] on button "Siguiente" at bounding box center [1325, 664] width 348 height 23
type input "13"
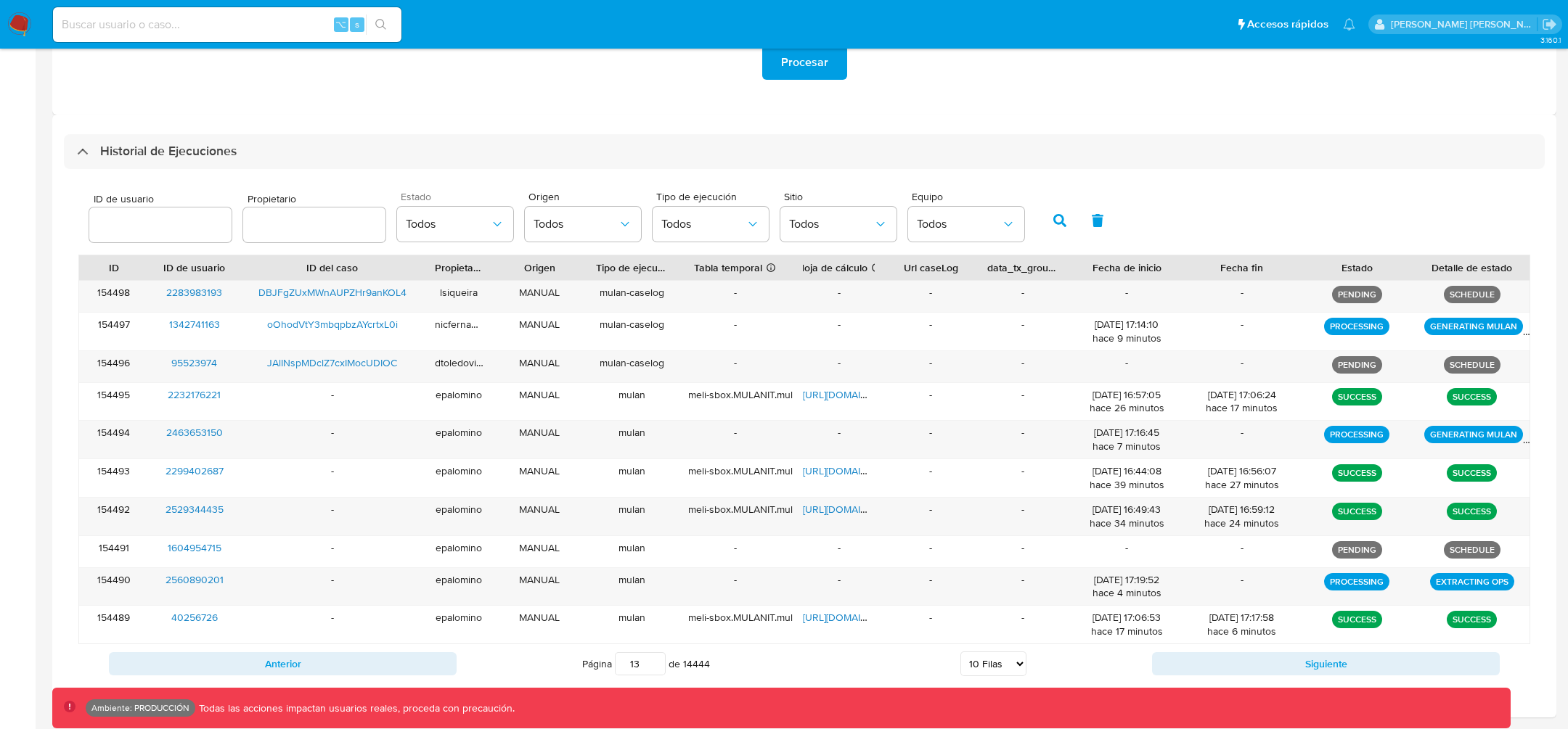
click at [185, 236] on div at bounding box center [160, 224] width 142 height 35
click at [192, 226] on input "number" at bounding box center [160, 224] width 142 height 19
paste input "1157869445"
type input "1157869445"
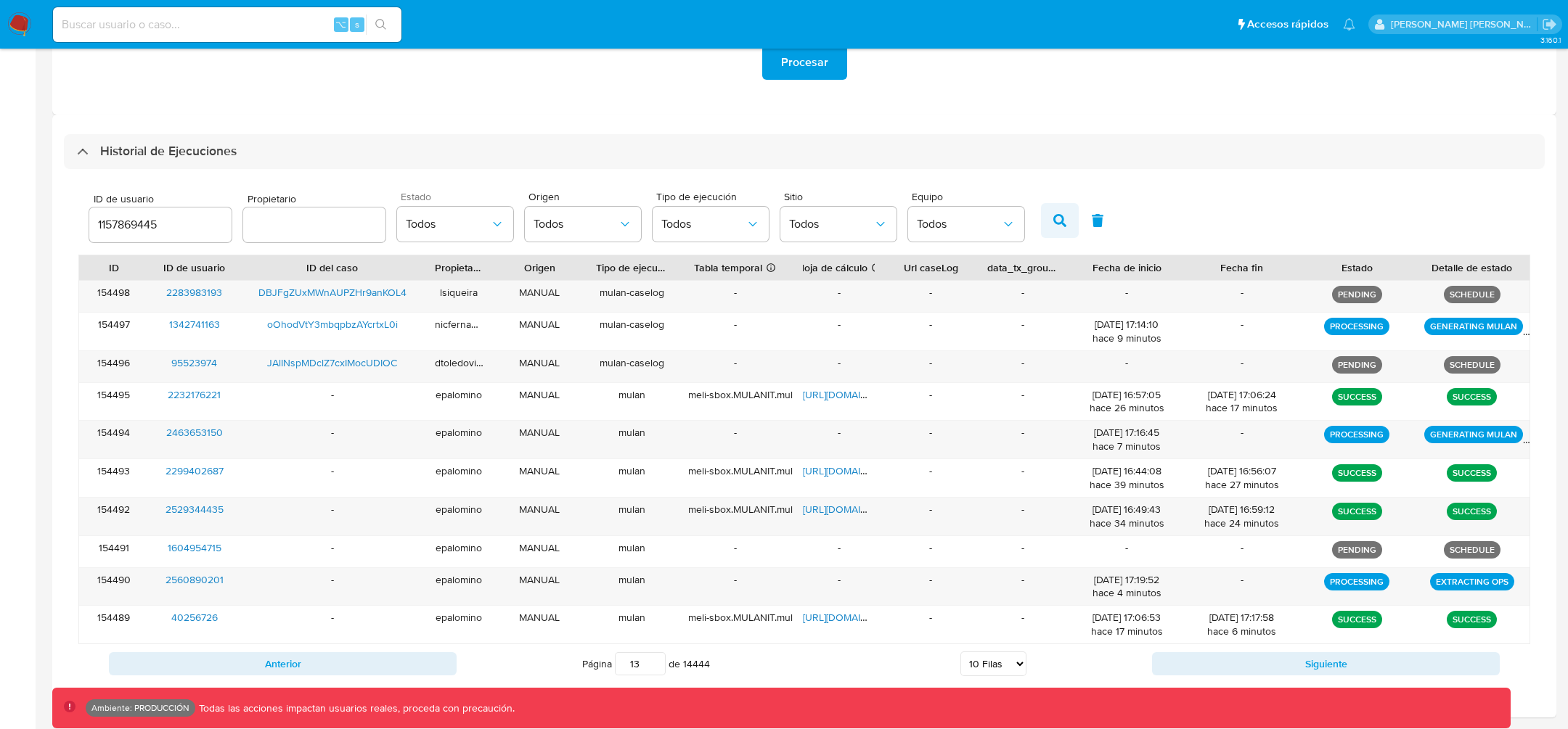
click at [1041, 230] on button "button" at bounding box center [1059, 220] width 38 height 35
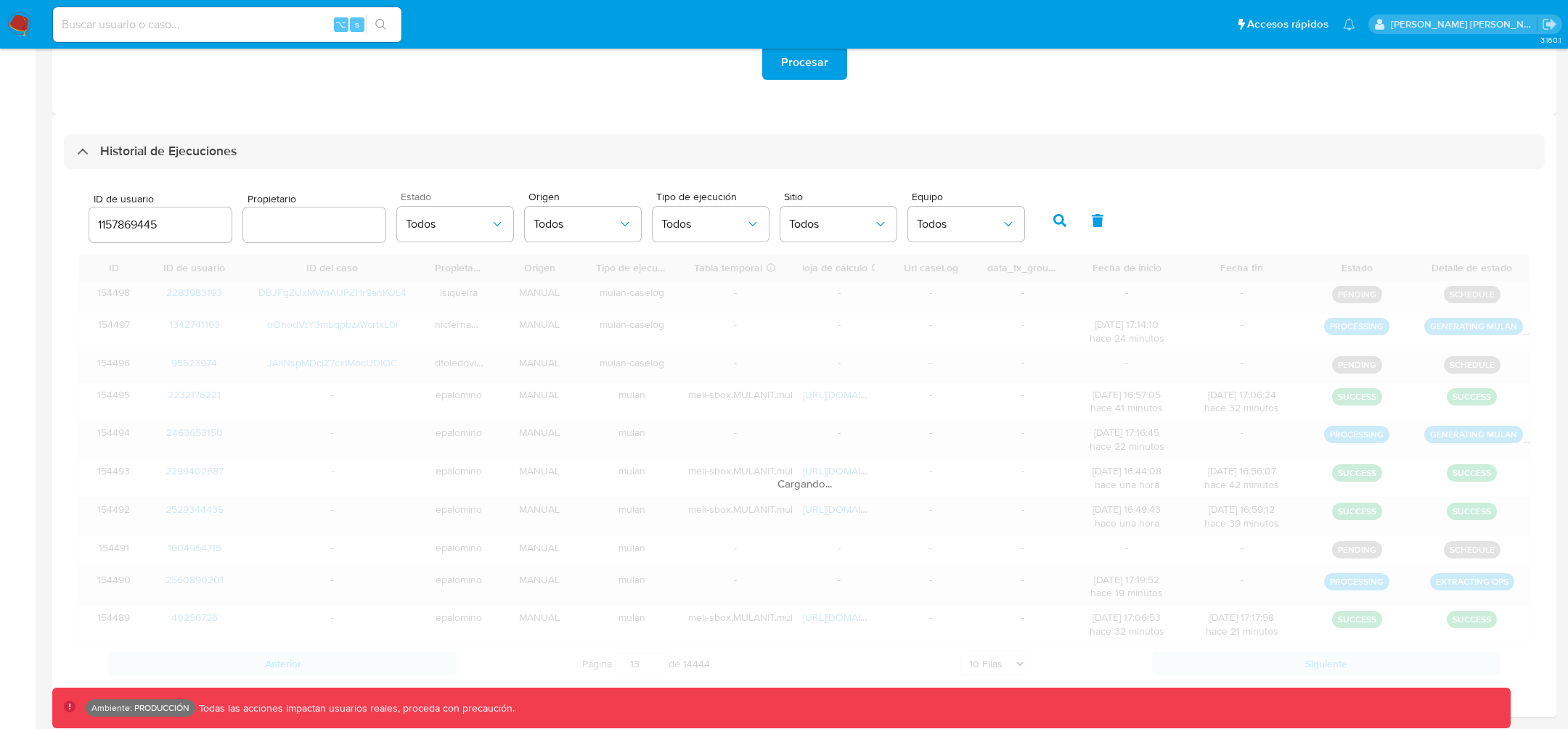
type input "1"
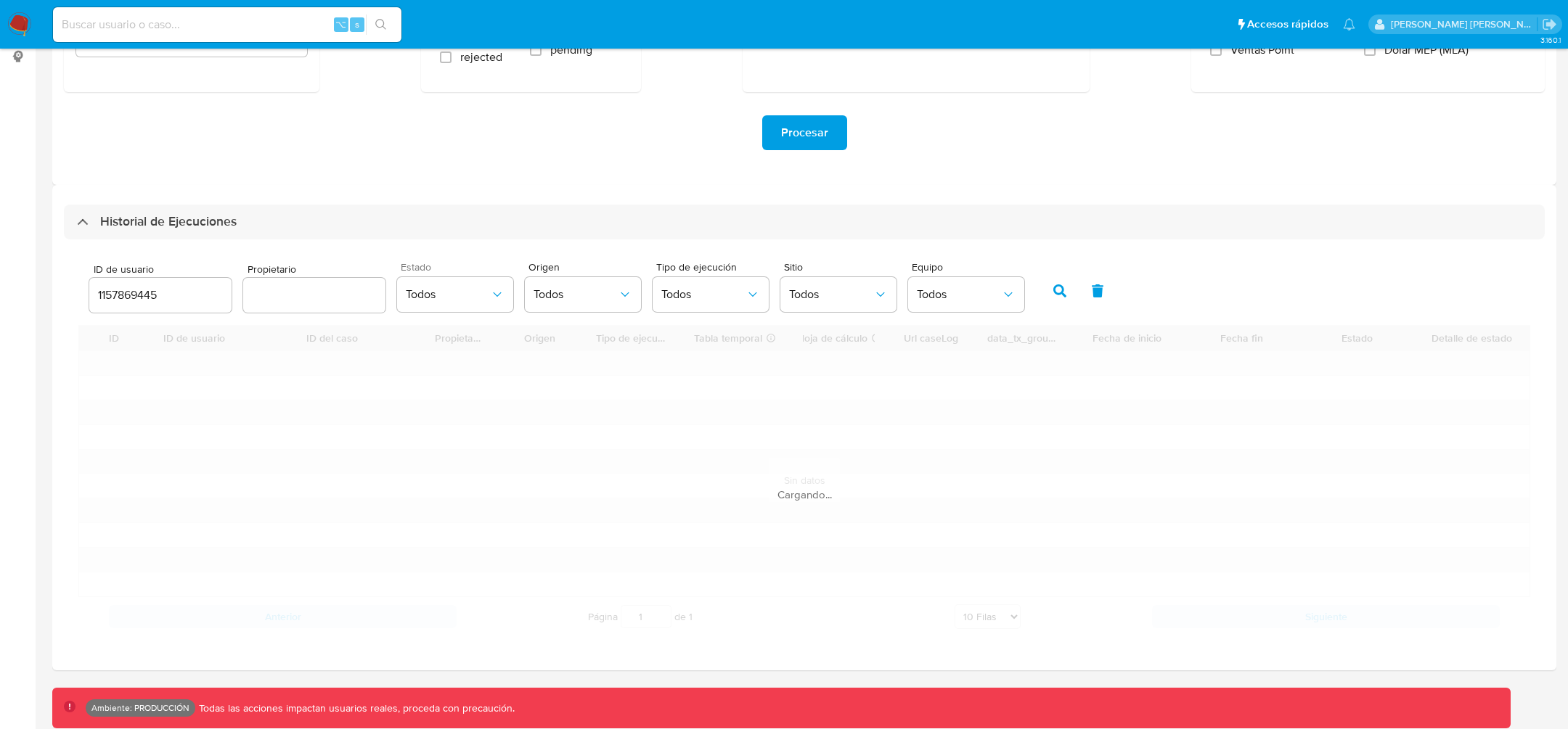
scroll to position [97, 0]
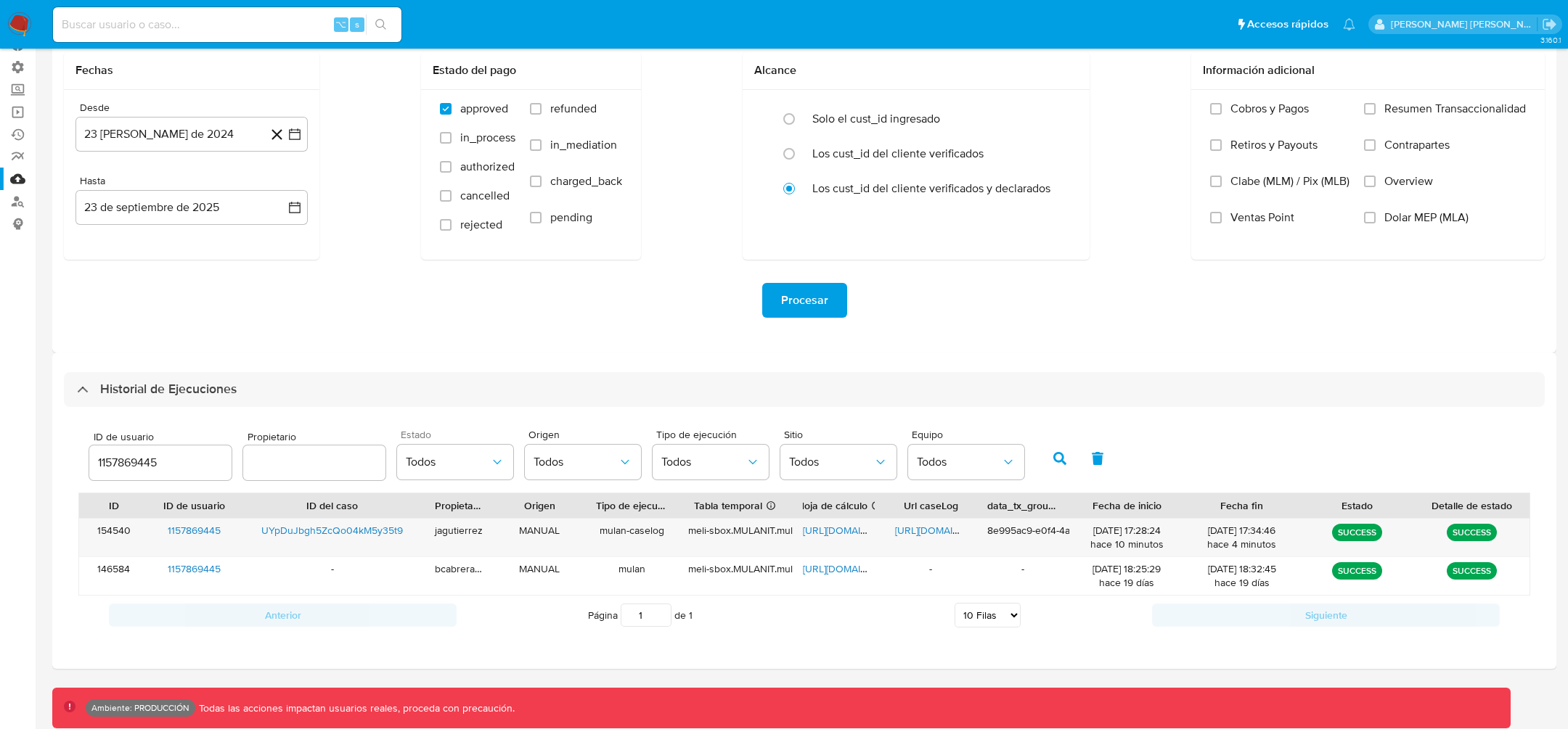
click at [148, 457] on input "1157869445" at bounding box center [160, 462] width 142 height 19
paste input "52121560"
type input "52121560"
click at [1053, 460] on icon "button" at bounding box center [1059, 458] width 13 height 13
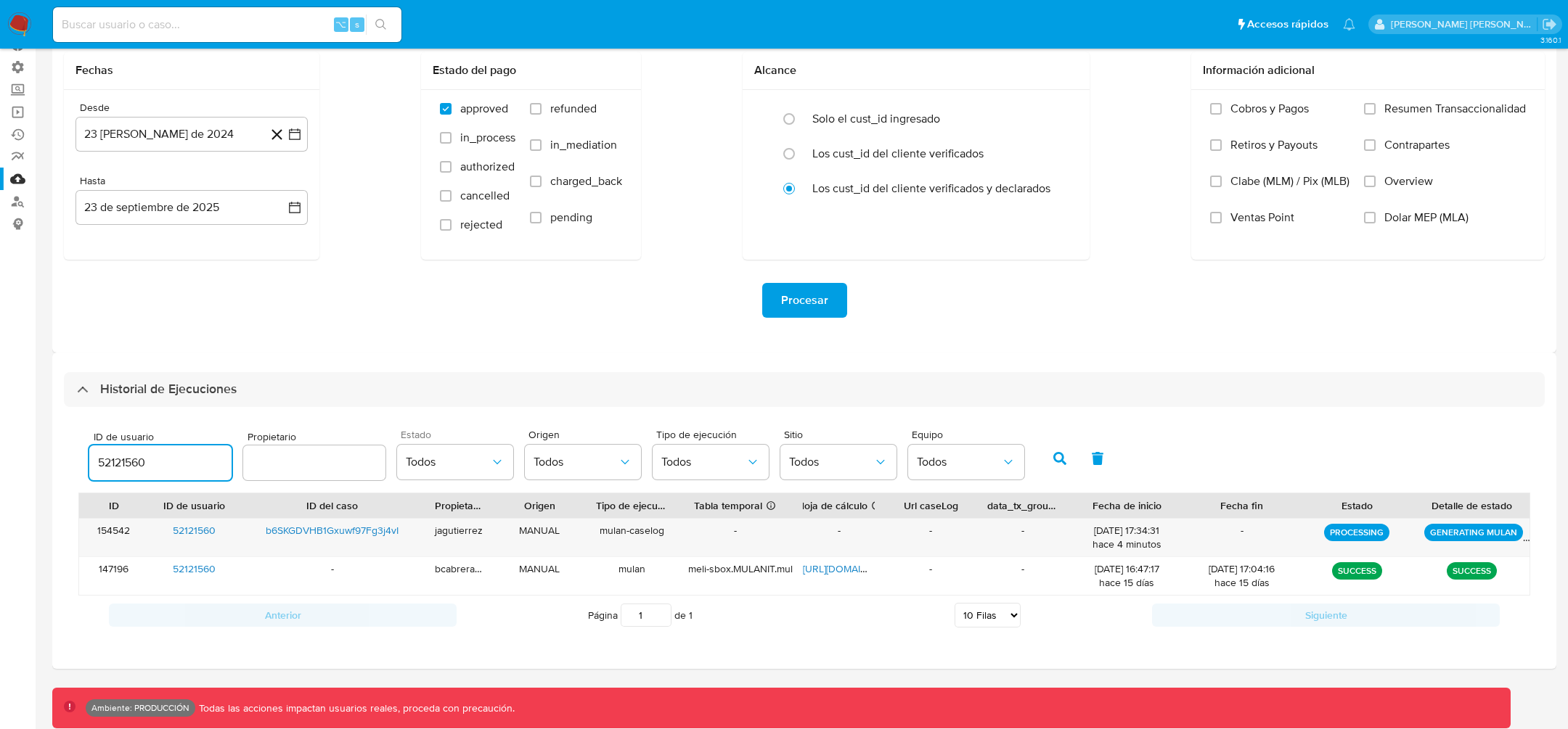
drag, startPoint x: 167, startPoint y: 456, endPoint x: 0, endPoint y: 443, distance: 167.5
click at [0, 443] on section "Bandeja Tablero Tablero Externo Administración Reglas Roles Usuarios Equipos Co…" at bounding box center [784, 316] width 1568 height 827
click at [1041, 465] on button "button" at bounding box center [1059, 458] width 38 height 35
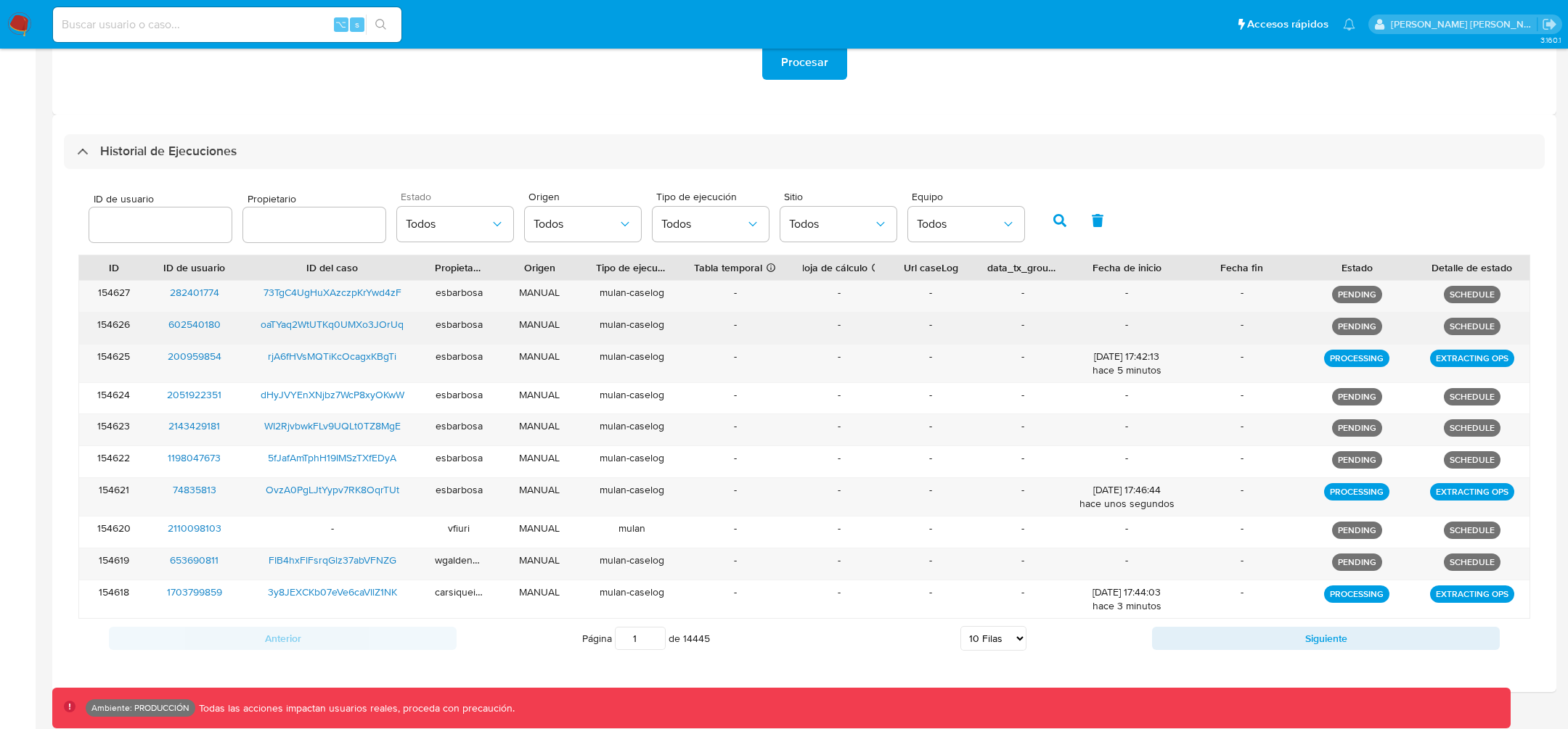
scroll to position [356, 0]
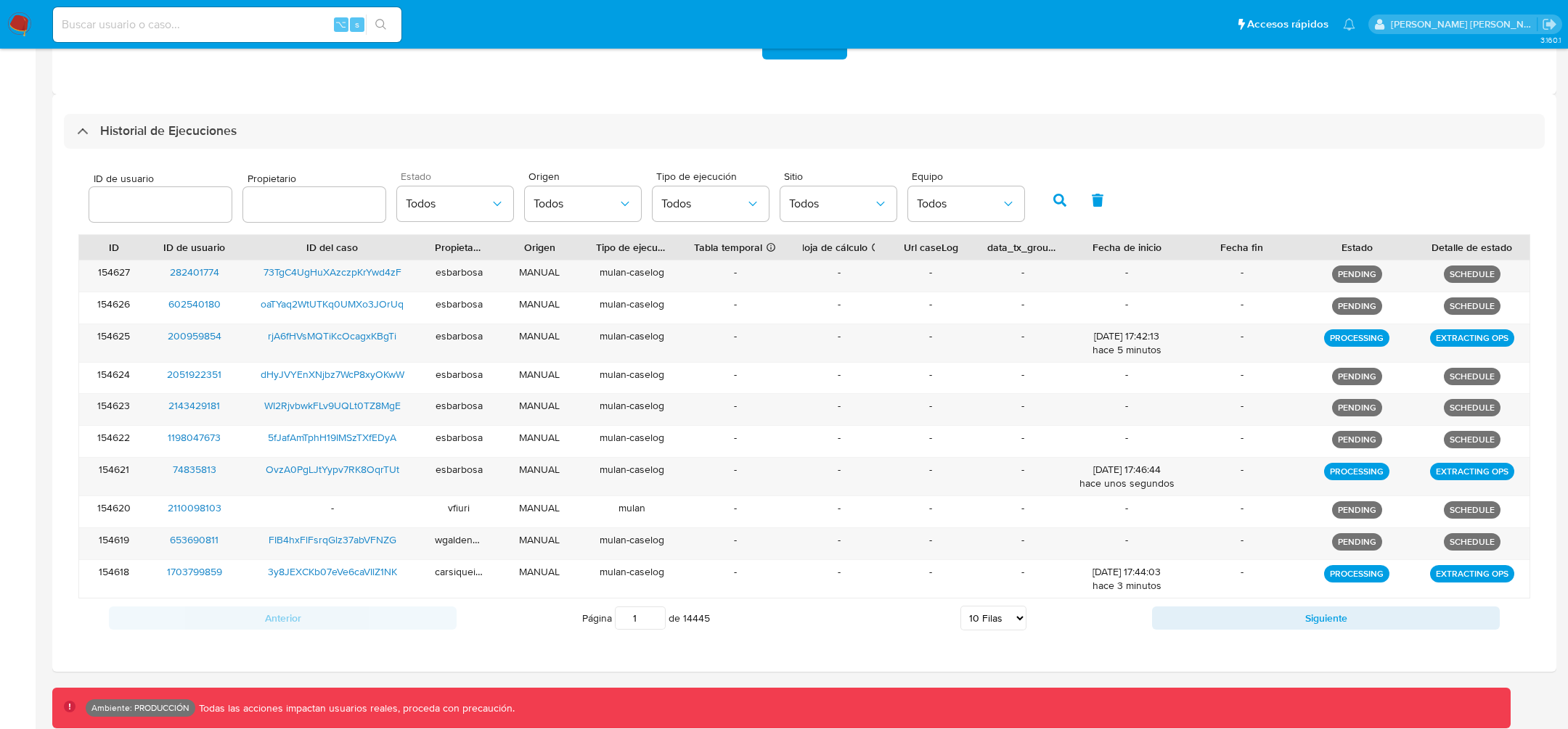
click at [1209, 627] on div "Anterior Página 1 de 14445 5 Filas 10 Filas 20 Filas 25 Filas 50 Filas 100 Fila…" at bounding box center [805, 618] width 1452 height 39
click at [1222, 614] on button "Siguiente" at bounding box center [1325, 618] width 348 height 23
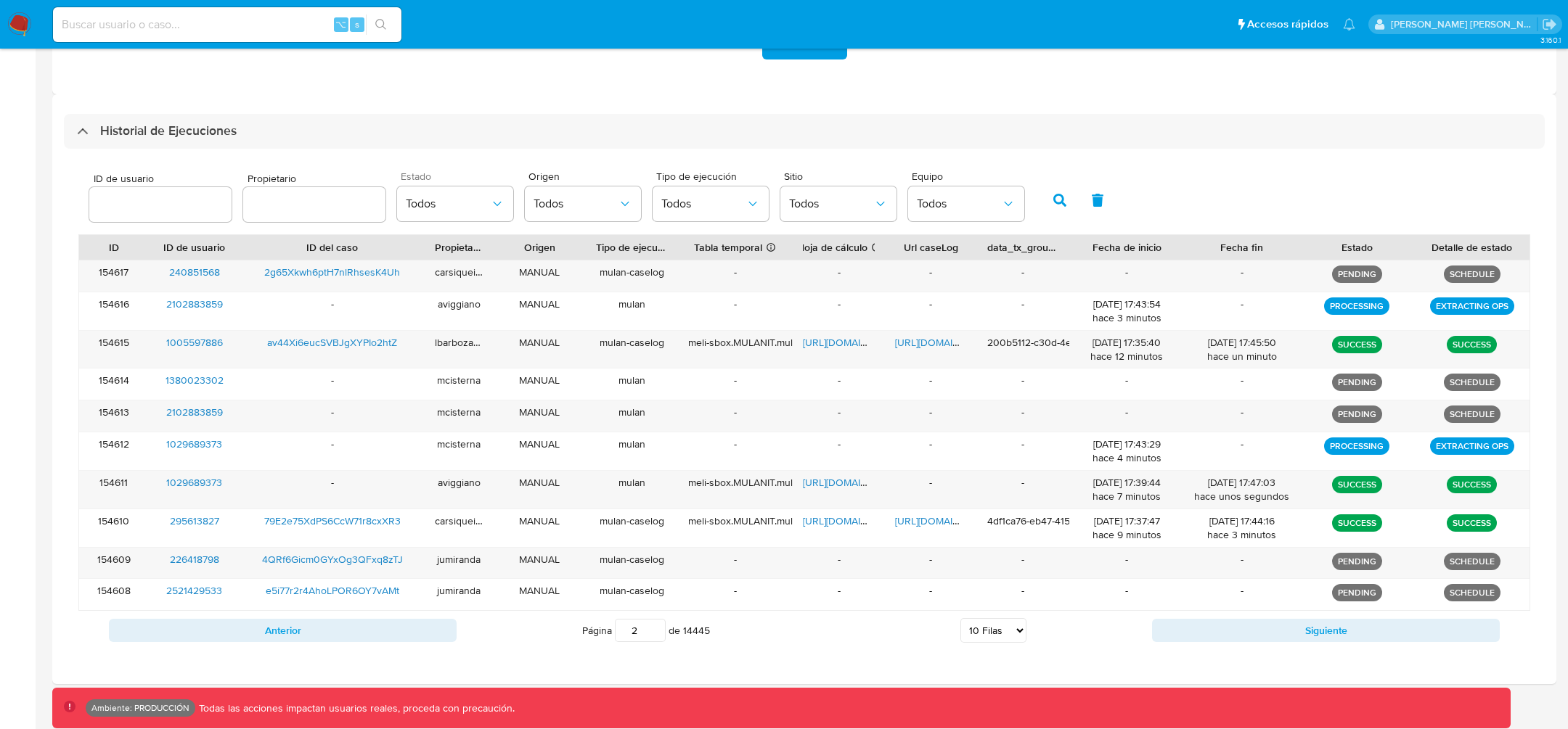
click at [1220, 611] on div "Anterior Página 2 de 14445 5 Filas 10 Filas 20 Filas 25 Filas 50 Filas 100 Fila…" at bounding box center [805, 631] width 1452 height 39
click at [1216, 624] on button "Siguiente" at bounding box center [1325, 631] width 348 height 23
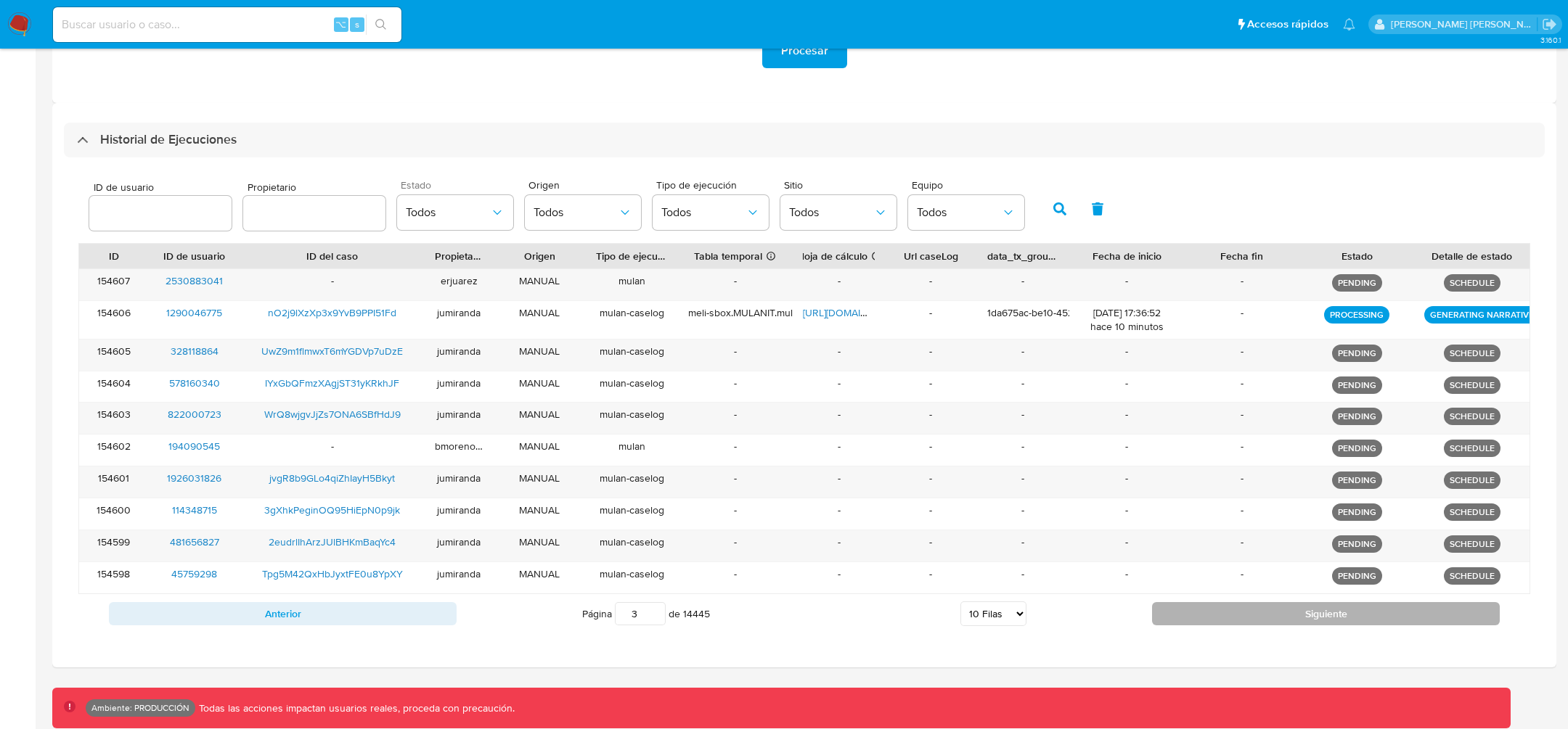
scroll to position [341, 0]
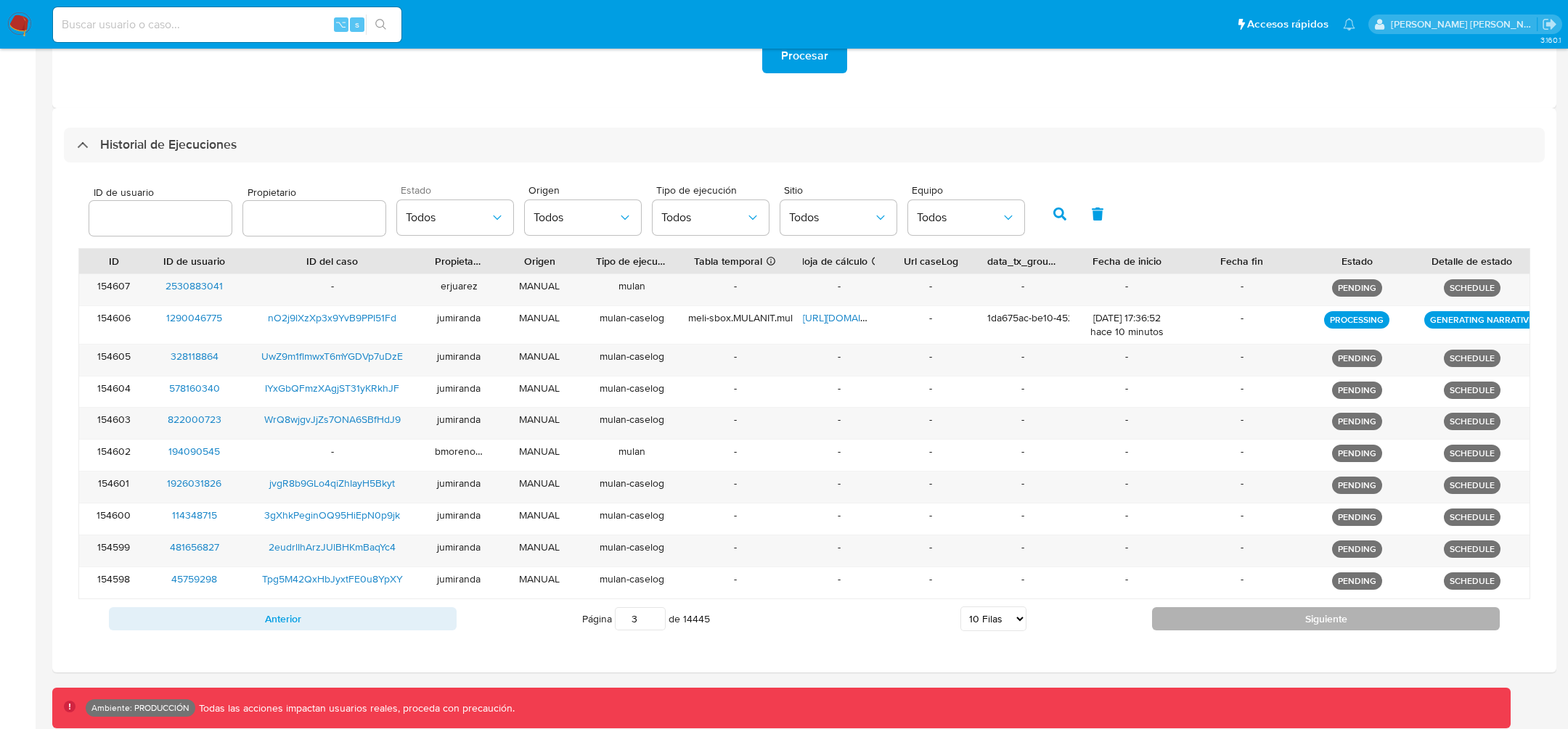
click at [1216, 624] on button "Siguiente" at bounding box center [1325, 619] width 348 height 23
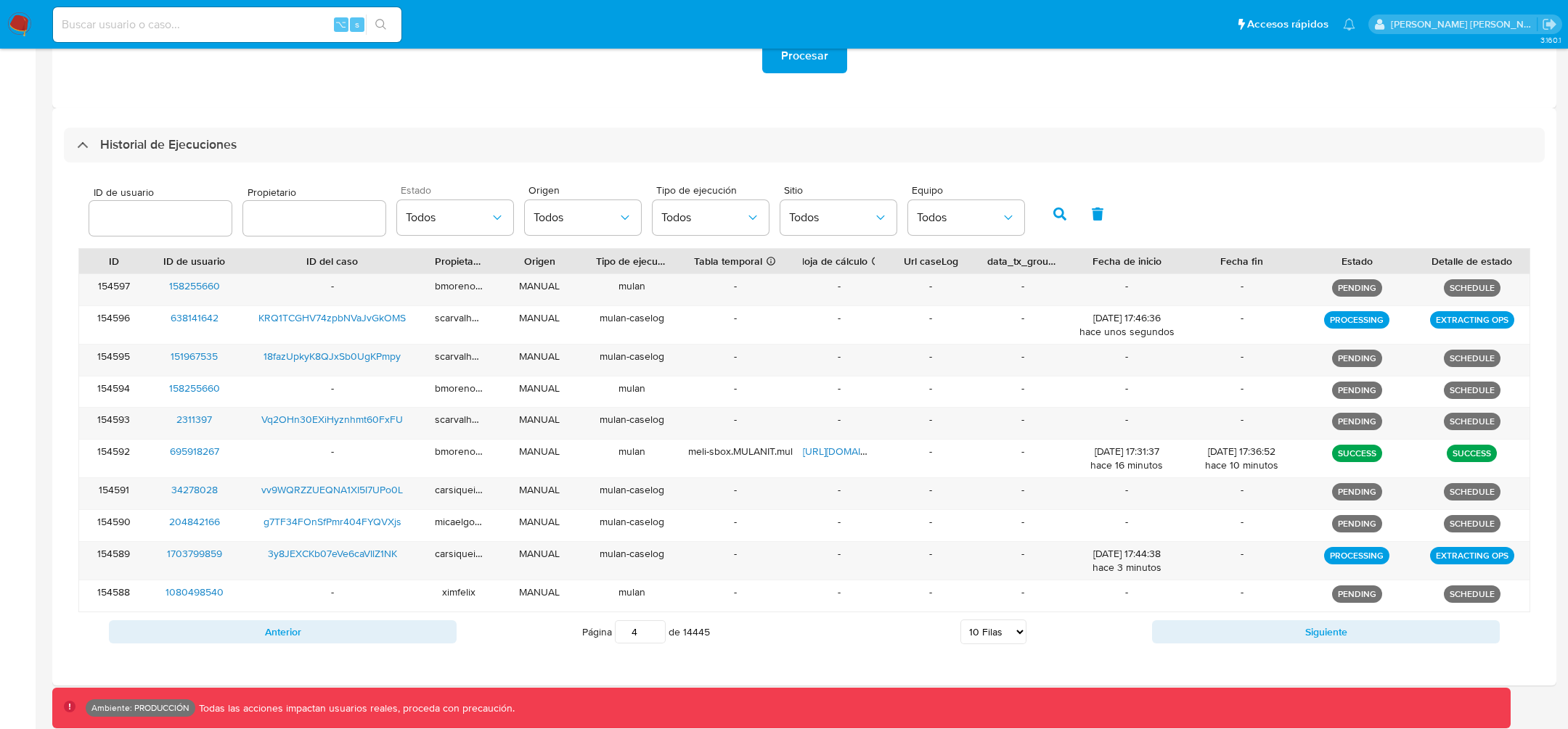
scroll to position [356, 0]
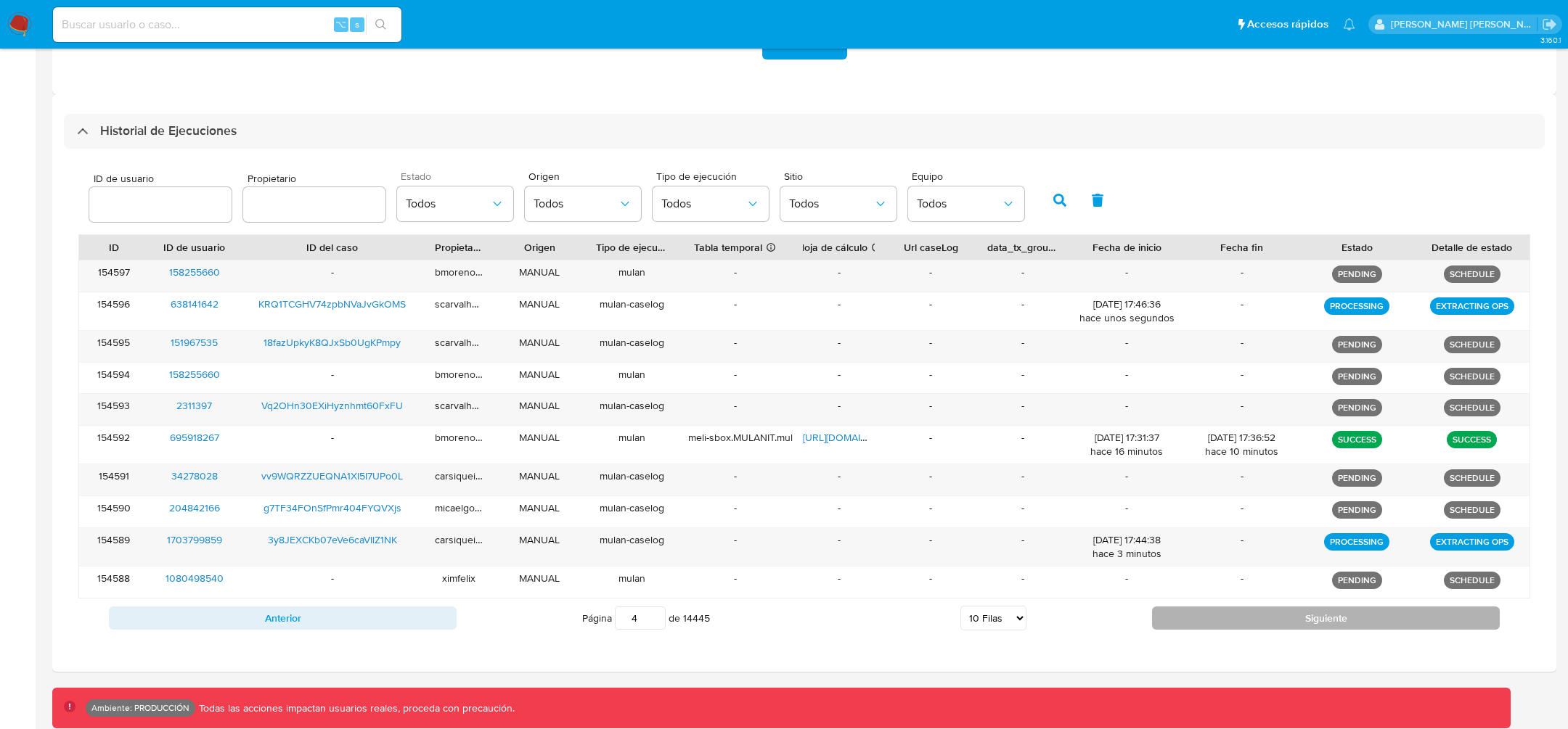
click at [1191, 622] on button "Siguiente" at bounding box center [1325, 618] width 348 height 23
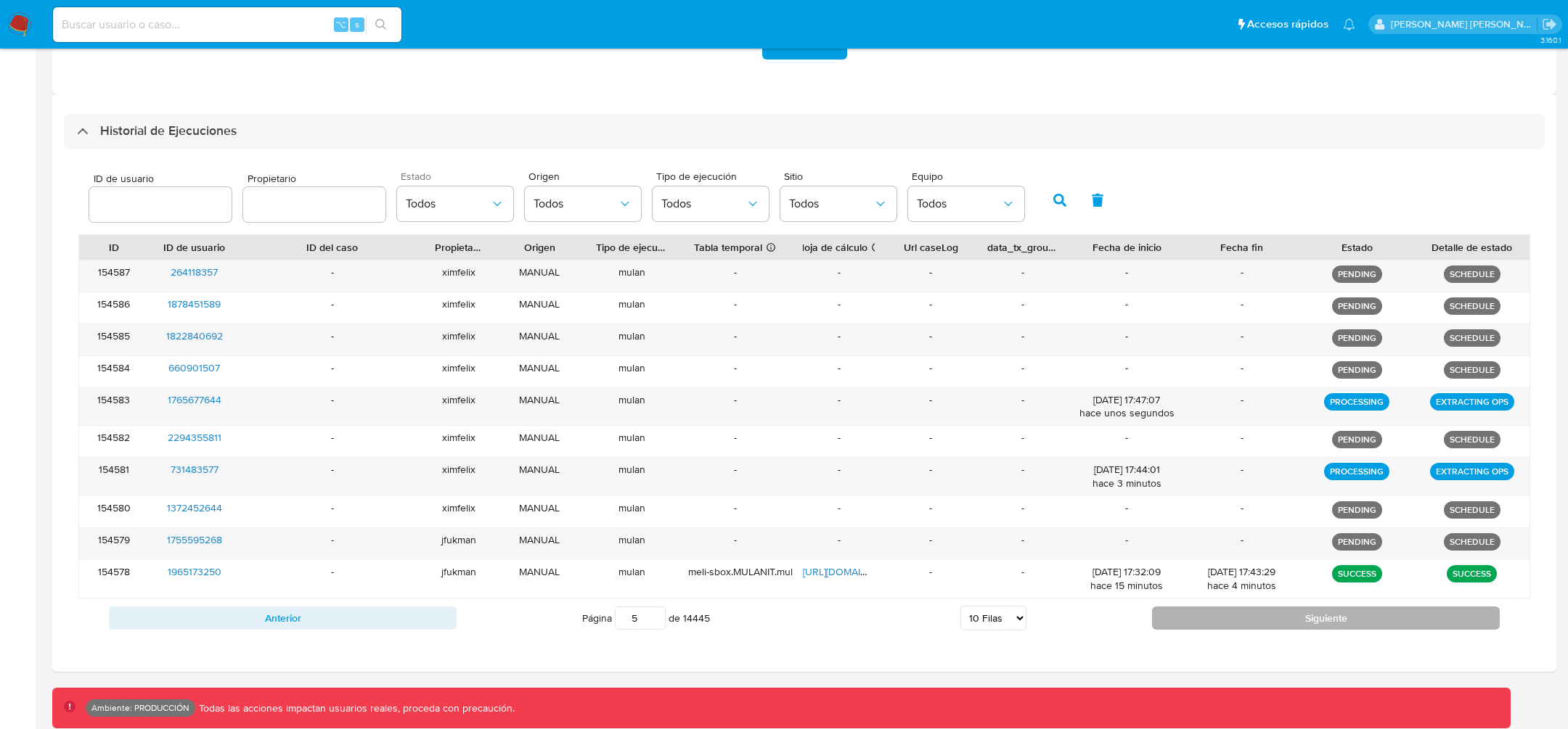
click at [1178, 612] on button "Siguiente" at bounding box center [1325, 618] width 348 height 23
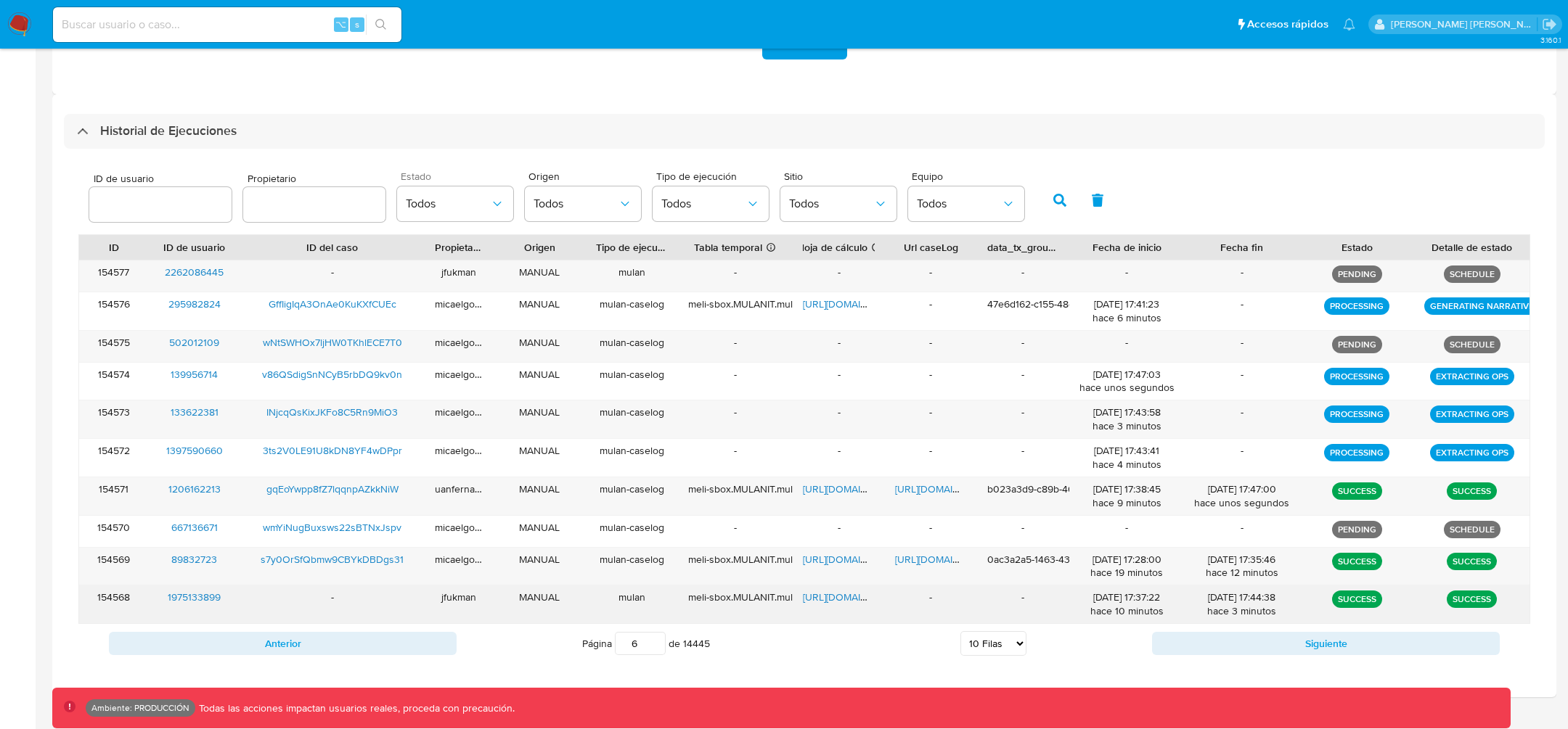
click at [1178, 615] on div "23/09/2025 17:37:22 hace 10 minutos" at bounding box center [1126, 604] width 115 height 38
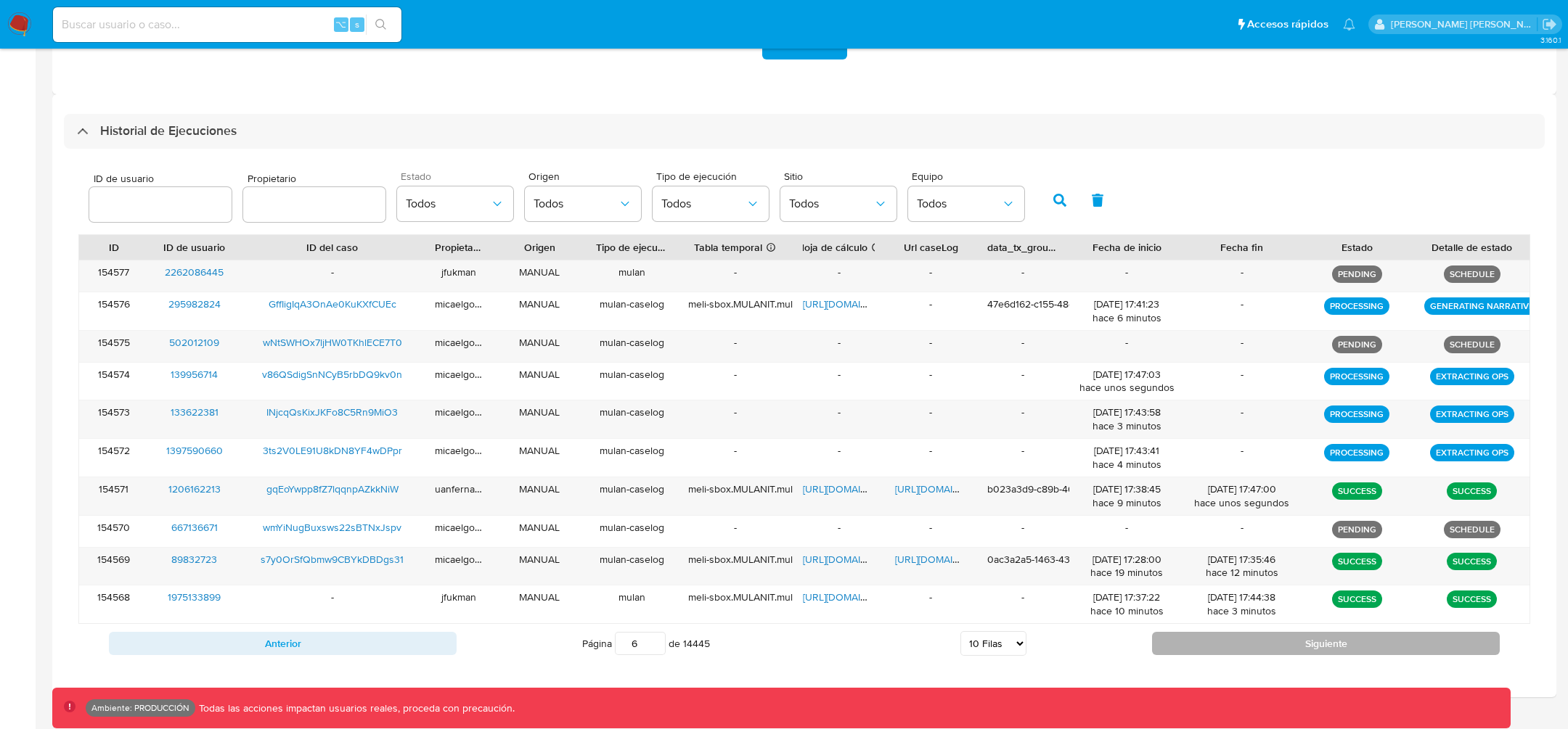
click at [1178, 632] on button "Siguiente" at bounding box center [1325, 643] width 348 height 23
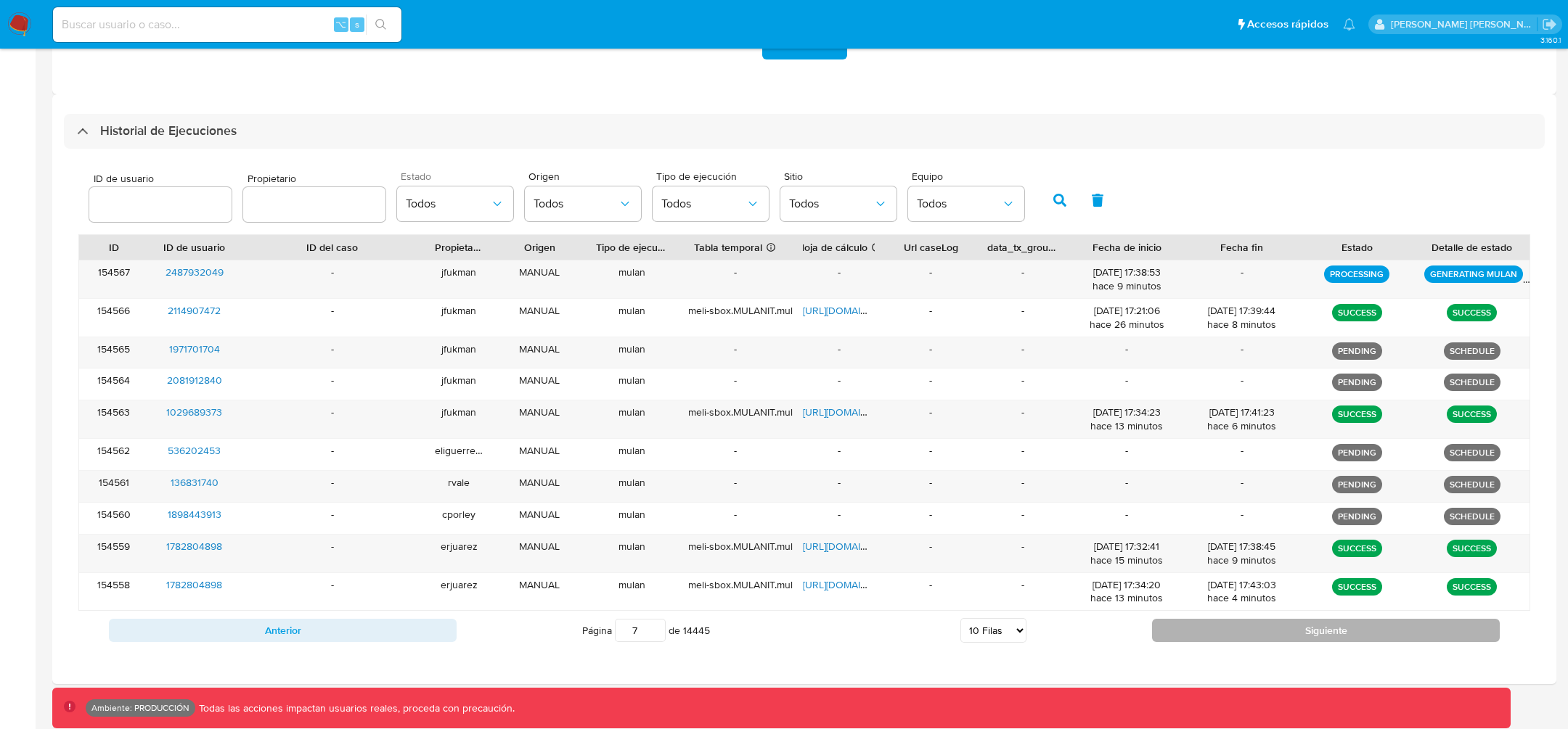
click at [1277, 626] on button "Siguiente" at bounding box center [1325, 631] width 348 height 23
type input "8"
